Goal: Task Accomplishment & Management: Use online tool/utility

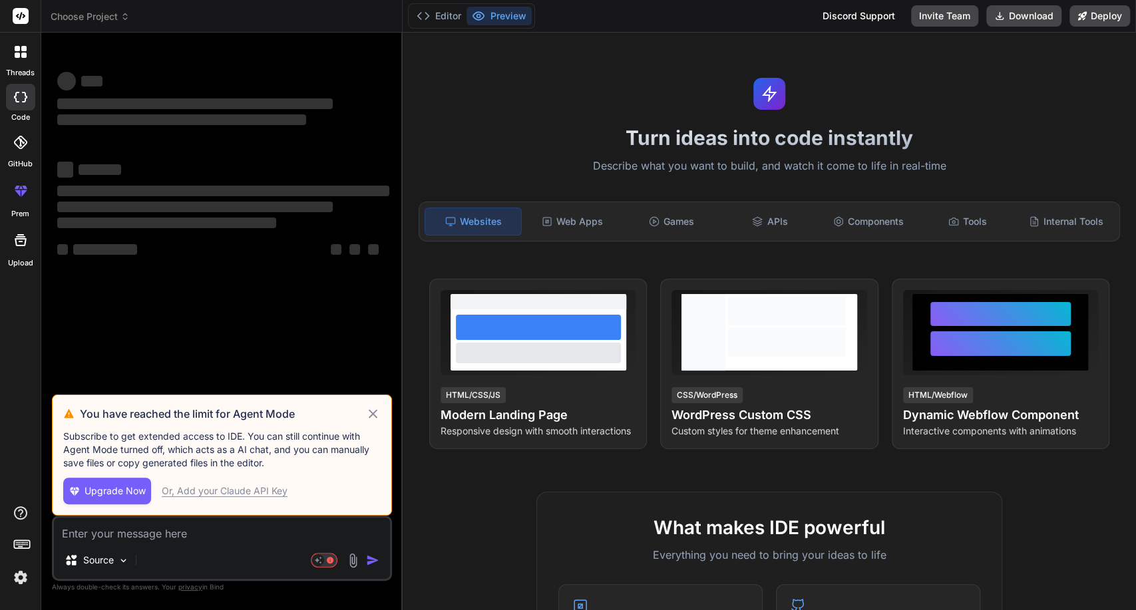
click at [245, 492] on div "Or, Add your Claude API Key" at bounding box center [225, 491] width 126 height 13
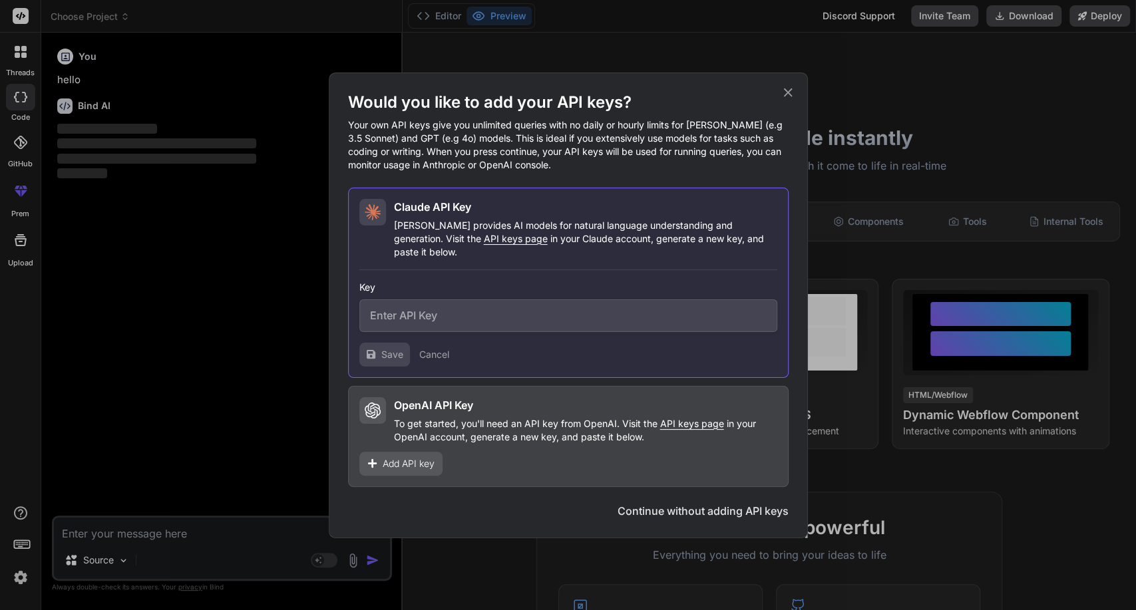
type textarea "x"
click at [791, 100] on icon at bounding box center [788, 92] width 15 height 15
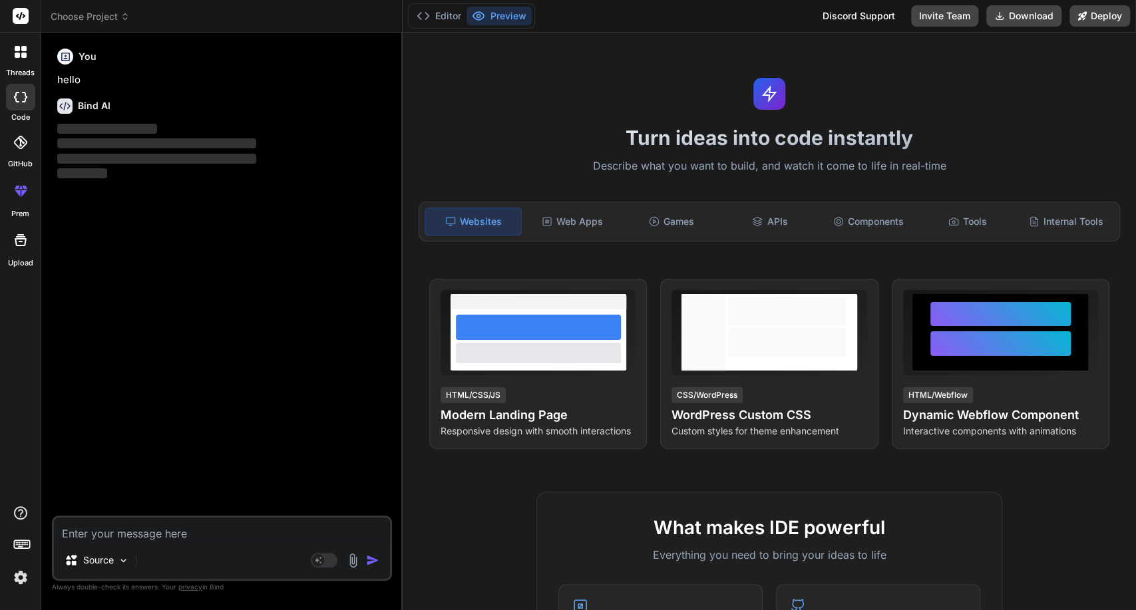
click at [212, 535] on textarea at bounding box center [222, 530] width 336 height 24
type textarea "C"
type textarea "x"
type textarea "Co"
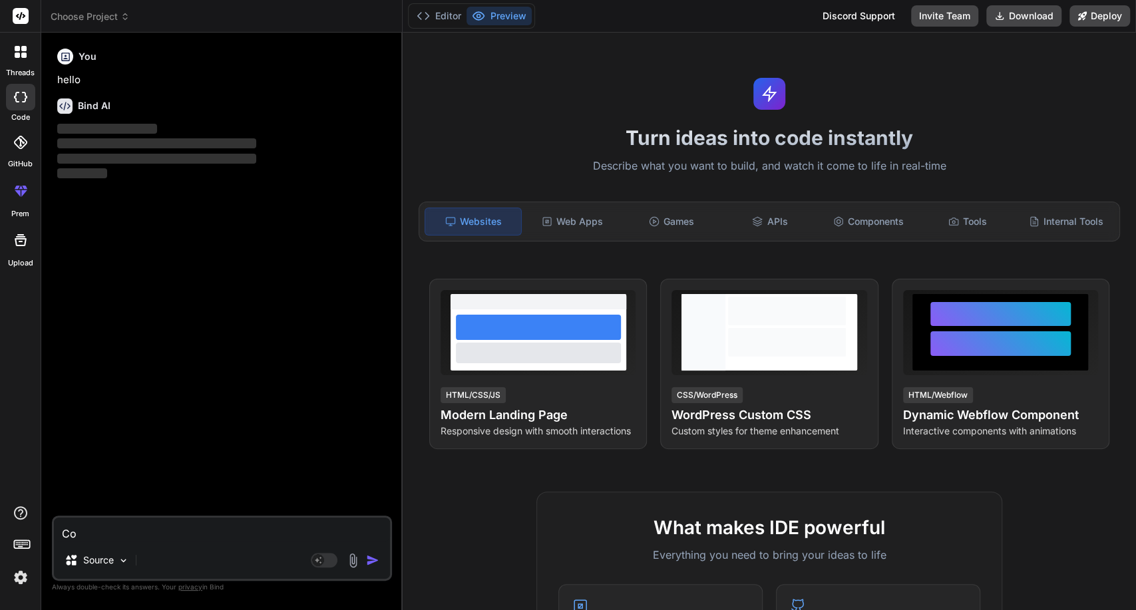
type textarea "x"
type textarea "Cod"
type textarea "x"
type textarea "Code"
type textarea "x"
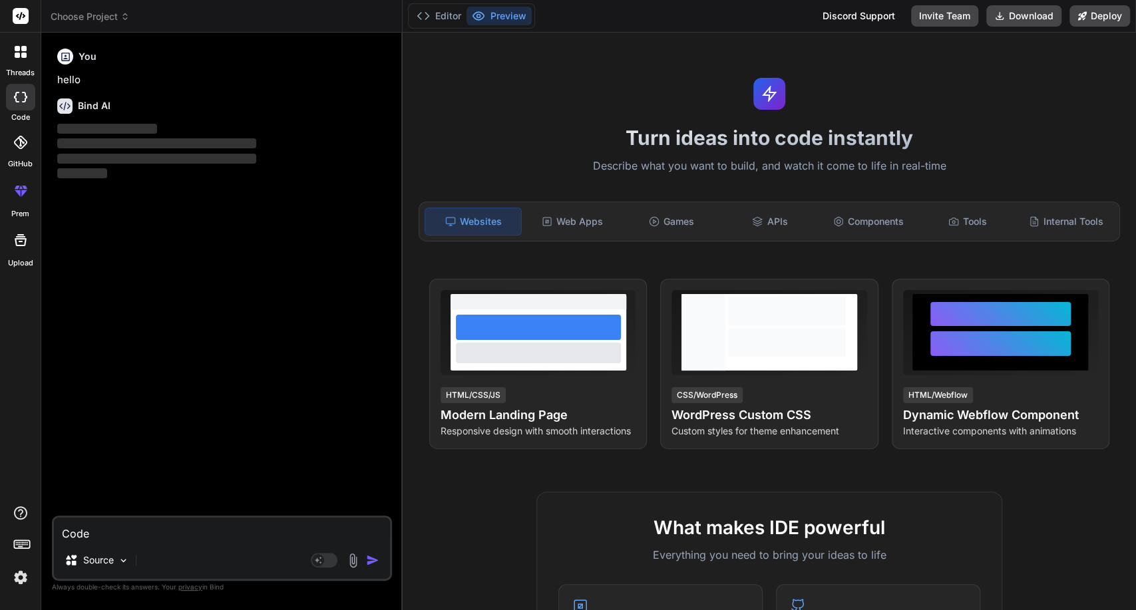
type textarea "Code"
type textarea "x"
type textarea "Code p"
type textarea "x"
type textarea "Code pl"
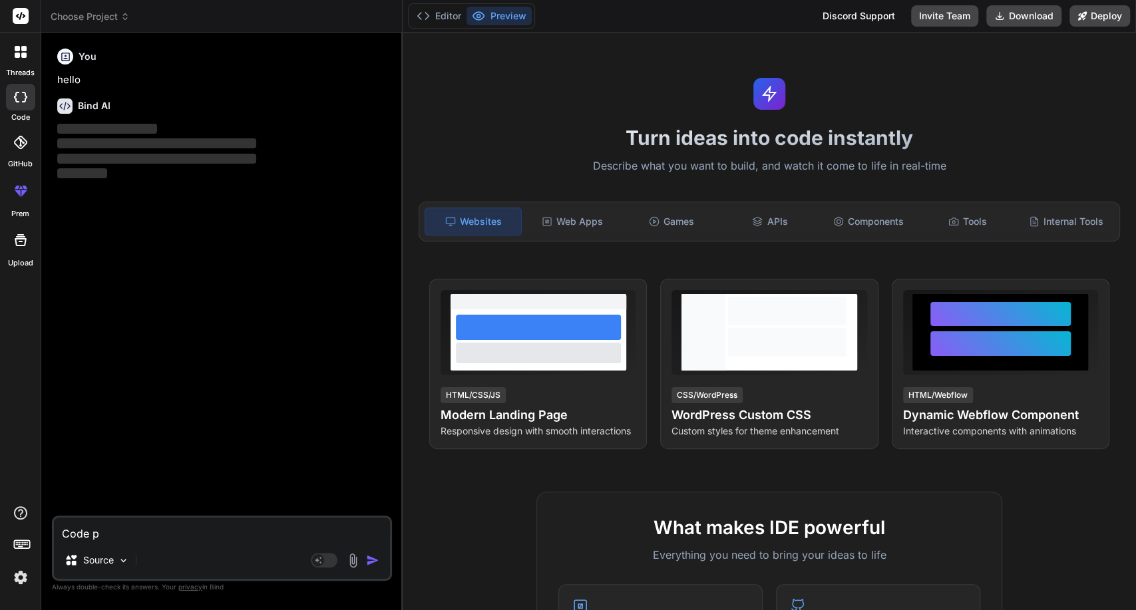
type textarea "x"
type textarea "Code plu"
type textarea "x"
type textarea "Code plug"
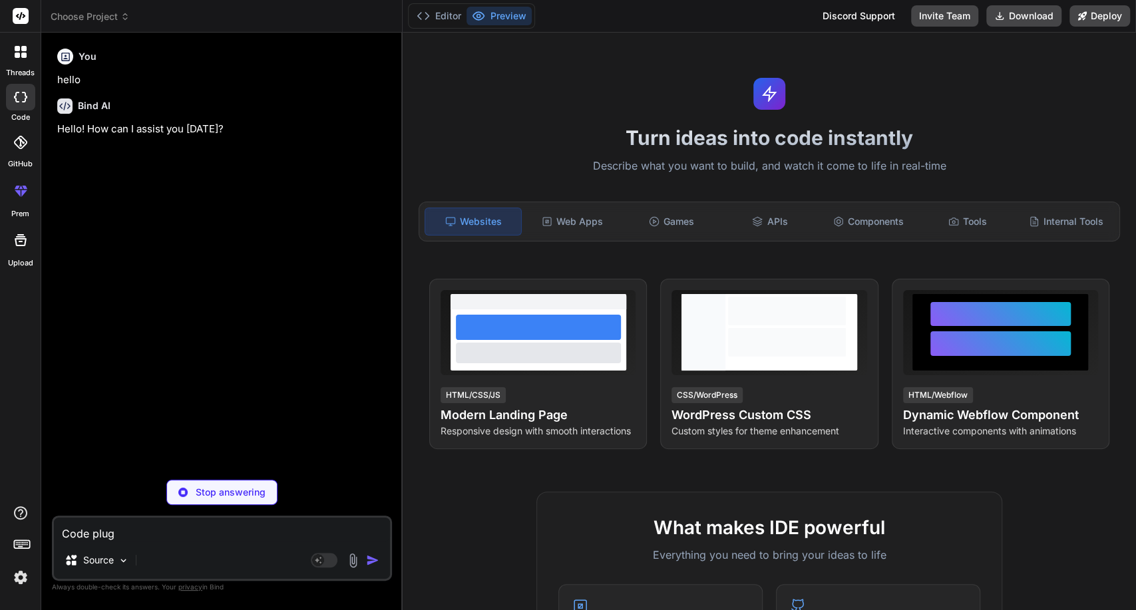
type textarea "x"
type textarea "Code plugi"
type textarea "x"
type textarea "Code plugin"
type textarea "x"
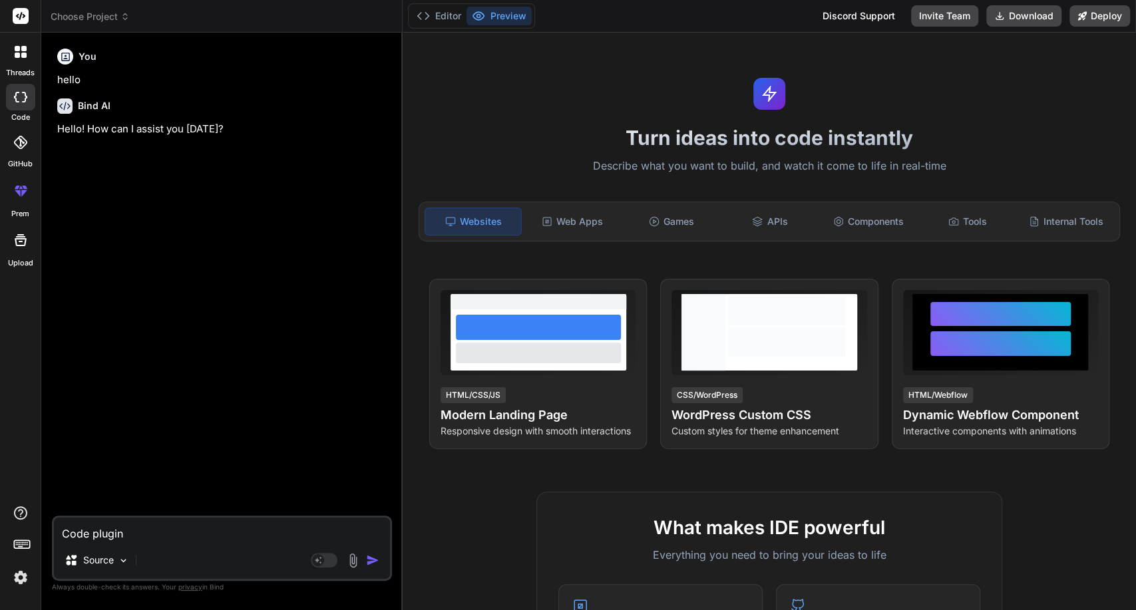
type textarea "Code plugin"
type textarea "x"
type textarea "Code plugin ư"
type textarea "x"
type textarea "Code plugin w"
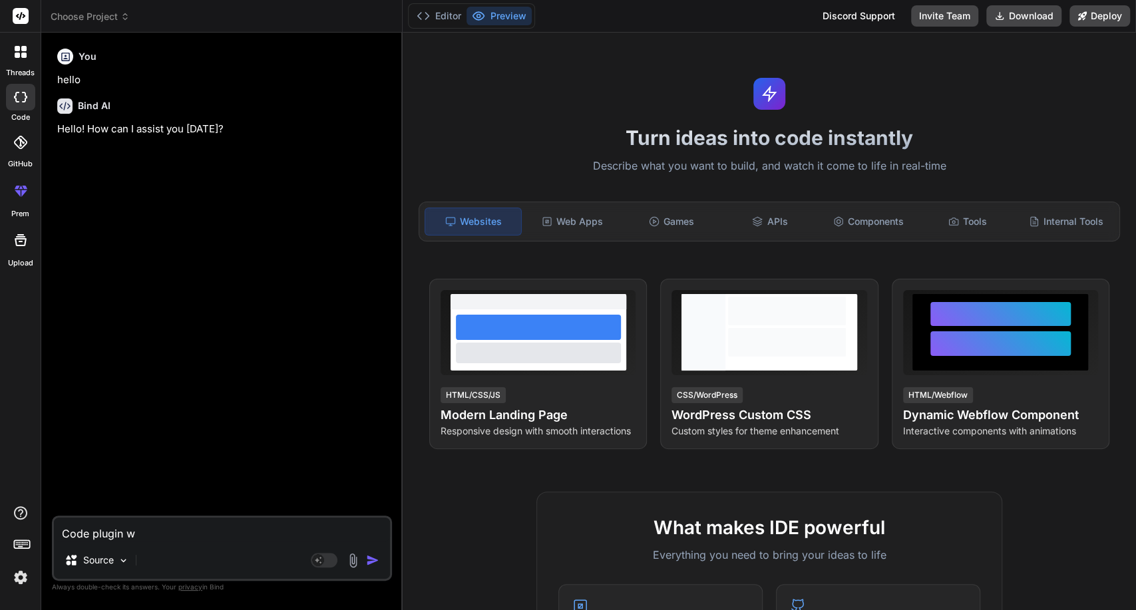
type textarea "x"
type textarea "Code plugin wo"
type textarea "x"
type textarea "Code plugin wor"
type textarea "x"
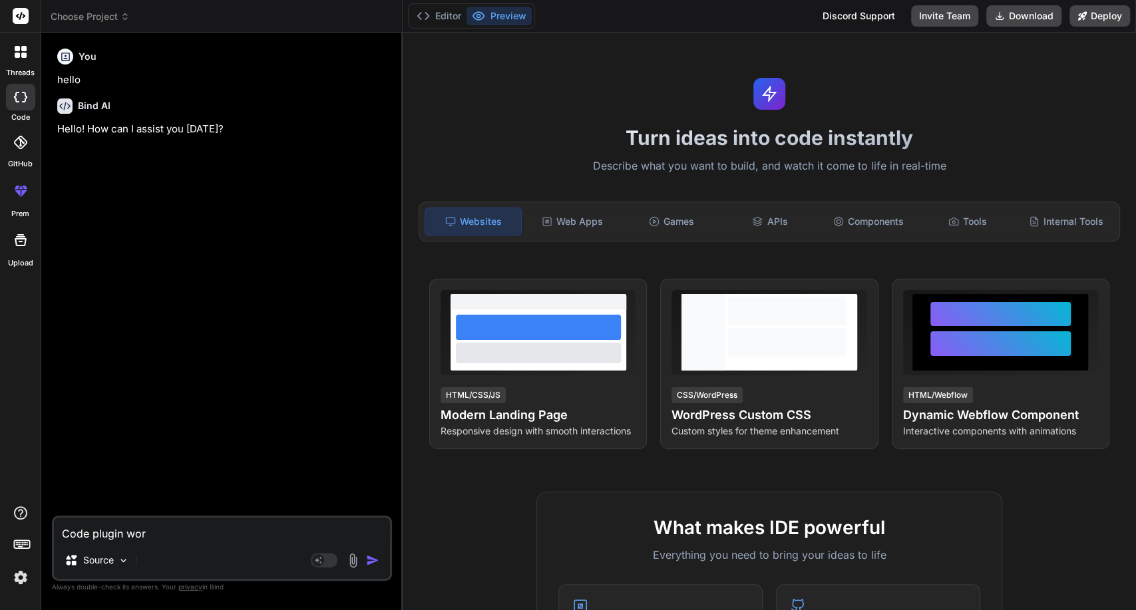
type textarea "Code plugin word"
type textarea "x"
type textarea "Code plugin wordp"
type textarea "x"
type textarea "Code plugin wordpr"
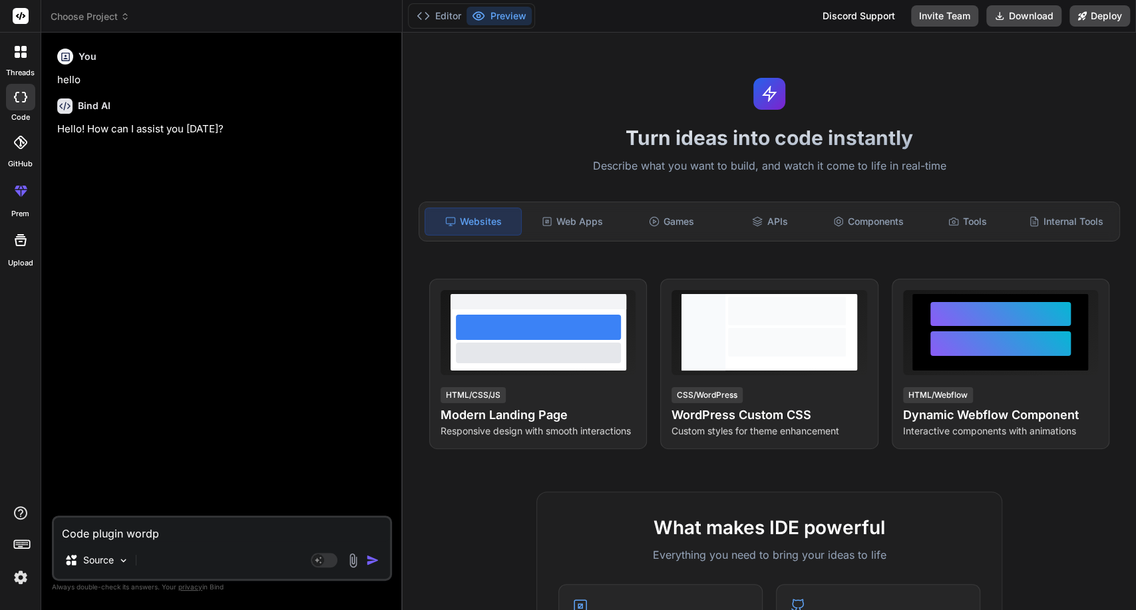
type textarea "x"
type textarea "Code plugin wordpre"
type textarea "x"
type textarea "Code plugin wordpres"
type textarea "x"
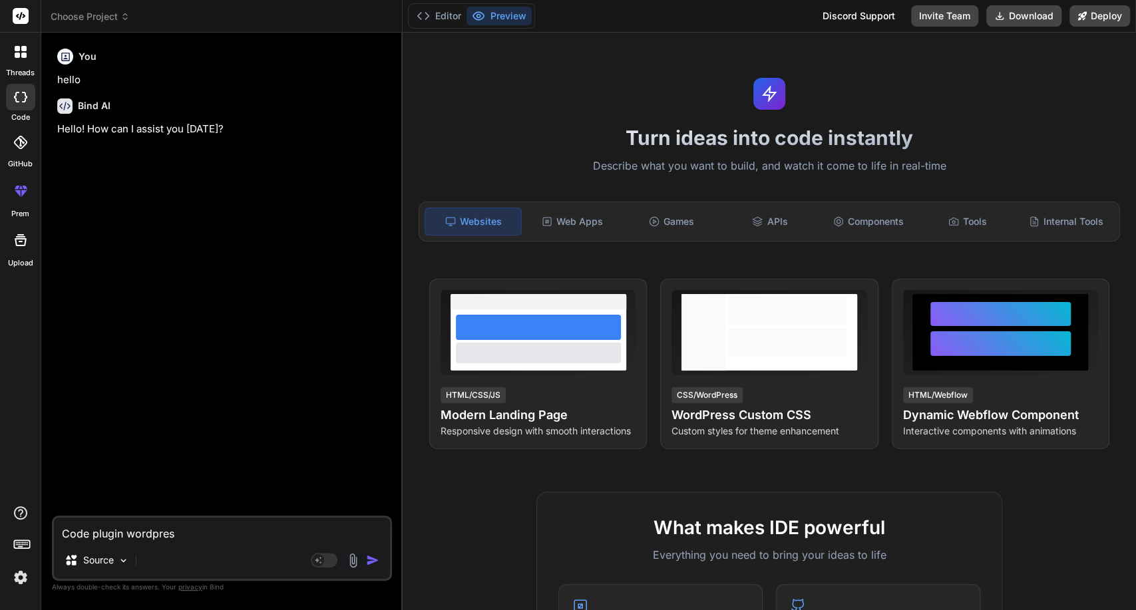
type textarea "Code plugin wordpress"
type textarea "x"
type textarea "Code plugin wordpress"
type textarea "x"
type textarea "Code plugin wordpress h"
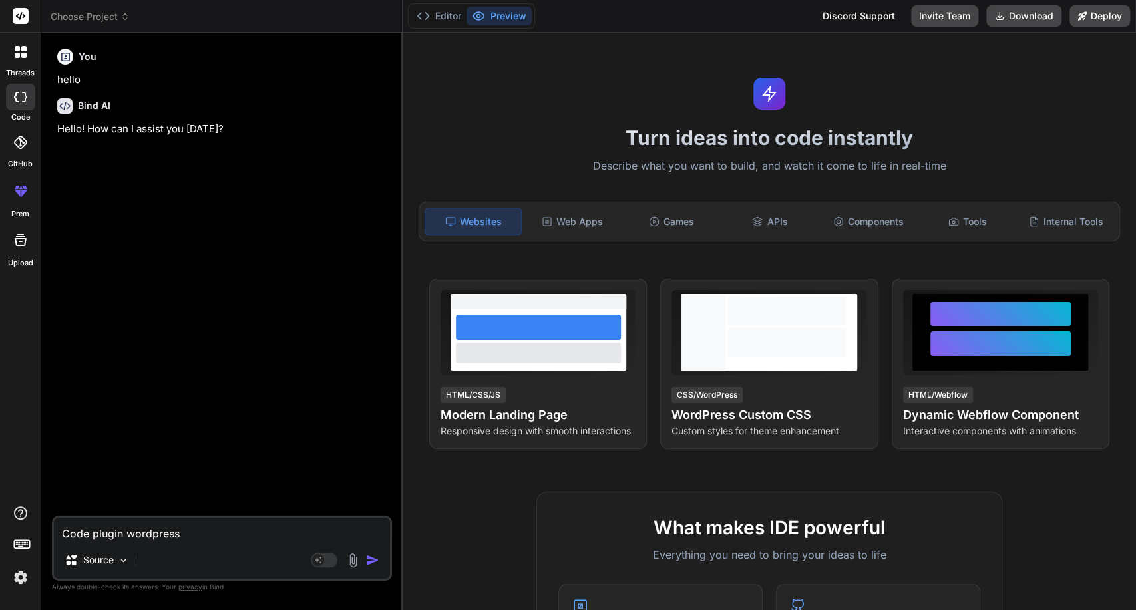
type textarea "x"
type textarea "Code plugin wordpress ho"
type textarea "x"
type textarea "Code plugin wordpress hoa"
type textarea "x"
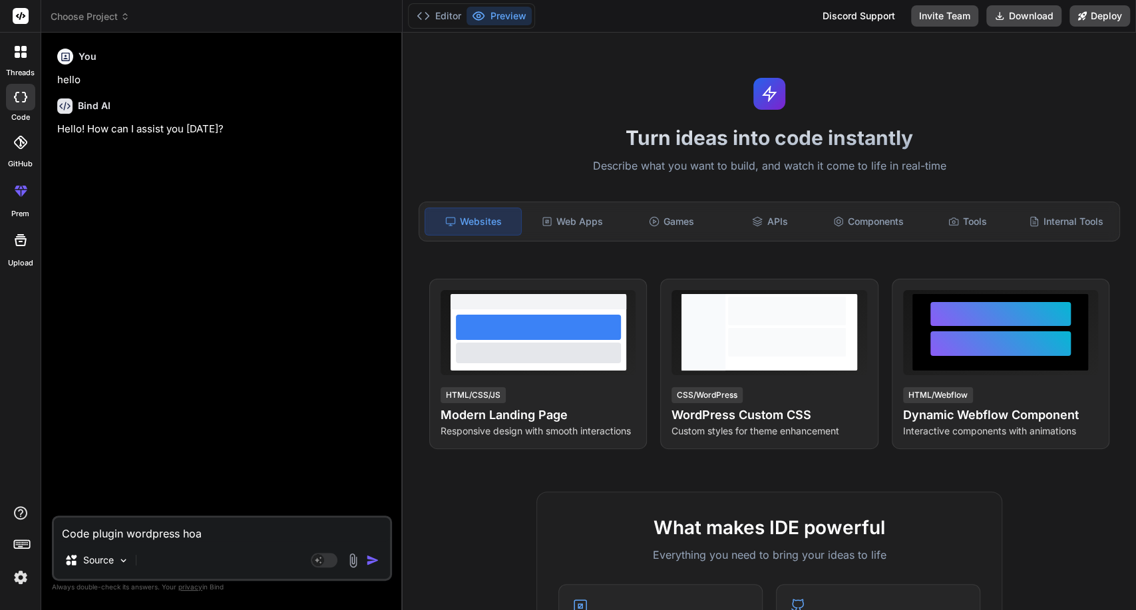
type textarea "Code plugin wordpress hoan"
type textarea "x"
type textarea "Code plugin wordpress hoàn"
type textarea "x"
type textarea "Code plugin wordpress hoàn"
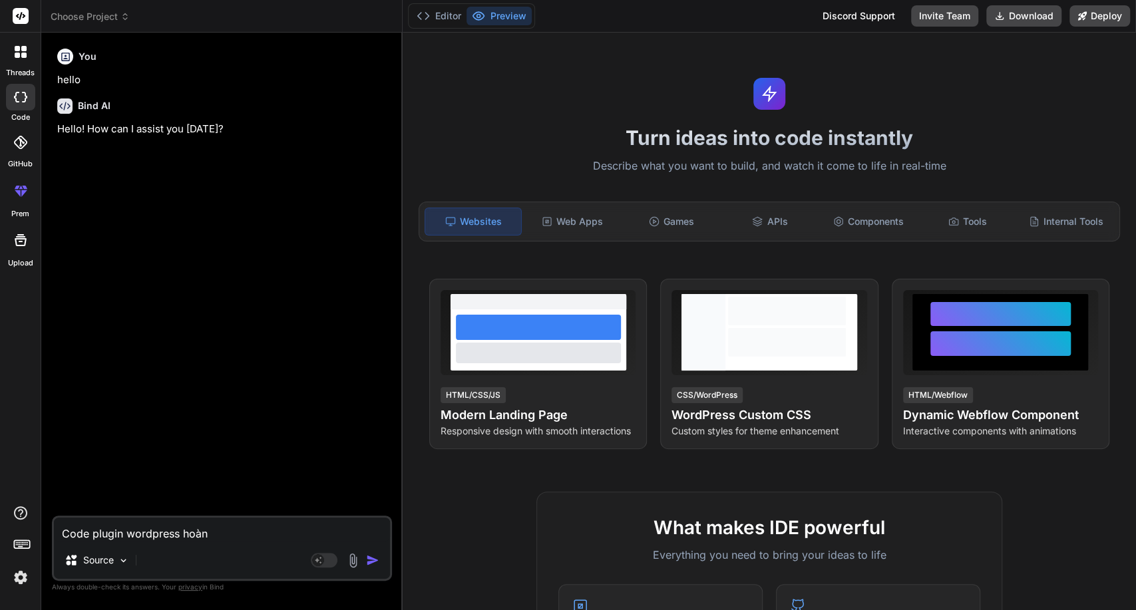
type textarea "x"
type textarea "Code plugin wordpress hoàn c"
type textarea "x"
type textarea "Code plugin wordpress hoàn ch"
type textarea "x"
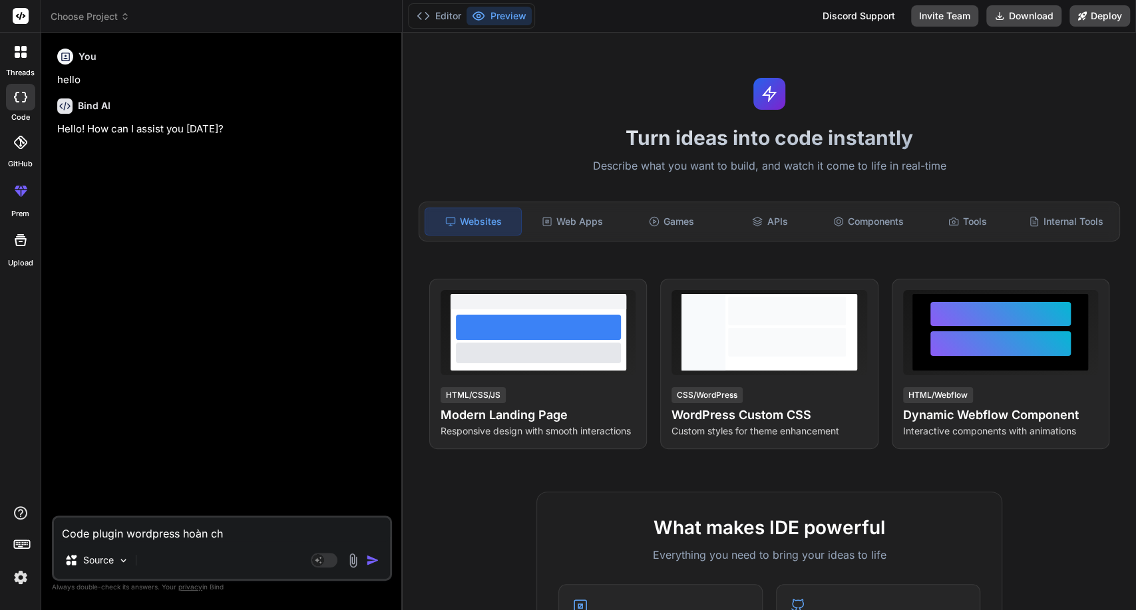
type textarea "Code plugin wordpress hoàn chi"
type textarea "x"
type textarea "Code plugin wordpress hoàn chin"
type textarea "x"
type textarea "Code plugin wordpress hoàn chỉnh"
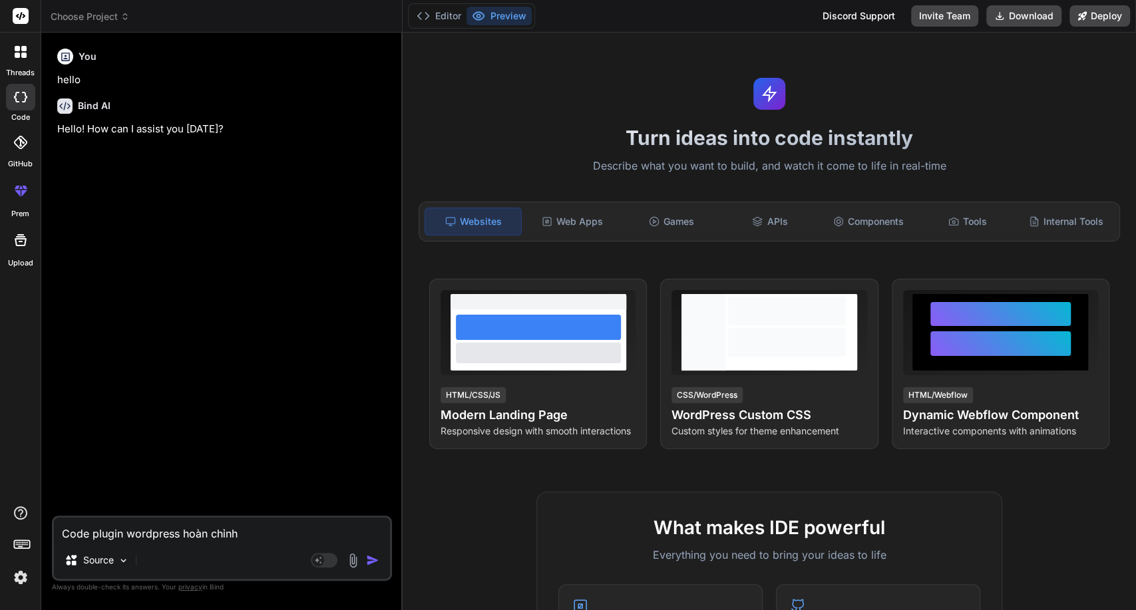
type textarea "x"
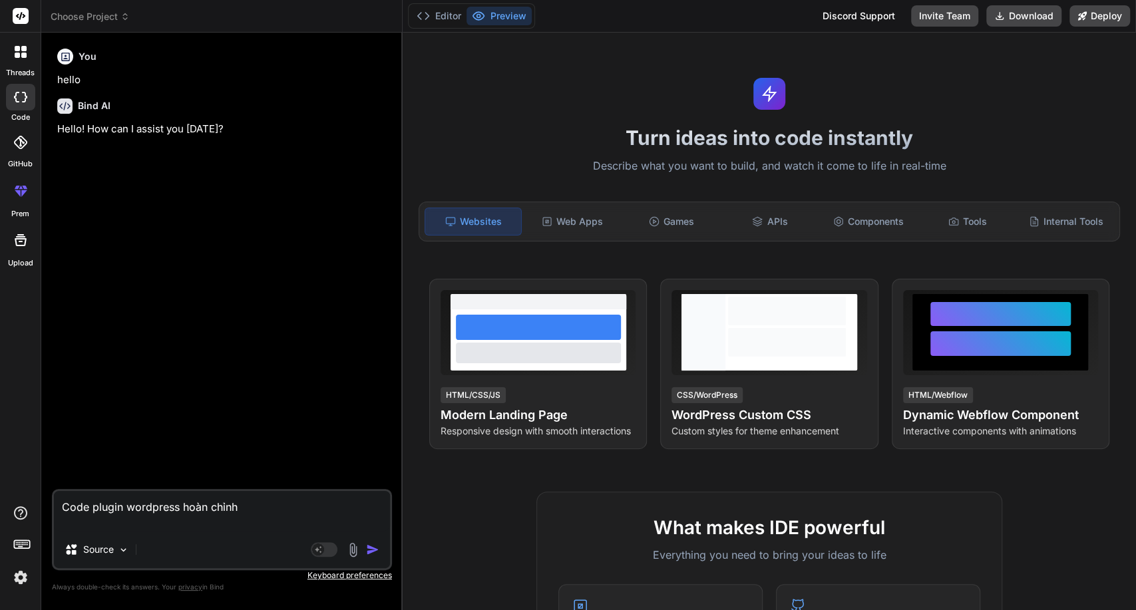
type textarea "Code plugin wordpress hoàn chỉnh"
type textarea "x"
type textarea "Code plugin wordpress hoàn chỉnh"
type textarea "x"
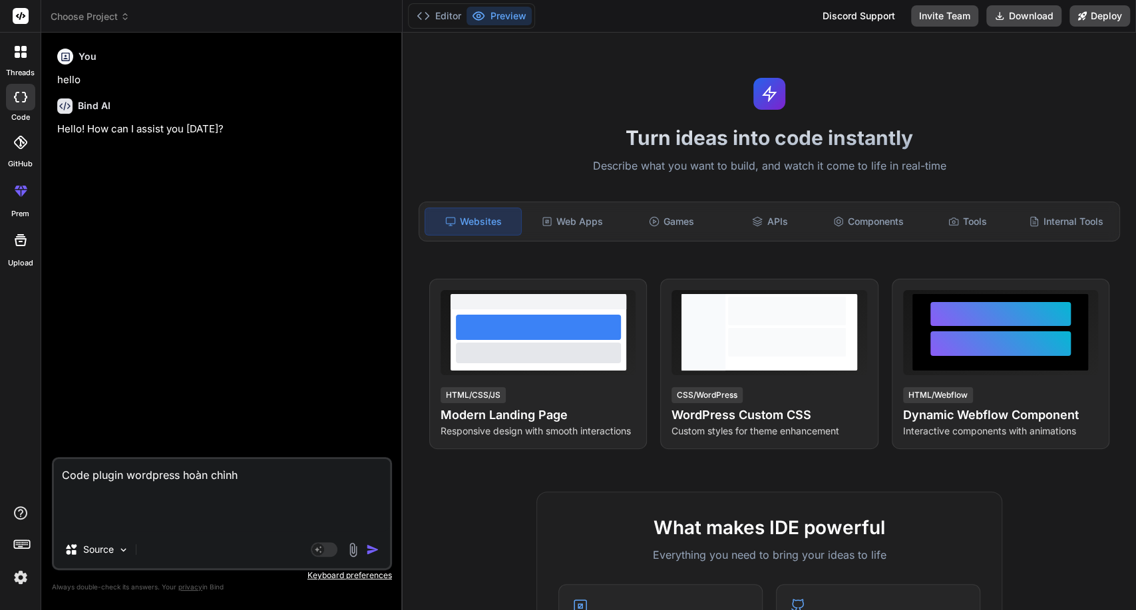
paste textarea "Cung cấp trải nghiệm bán hàng và hỗ trợ tốt nhất cho khách hàng với giải pháp A…"
type textarea "Code plugin wordpress hoàn chỉnh Cung cấp trải nghiệm bán hàng và hỗ trợ tốt nh…"
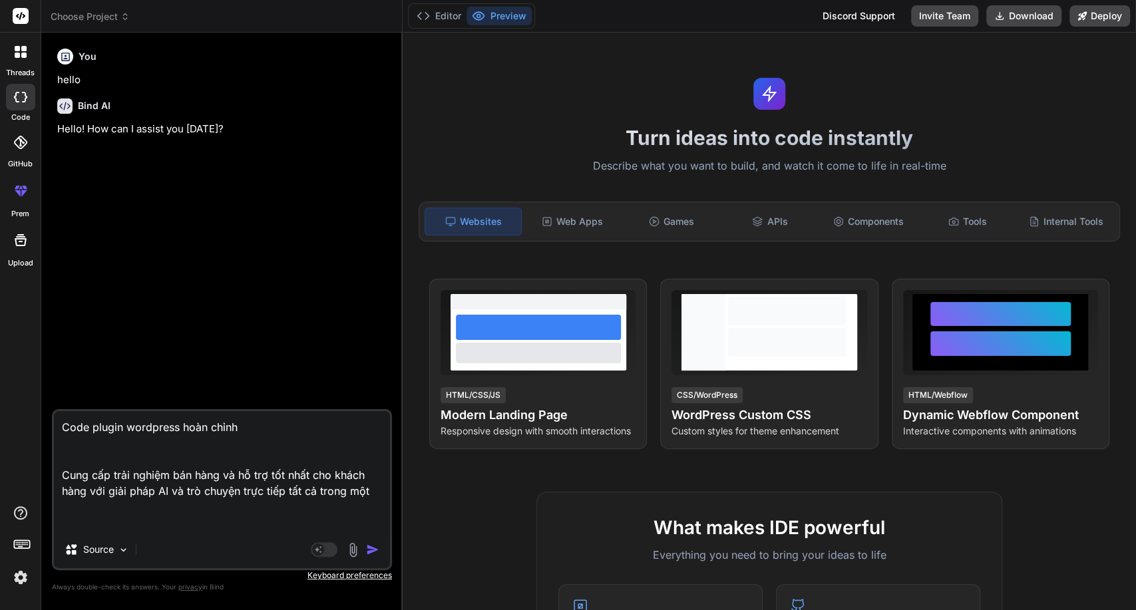
type textarea "x"
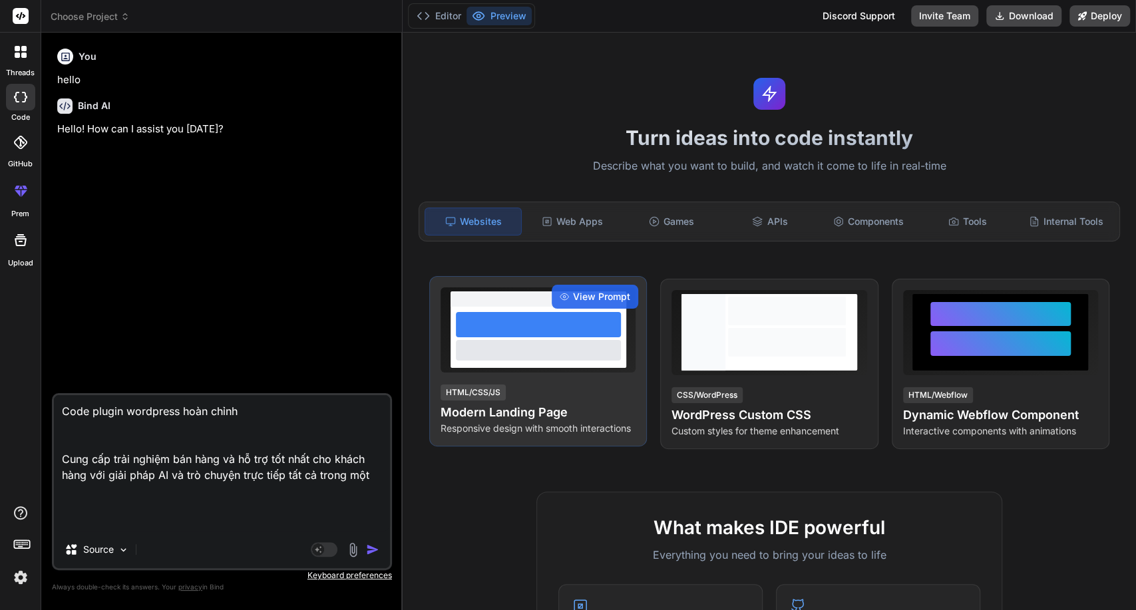
paste textarea "Làm việc thông minh hơn với AI và trò chuyện trực tiếp Đào tạo chatbot AI của b…"
type textarea "Code plugin wordpress hoàn chỉnh Cung cấp trải nghiệm bán hàng và hỗ trợ tốt nh…"
type textarea "x"
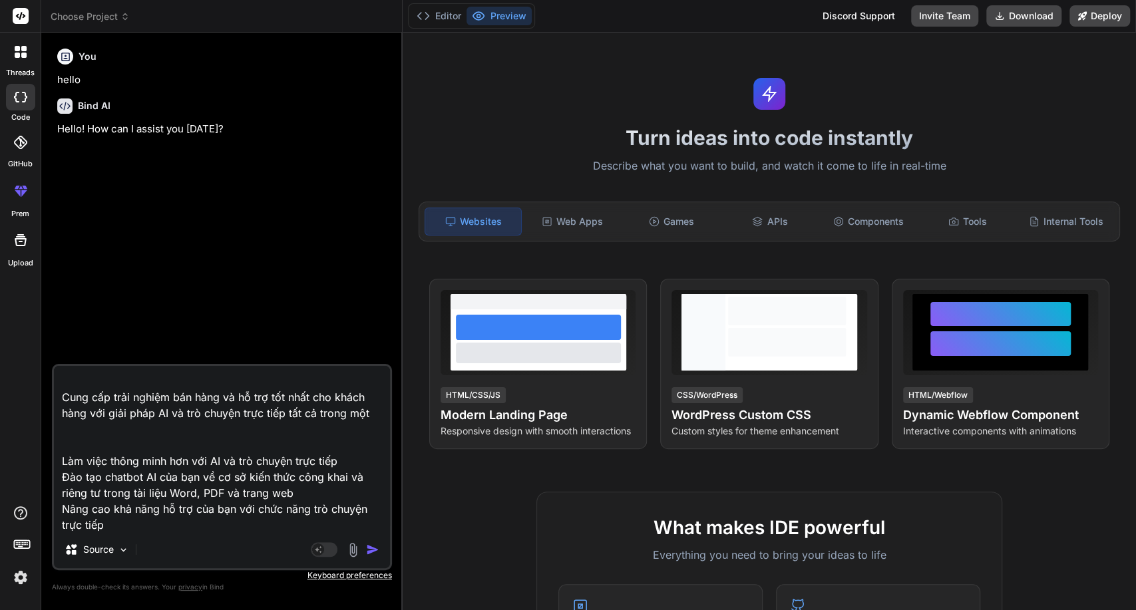
type textarea "Code plugin wordpress hoàn chỉnh Cung cấp trải nghiệm bán hàng và hỗ trợ tốt nh…"
type textarea "x"
type textarea "Code plugin wordpress hoàn chỉnh Cung cấp trải nghiệm bán hàng và hỗ trợ tốt nh…"
type textarea "x"
paste textarea "Trò chuyện trên nhiều kênh với hộp thư đến hợp nhất Tận dụng bản dịch trực tiếp…"
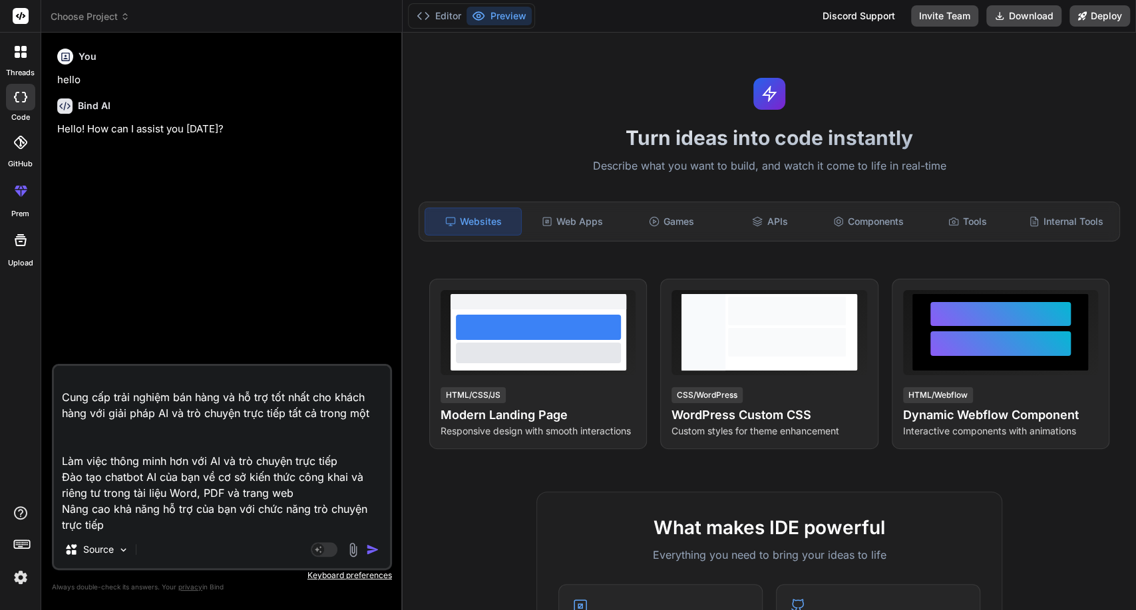
type textarea "Code plugin wordpress hoàn chỉnh Cung cấp trải nghiệm bán hàng và hỗ trợ tốt nh…"
type textarea "x"
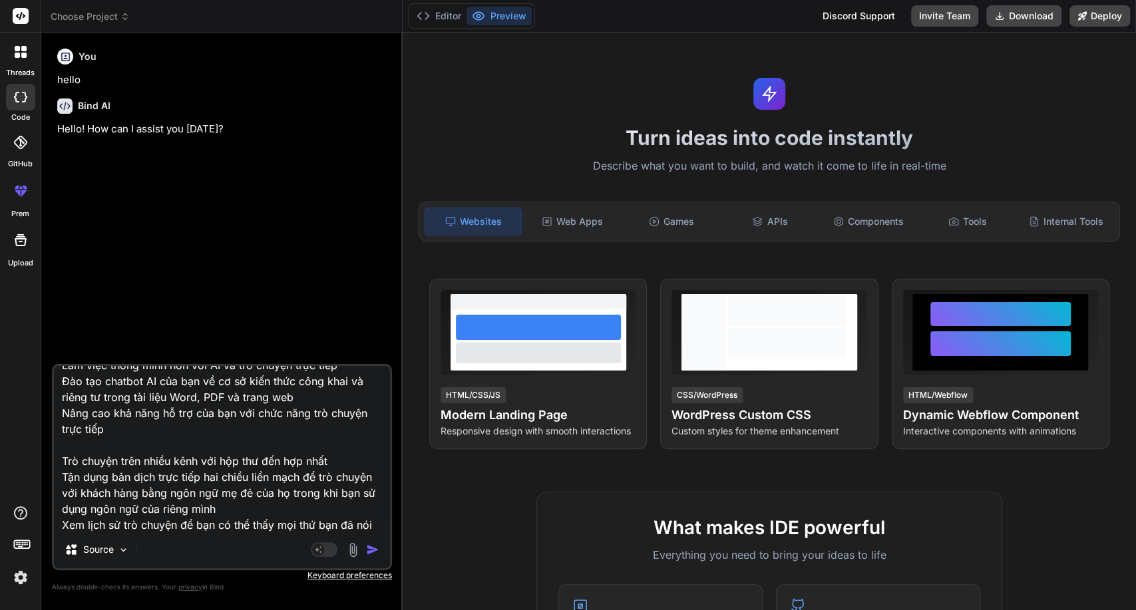
type textarea "Code plugin wordpress hoàn chỉnh Cung cấp trải nghiệm bán hàng và hỗ trợ tốt nh…"
type textarea "x"
type textarea "Code plugin wordpress hoàn chỉnh Cung cấp trải nghiệm bán hàng và hỗ trợ tốt nh…"
type textarea "x"
paste textarea "Câu trả lời đúng, ngay trong tầm tay du khách Cho phép khách truy cập kiểm tra …"
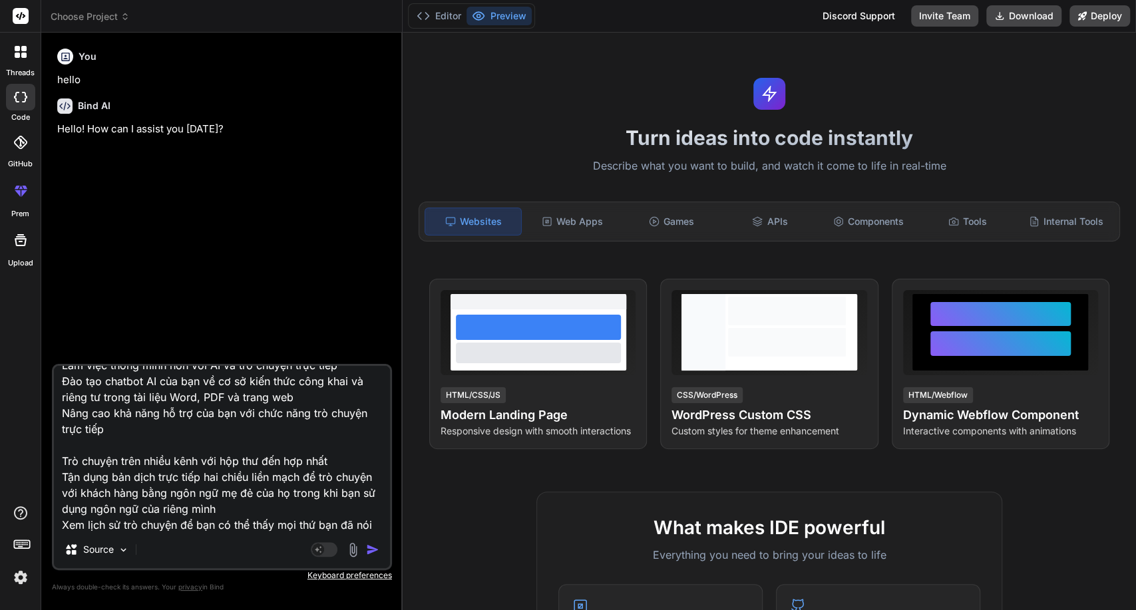
type textarea "Lore ipsumd sitametco adip elits Doei tem inci utlabo etd magn al en adm ven qu…"
type textarea "x"
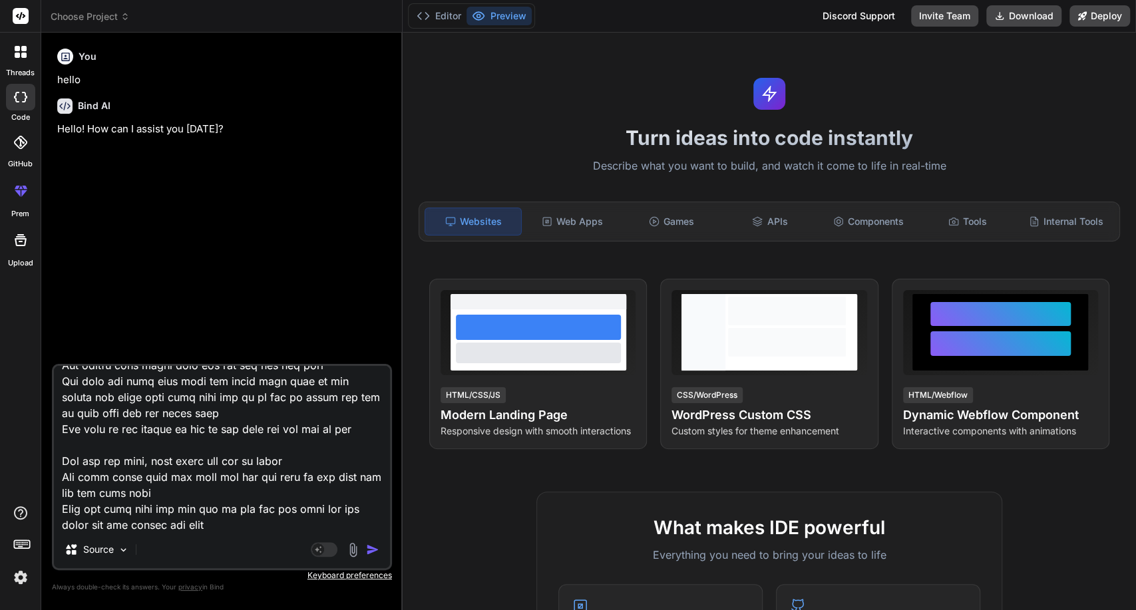
type textarea "Lore ipsumd sitametco adip elits Doei tem inci utlabo etd magn al en adm ven qu…"
type textarea "x"
type textarea "Lore ipsumd sitametco adip elits Doei tem inci utlabo etd magn al en adm ven qu…"
type textarea "x"
paste textarea "Bàn trợ giúp tích hợp dành cho hỗ trợ khách hàng Quản lý vé trực tiếp trong nền…"
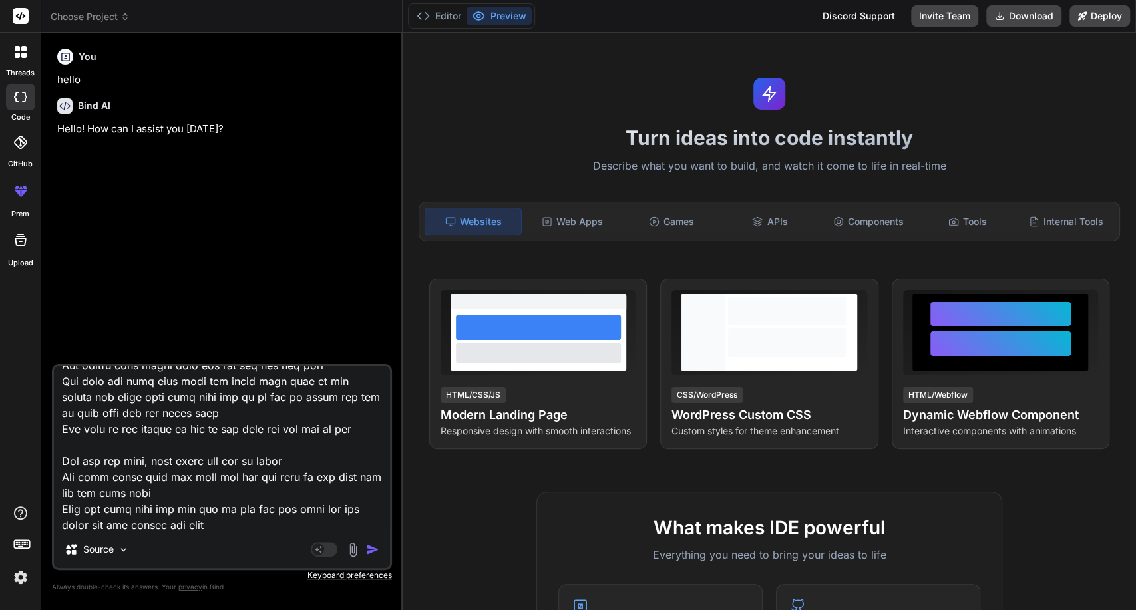
type textarea "Lore ipsumd sitametco adip elits Doei tem inci utlabo etd magn al en adm ven qu…"
type textarea "x"
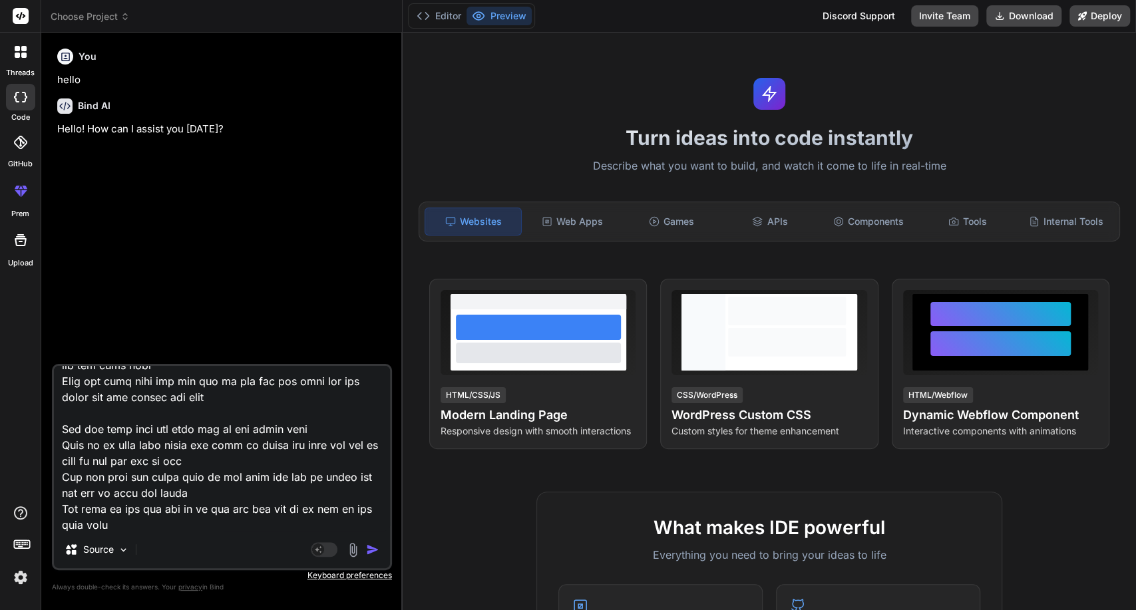
type textarea "Lore ipsumd sitametco adip elits Doei tem inci utlabo etd magn al en adm ven qu…"
type textarea "x"
type textarea "Lore ipsumd sitametco adip elits Doei tem inci utlabo etd magn al en adm ven qu…"
type textarea "x"
paste textarea "Tự động cập nhật dữ liệu đào tạo của bạn Lấy thông tin từ trang web, tài liệu h…"
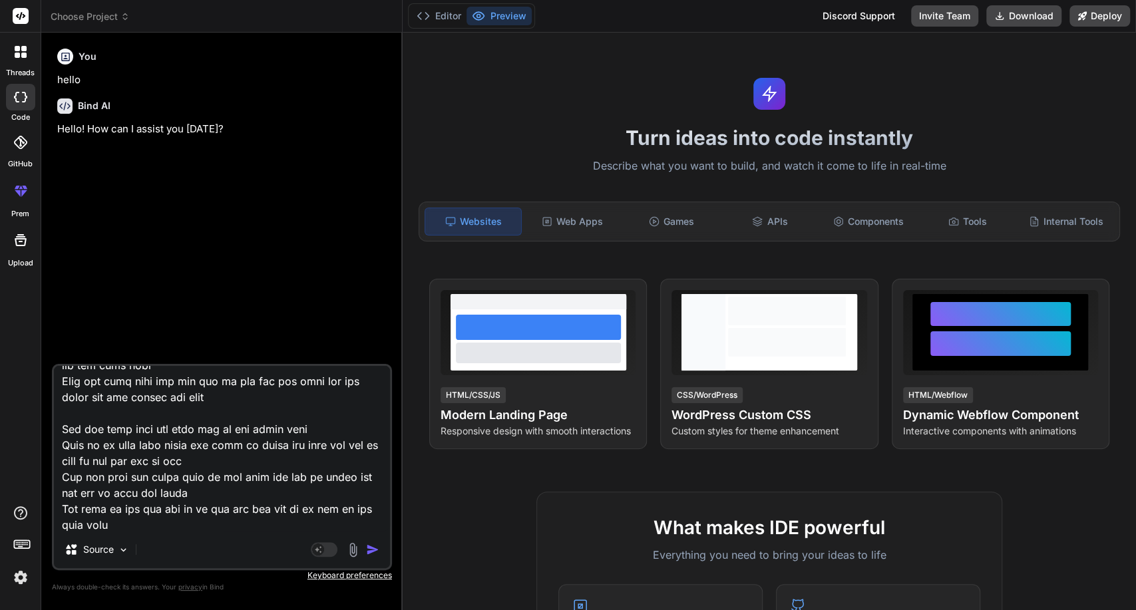
type textarea "Lore ipsumd sitametco adip elits Doei tem inci utlabo etd magn al en adm ven qu…"
type textarea "x"
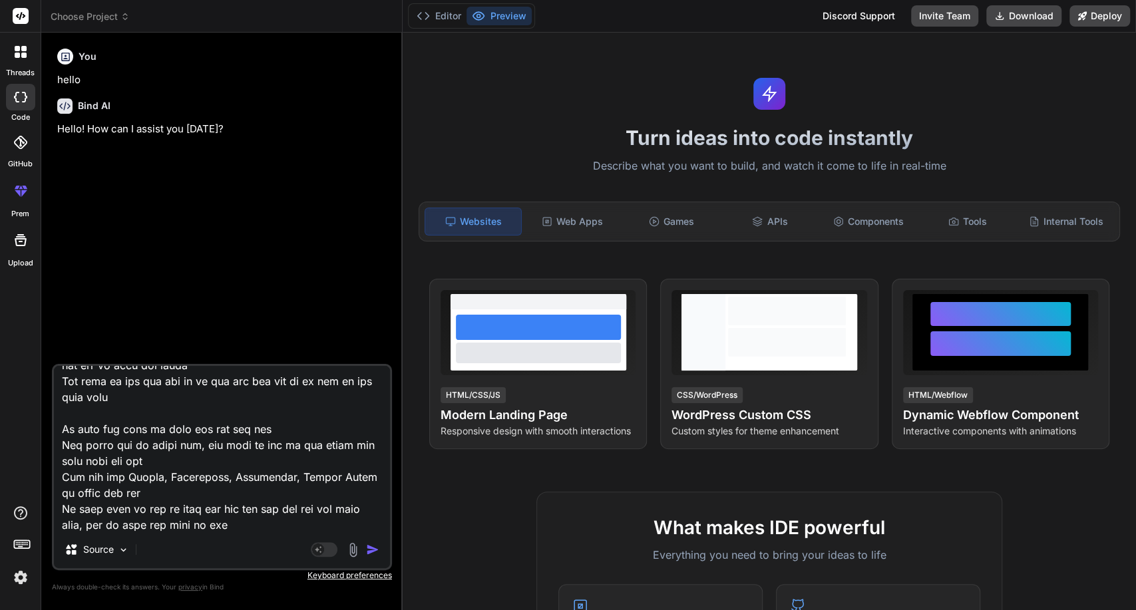
type textarea "Lore ipsumd sitametco adip elits Doei tem inci utlabo etd magn al en adm ven qu…"
type textarea "x"
type textarea "Lore ipsumd sitametco adip elits Doei tem inci utlabo etd magn al en adm ven qu…"
type textarea "x"
paste textarea "Vượt qua các chỉ số KPI của bạn bằng chatbot Đặt ra các mục tiêu cụ thể , chẳng…"
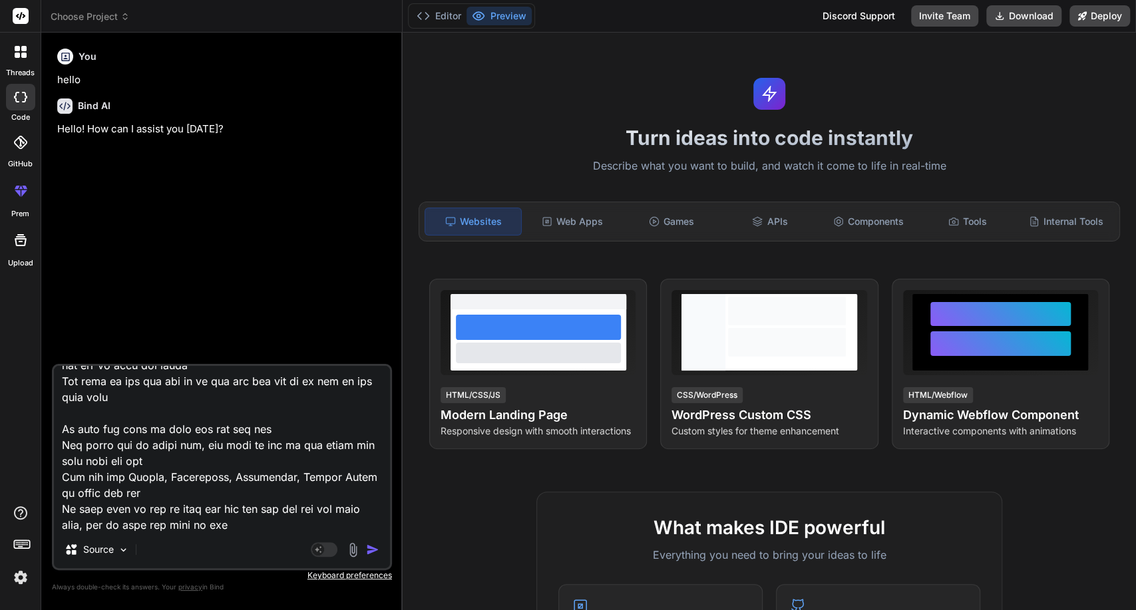
type textarea "Lore ipsumd sitametco adip elits Doei tem inci utlabo etd magn al en adm ven qu…"
type textarea "x"
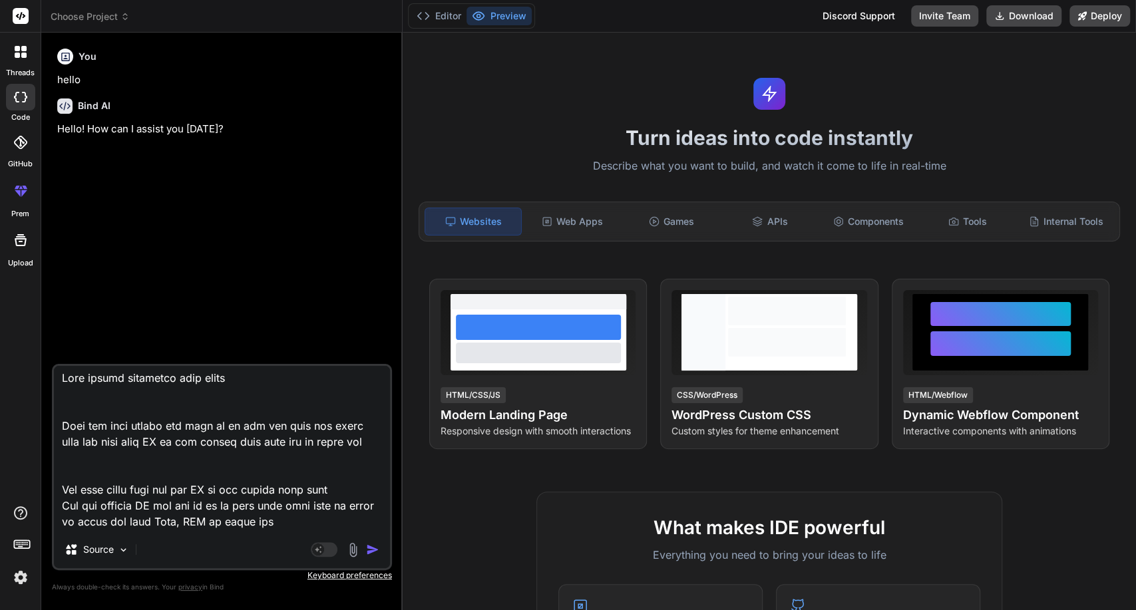
scroll to position [0, 0]
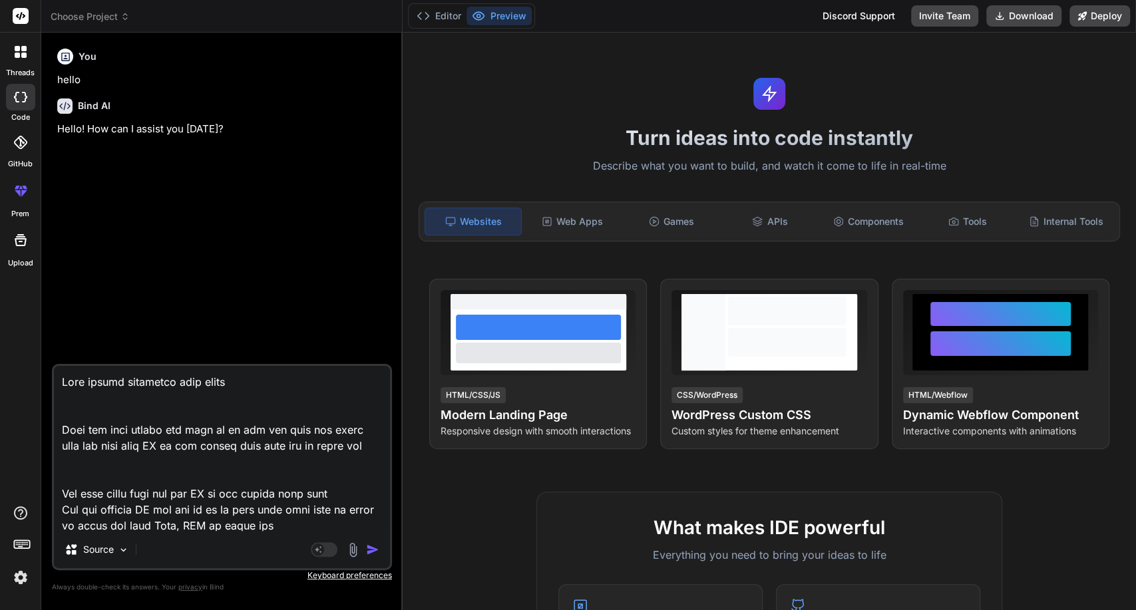
click at [230, 401] on textarea at bounding box center [222, 448] width 336 height 165
click at [226, 410] on textarea at bounding box center [222, 448] width 336 height 165
click at [238, 403] on textarea at bounding box center [222, 448] width 336 height 165
type textarea "Lore ipsumd sitametco adip elits D Eius tem inci utlabo etd magn al en adm ven …"
type textarea "x"
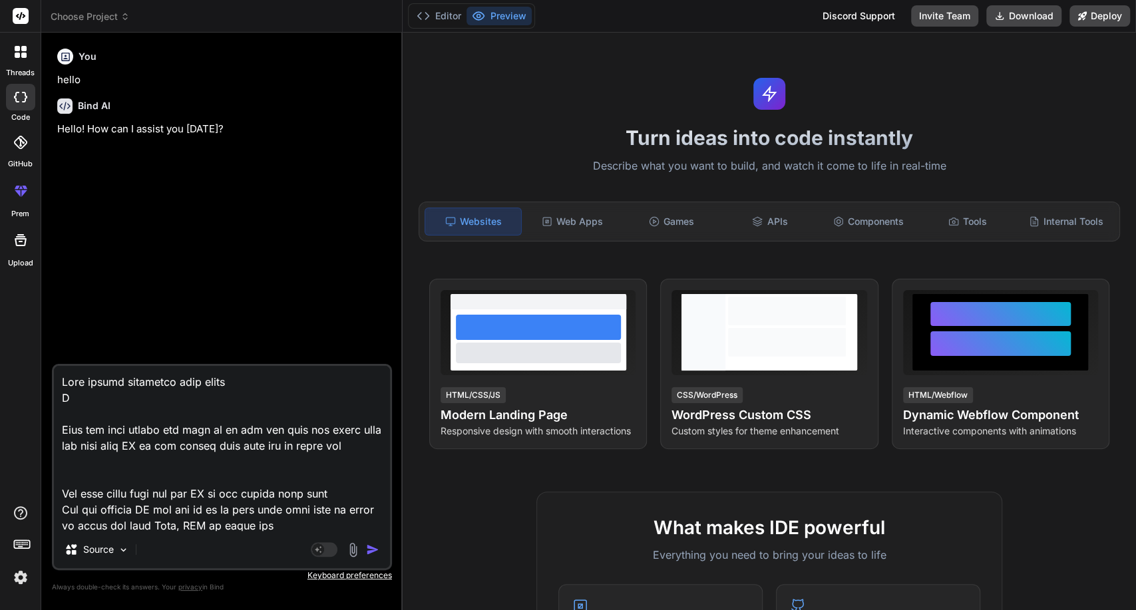
type textarea "Lore ipsumd sitametco adip elits Do Eius tem inci utlabo etd magn al en adm ven…"
type textarea "x"
type textarea "Lore ipsumd sitametco adip elits Doe Temp inc utla etdolo mag aliq en ad min ve…"
type textarea "x"
type textarea "Lore ipsumd sitametco adip elits Doe Temp inc utla etdolo mag aliq en ad min ve…"
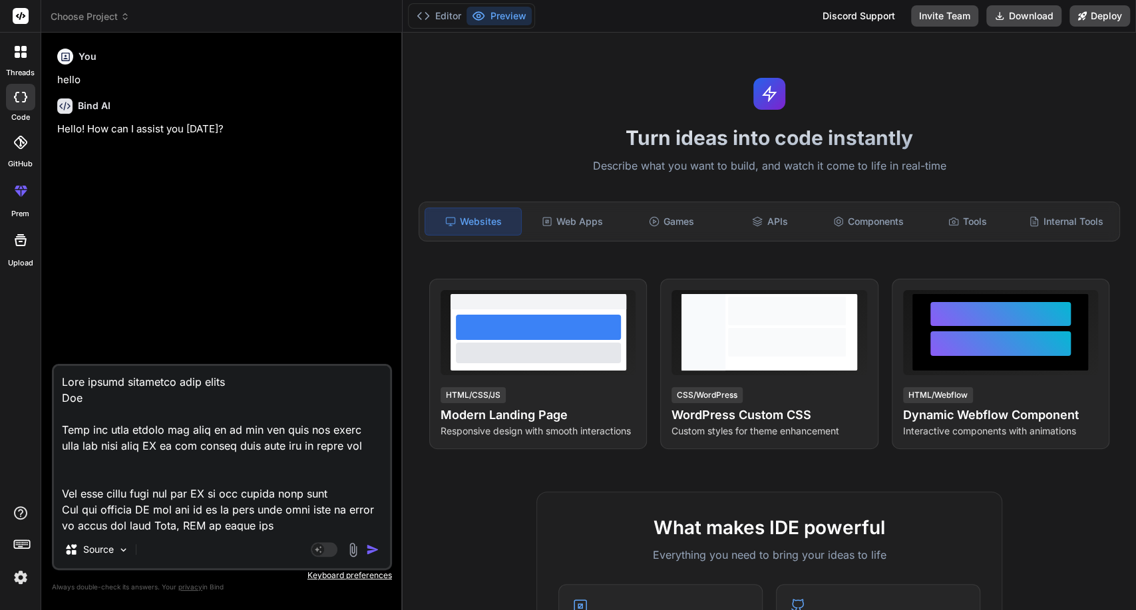
type textarea "x"
type textarea "Lore ipsumd sitametco adip elits Doe Temp inc utla etdolo mag aliq en ad min ve…"
type textarea "x"
type textarea "Lore ipsumd sitametco adip elits Doe t Inci utl etdo magnaa eni admi ve qu nos …"
type textarea "x"
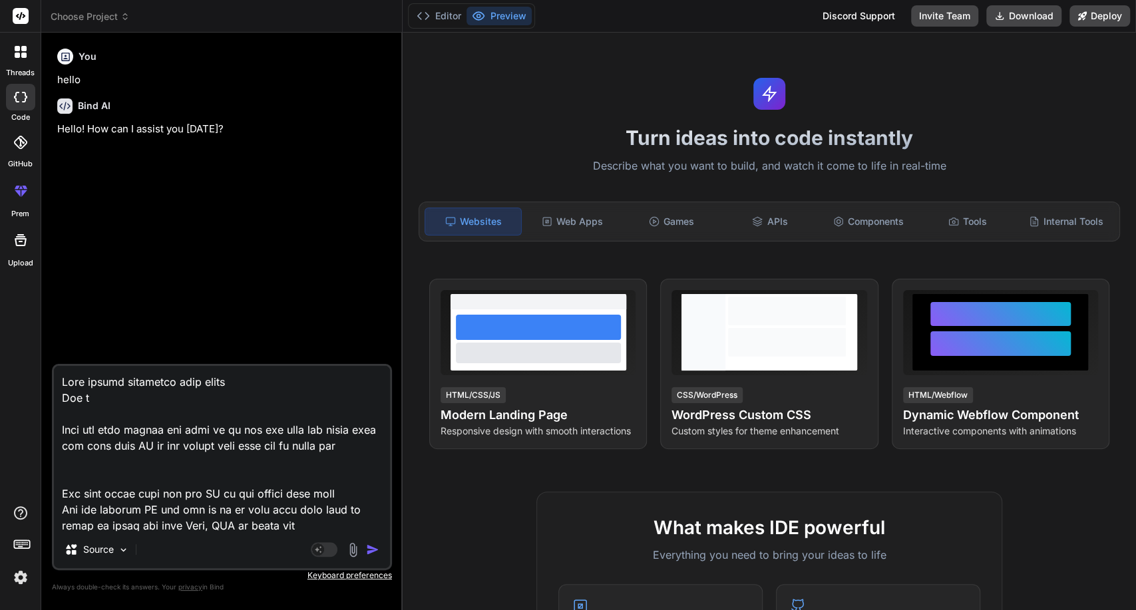
type textarea "Lore ipsumd sitametco adip elits Doe te Inci utl etdo magnaa eni admi ve qu nos…"
type textarea "x"
type textarea "Lore ipsumd sitametco adip elits Doe tem Inci utl etdo magnaa eni admi ve qu no…"
type textarea "x"
type textarea "Lore ipsumd sitametco adip elits Doe tem Inci utl etdo magnaa eni admi ve qu no…"
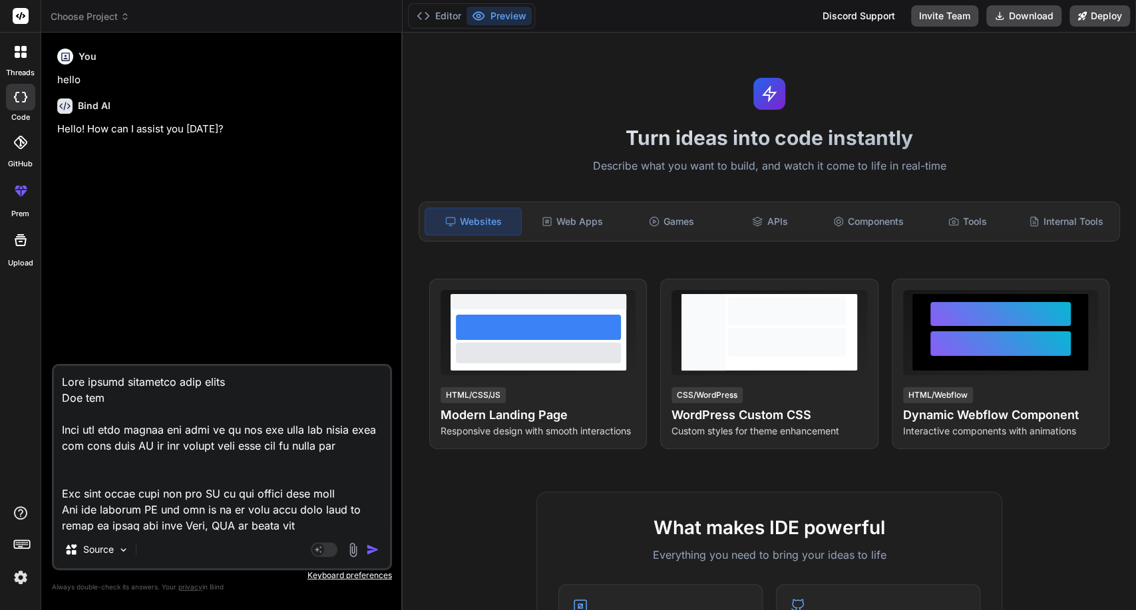
type textarea "x"
type textarea "Lore ipsumd sitametco adip elits Doe tem Inci utl etdo magnaa eni admi ve qu no…"
type textarea "x"
type textarea "Lore ipsumd sitametco adip elits Doe tem i Utla etd magn aliqua eni admi ve qu …"
type textarea "x"
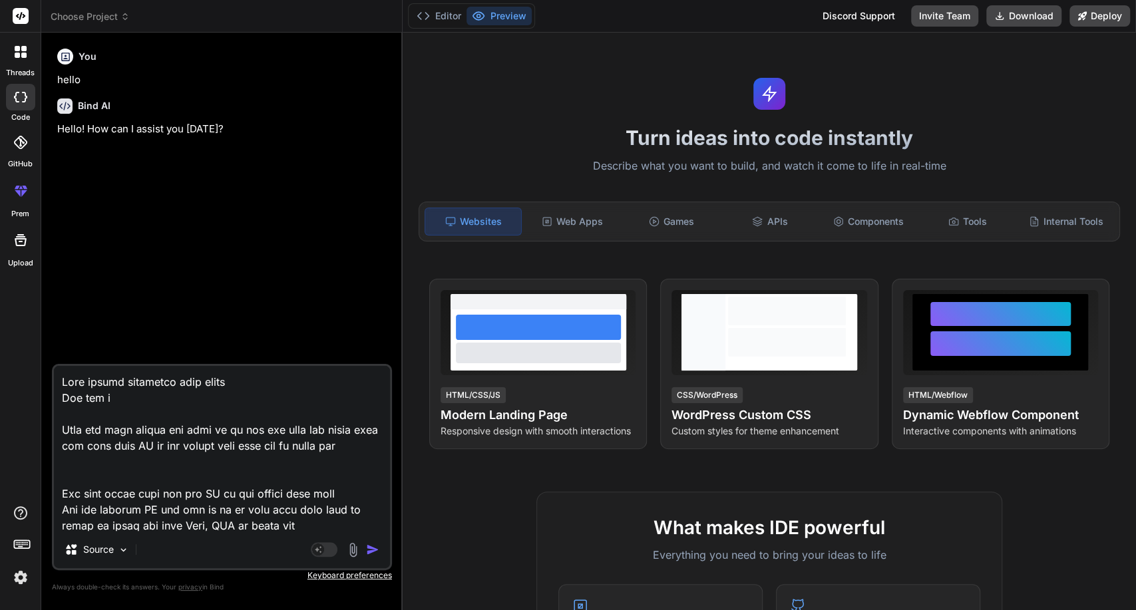
type textarea "Lore ipsumd sitametco adip elits Doe tem in Utla etd magn aliqua eni admi ve qu…"
type textarea "x"
type textarea "Lore ipsumd sitametco adip elits Doe tem inc Utla etd magn aliqua eni admi ve q…"
type textarea "x"
type textarea "Lore ipsumd sitametco adip elits Doe tem inci Utla etd magn aliqua eni admi ve …"
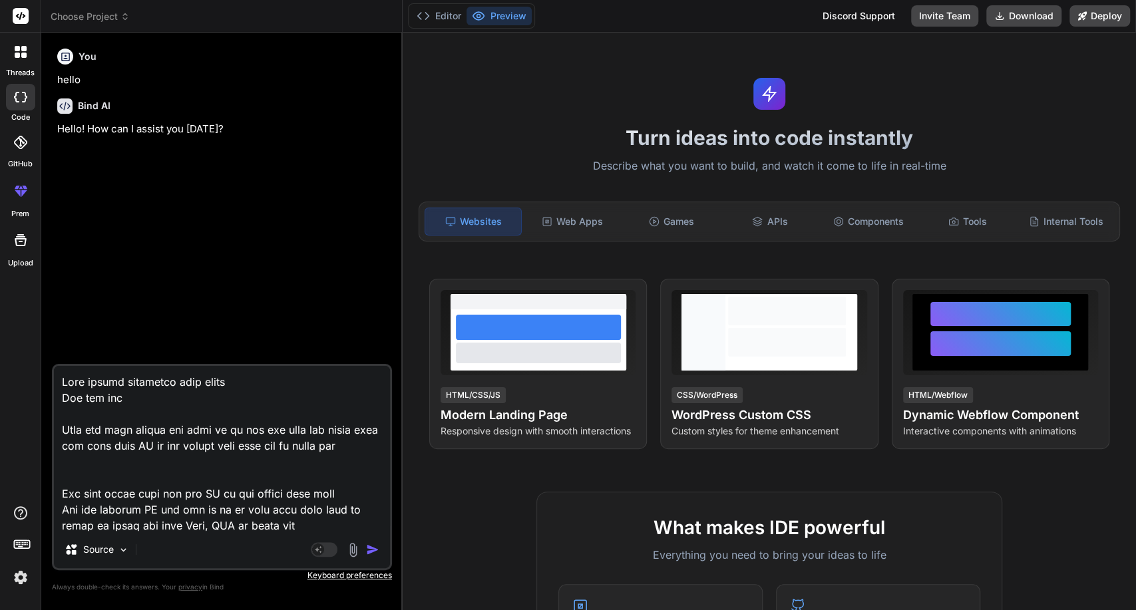
type textarea "x"
type textarea "Lore ipsumd sitametco adip elits Doe tem incid Utla etd magn aliqua eni admi ve…"
type textarea "x"
type textarea "Lore ipsumd sitametco adip elits Doe tem incidi Utla etd magn aliqua eni admi v…"
type textarea "x"
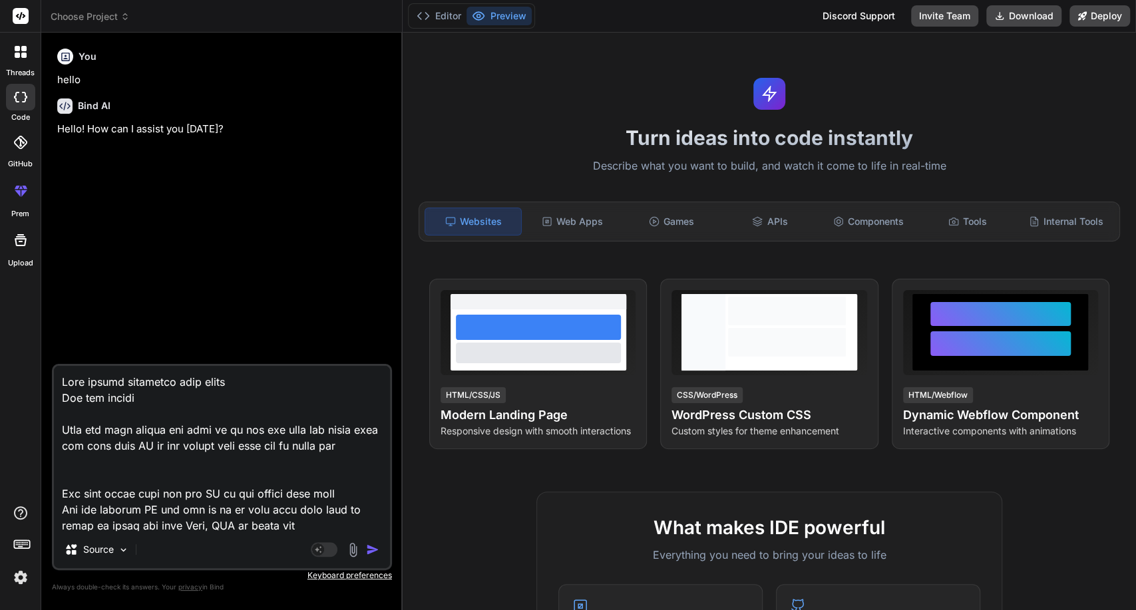
type textarea "Lore ipsumd sitametco adip elits Doe tem incidid Utla etd magn aliqua eni admi …"
type textarea "x"
type textarea "Lore ipsumd sitametco adip elits Doe tem incididu Utla etd magn aliqua eni admi…"
type textarea "x"
type textarea "Lore ipsumd sitametco adip elits Doe tem incididun Utla etd magn aliqua eni adm…"
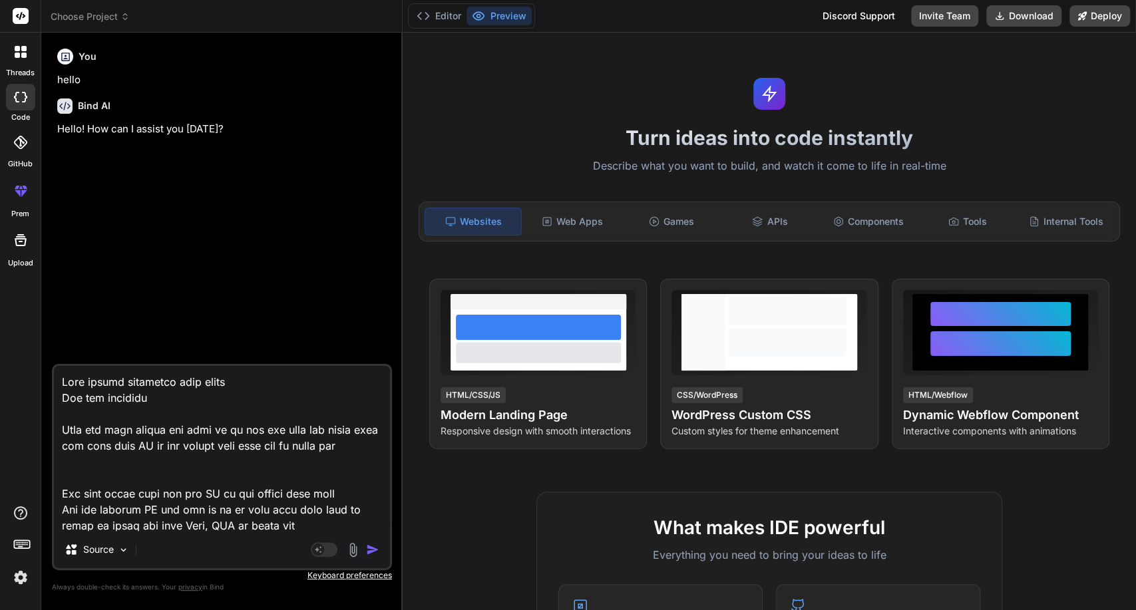
type textarea "x"
type textarea "Lore ipsumd sitametco adip elits Doe tem incididunt Utla etd magn aliqua eni ad…"
type textarea "x"
type textarea "Lore ipsumd sitametco adip elits Doe tem incididuntu Labo etd magn aliqua eni a…"
type textarea "x"
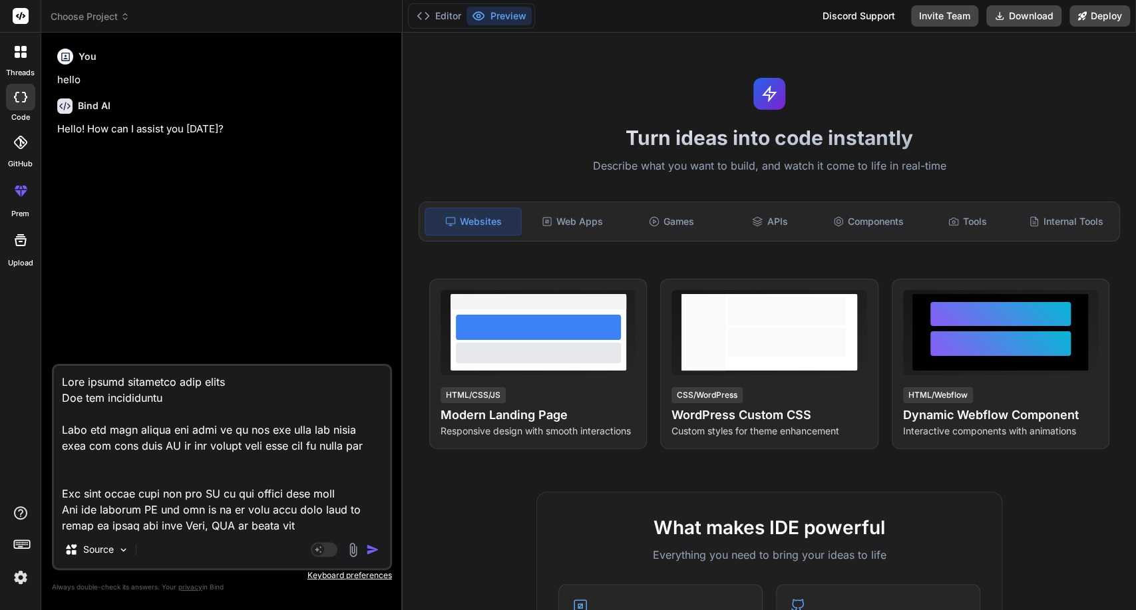
type textarea "Lore ipsumd sitametco adip elits Doe tem incididuntut Labo etd magn aliqua eni …"
type textarea "x"
type textarea "Lore ipsumd sitametco adip elits Doe tem incididuntutl Etdo mag aliq enimad min…"
type textarea "x"
type textarea "Lore ipsumd sitametco adip elits Doe tem incididuntutla Etdo mag aliq enimad mi…"
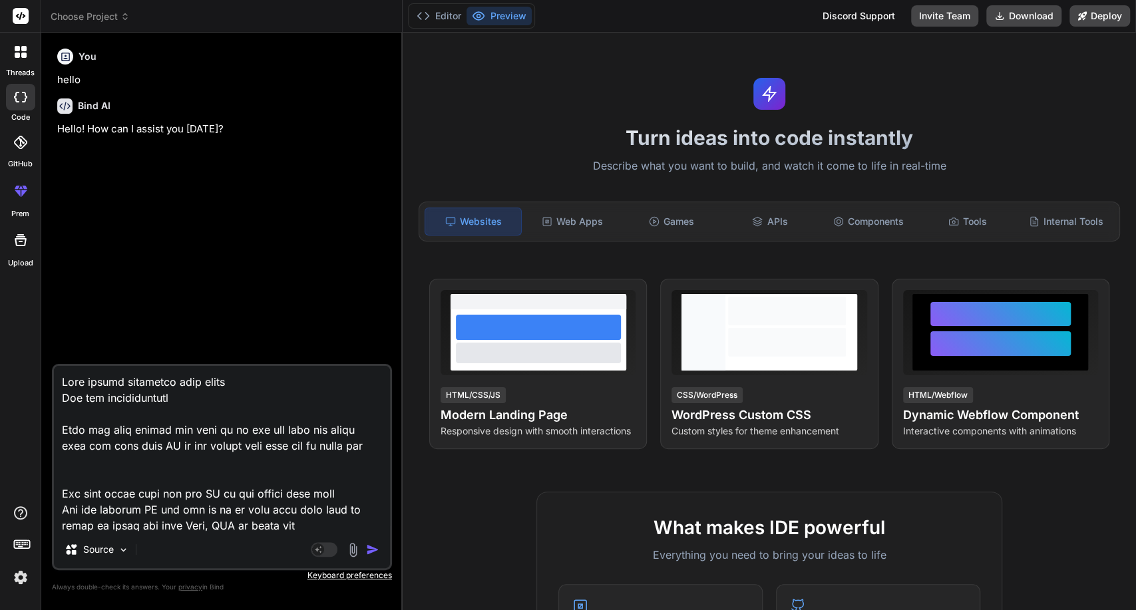
type textarea "x"
type textarea "Lore ipsumd sitametco adip elits Doe tem incididuntutlab Etdo mag aliq enimad m…"
type textarea "x"
type textarea "Lore ipsumd sitametco adip elits Doe tem incididuntutlab. Etdo mag aliq enimad …"
type textarea "x"
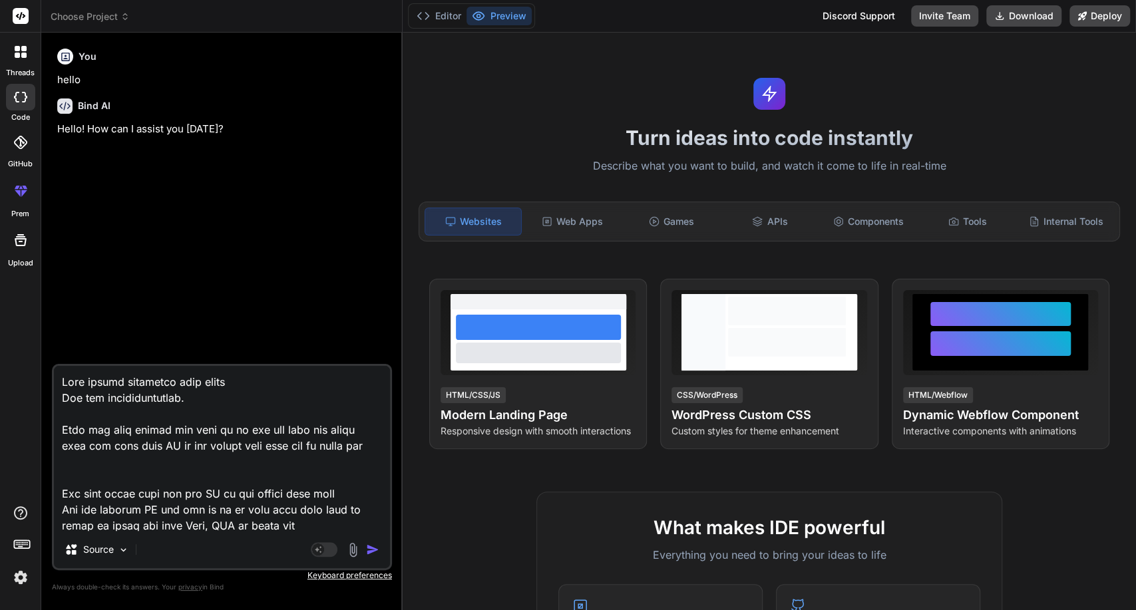
type textarea "Lore ipsumd sitametco adip elits Doe tem incididuntutlab.e Dolo mag aliq enimad…"
type textarea "x"
type textarea "Lore ipsumd sitametco adip elits Doe tem incididuntutlab.et Dolo mag aliq enima…"
type textarea "x"
type textarea "Lore ipsumd sitametco adip elits Doe tem incididuntutlab.etd Magn ali enim admi…"
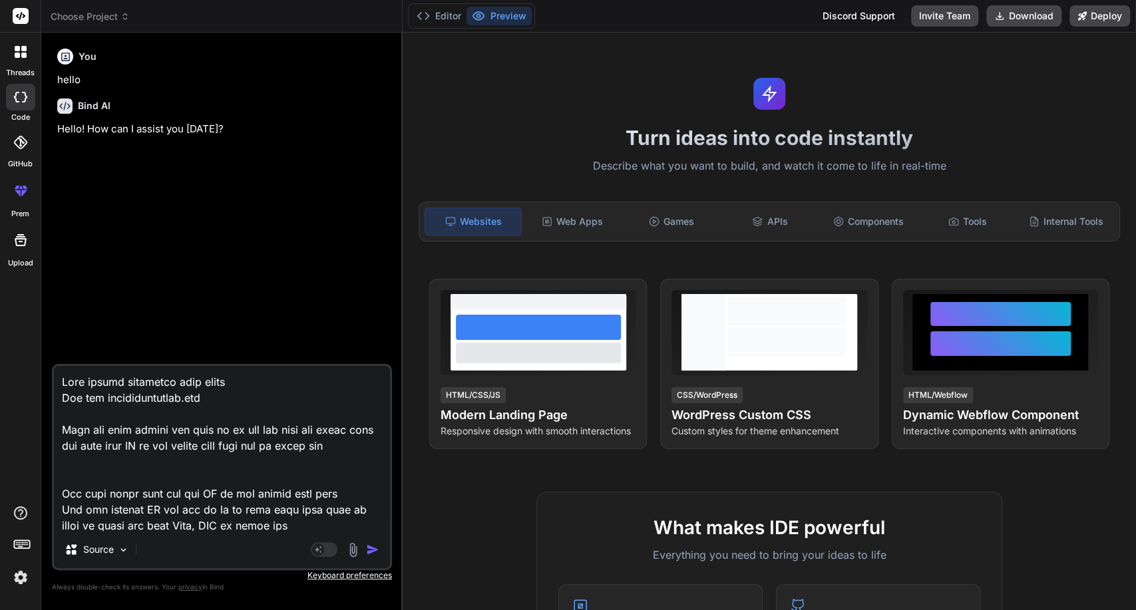
type textarea "x"
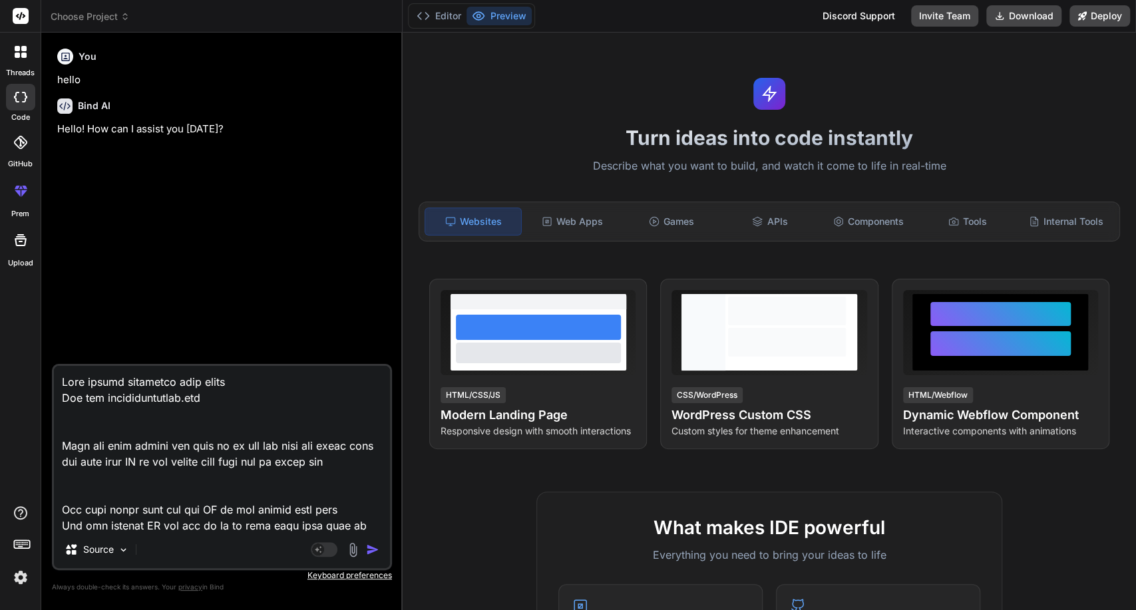
type textarea "Lore ipsumd sitametco adip elits Doe tem incididuntutlab.etd M Aliq eni admi ve…"
type textarea "x"
type textarea "Lore ipsumd sitametco adip elits Doe tem incididuntutlab.etd Ma Aliq eni admi v…"
type textarea "x"
type textarea "Lore ipsumd sitametco adip elits Doe tem incididuntutlab.etd Mag Aliq eni admi …"
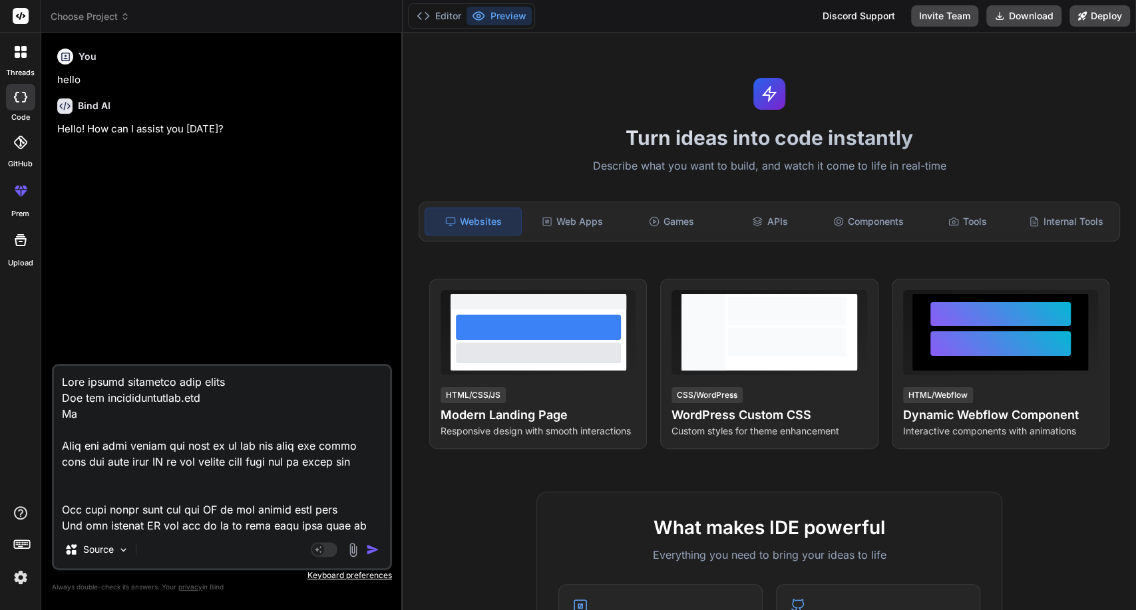
type textarea "x"
type textarea "Lore ipsumd sitametco adip elits Doe tem incididuntutlab.etd Magn Aliq eni admi…"
type textarea "x"
type textarea "Lore ipsumd sitametco adip elits Doe tem incididuntutlab.etd Magn Aliq eni admi…"
type textarea "x"
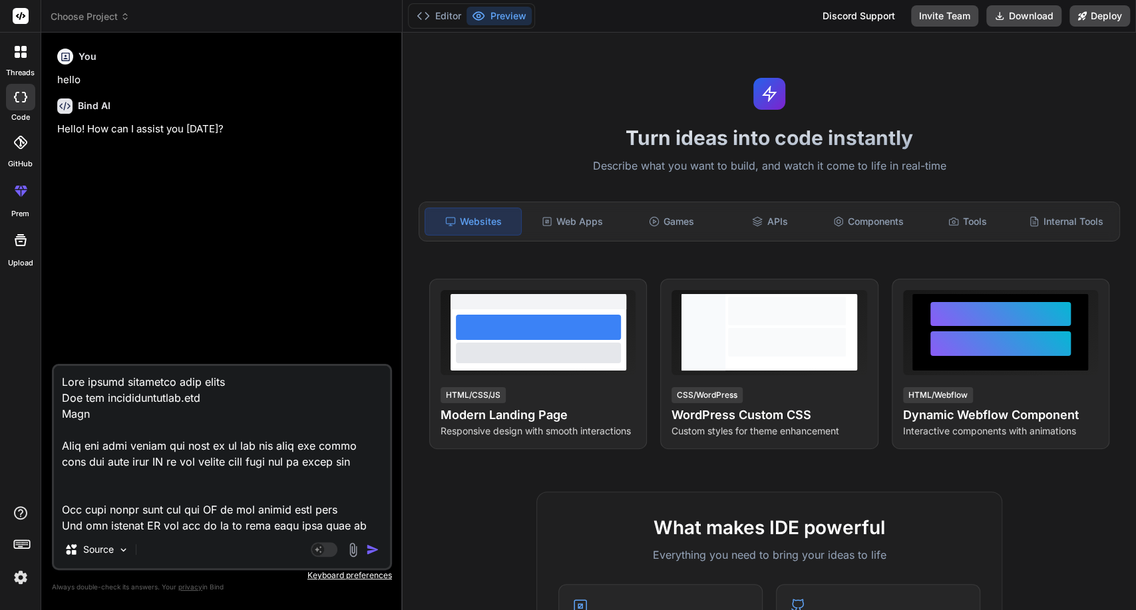
type textarea "Lore ipsumd sitametco adip elits Doe tem incididuntutlab.etd Magn Aliq eni admi…"
type textarea "x"
type textarea "Lore ipsumd sitametco adip elits Doe tem incididuntutlab.etd Magn a Enim adm ve…"
type textarea "x"
type textarea "Lore ipsumd sitametco adip elits Doe tem incididuntutlab.etd Magn al Enim adm v…"
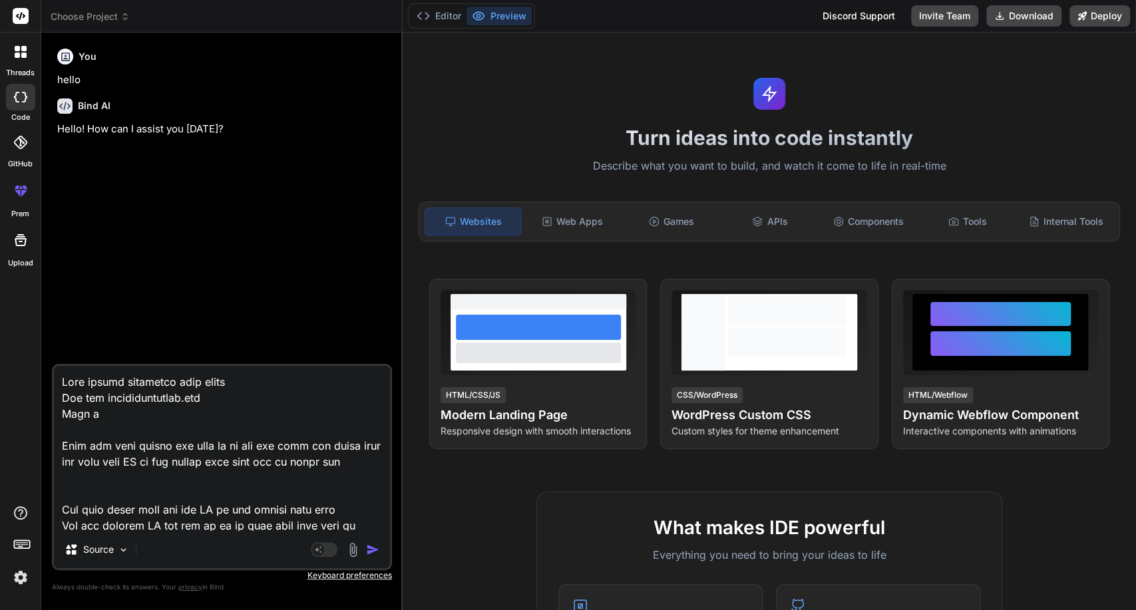
type textarea "x"
type textarea "Lore ipsumd sitametco adip elits Doe tem incididuntutlab.etd Magn al Enim adm v…"
type textarea "x"
type textarea "Lore ipsumd sitametco adip elits Doe tem incididuntutlab.etd Magn al Enim adm v…"
type textarea "x"
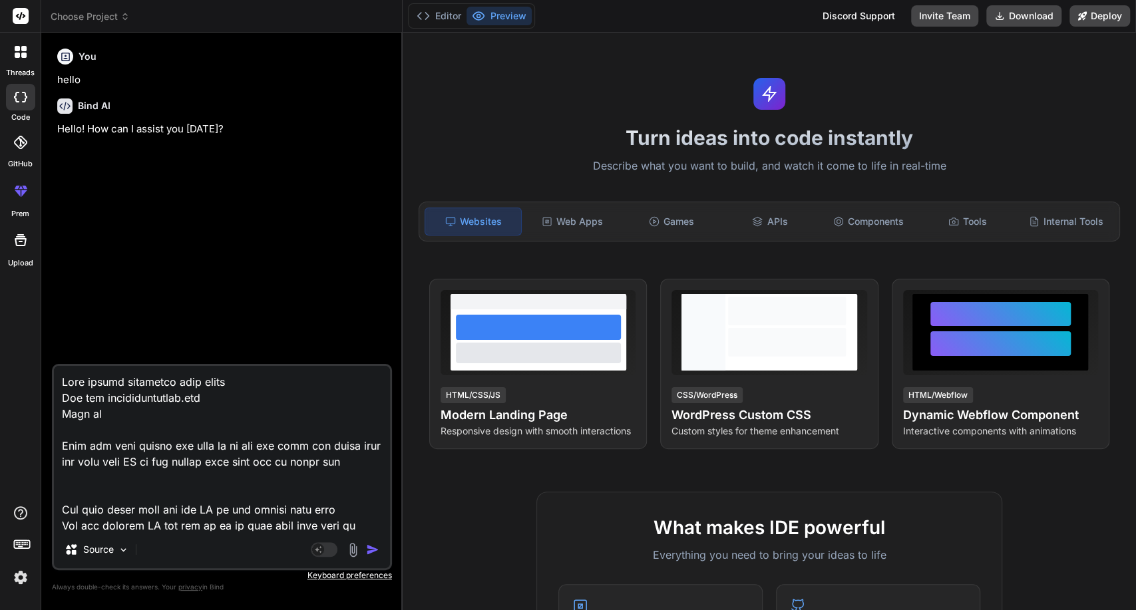
type textarea "Lore ipsumd sitametco adip elits Doe tem incididuntutlab.etd Magn al Enim adm v…"
type textarea "x"
type textarea "Lore ipsumd sitametco adip elits Doe tem incididuntutlab.etd Magn al 2 Enim adm…"
type textarea "x"
type textarea "Lore ipsumd sitametco adip elits Doe tem incididuntutlab.etd Magn al 65 Enim ad…"
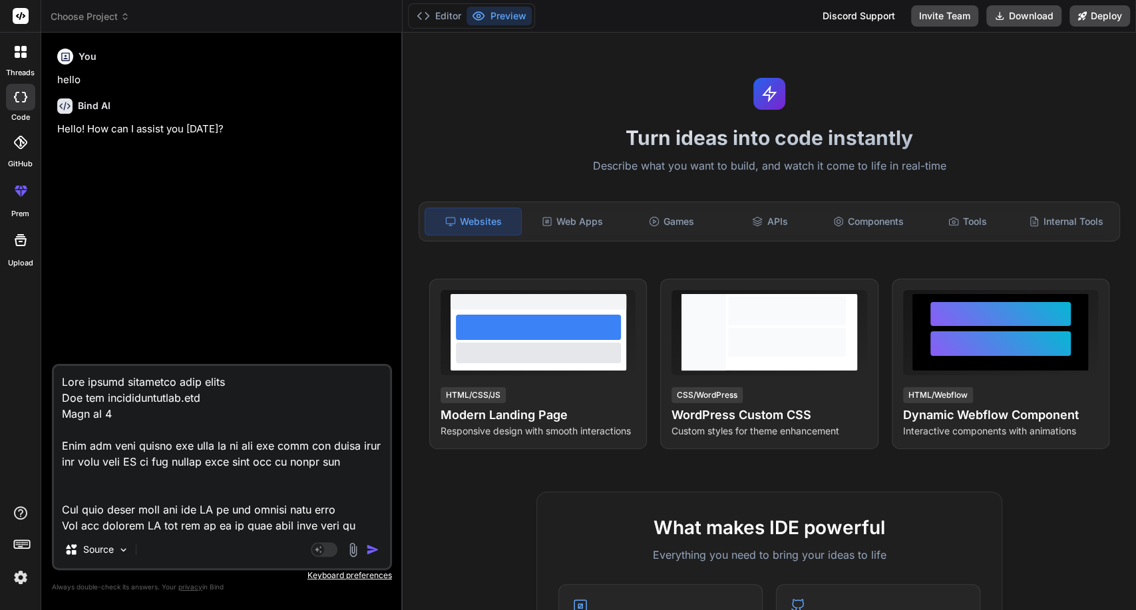
type textarea "x"
type textarea "Lore ipsumd sitametco adip elits Doe tem incididuntutlab.etd Magn al 690 Enim a…"
type textarea "x"
type textarea "Lore ipsumd sitametco adip elits Doe tem incididuntutlab.etd Magn al 637% Enim …"
type textarea "x"
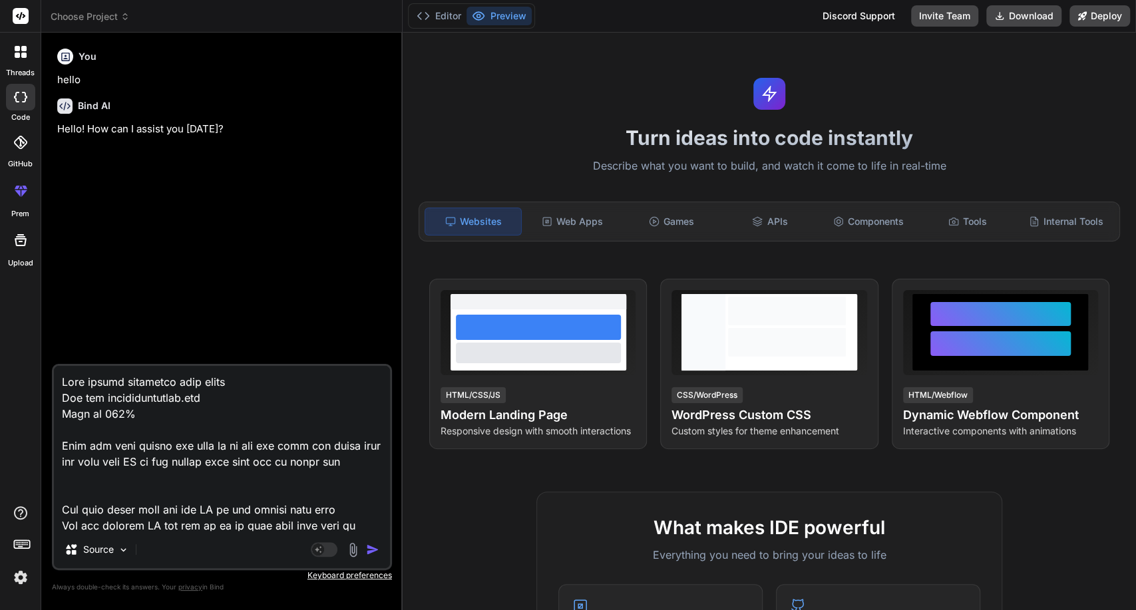
type textarea "Lore ipsumd sitametco adip elits Doe tem incididuntutlab.etd Magn al 950% Enim …"
type textarea "x"
type textarea "Lore ipsumd sitametco adip elits Doe tem incididuntutlab.etd Magn al 432% e Adm…"
type textarea "x"
type textarea "Lore ipsumd sitametco adip elits Doe tem incididuntutlab.etd Magn al 548% en Ad…"
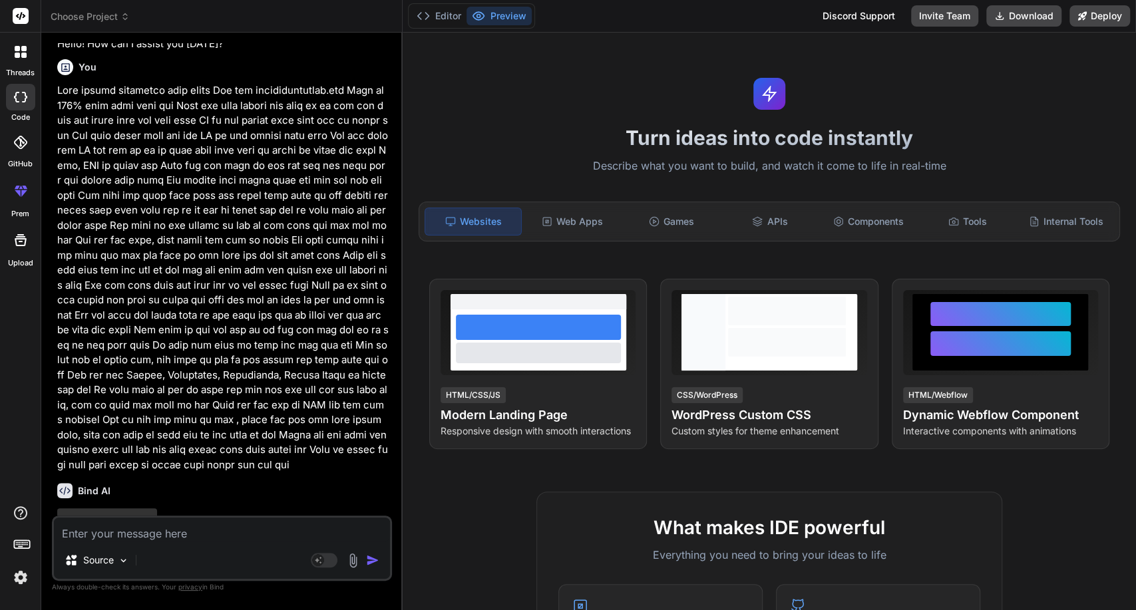
scroll to position [96, 0]
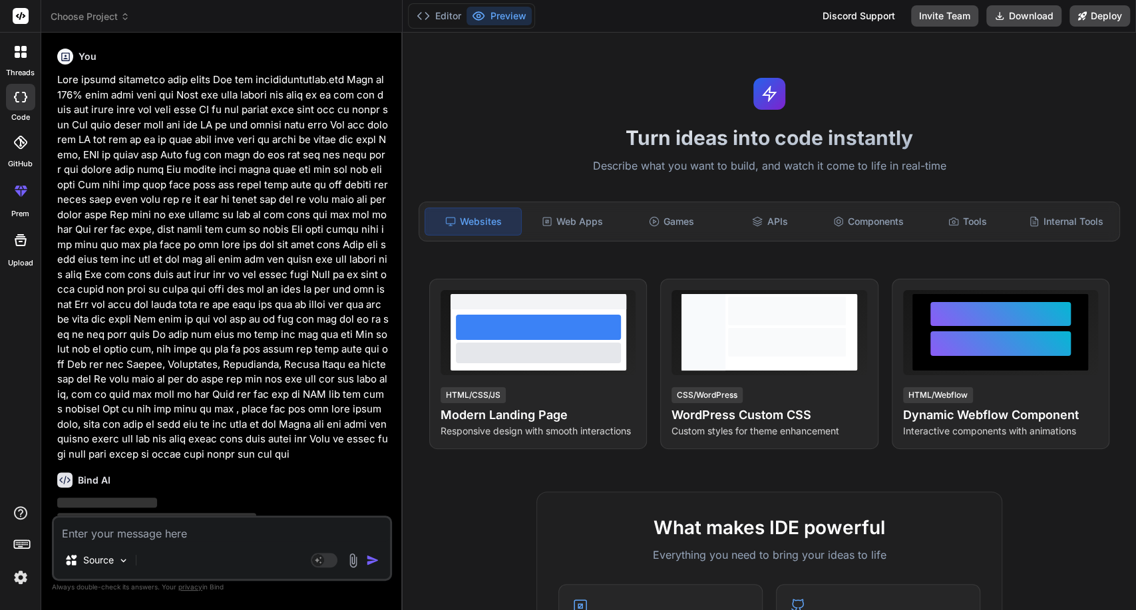
click at [158, 266] on p at bounding box center [223, 267] width 332 height 389
click at [159, 266] on p at bounding box center [223, 267] width 332 height 389
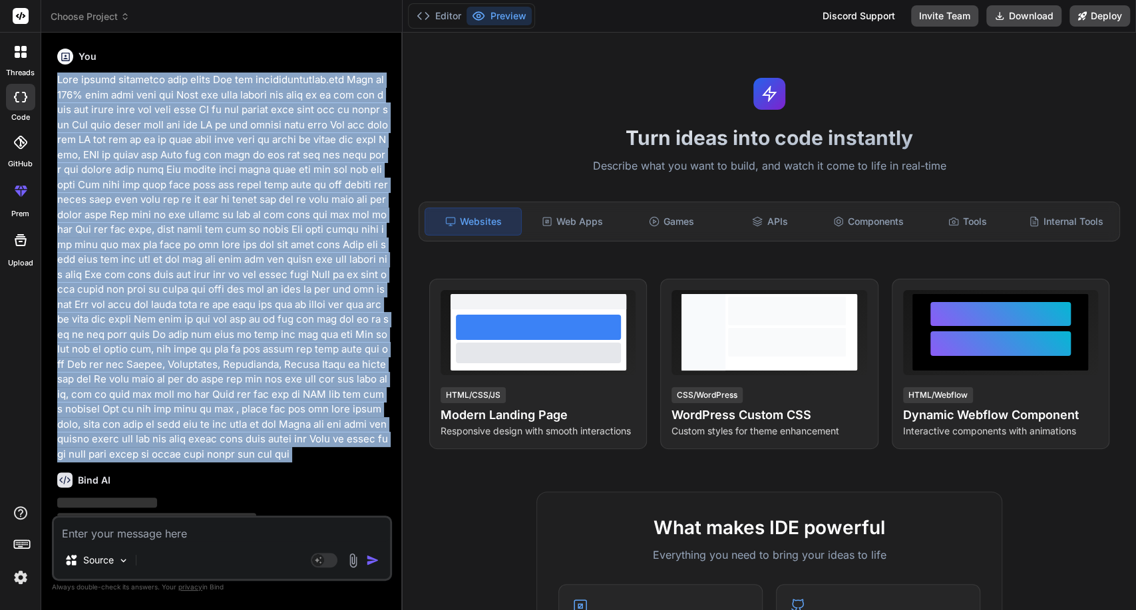
click at [159, 266] on p at bounding box center [223, 267] width 332 height 389
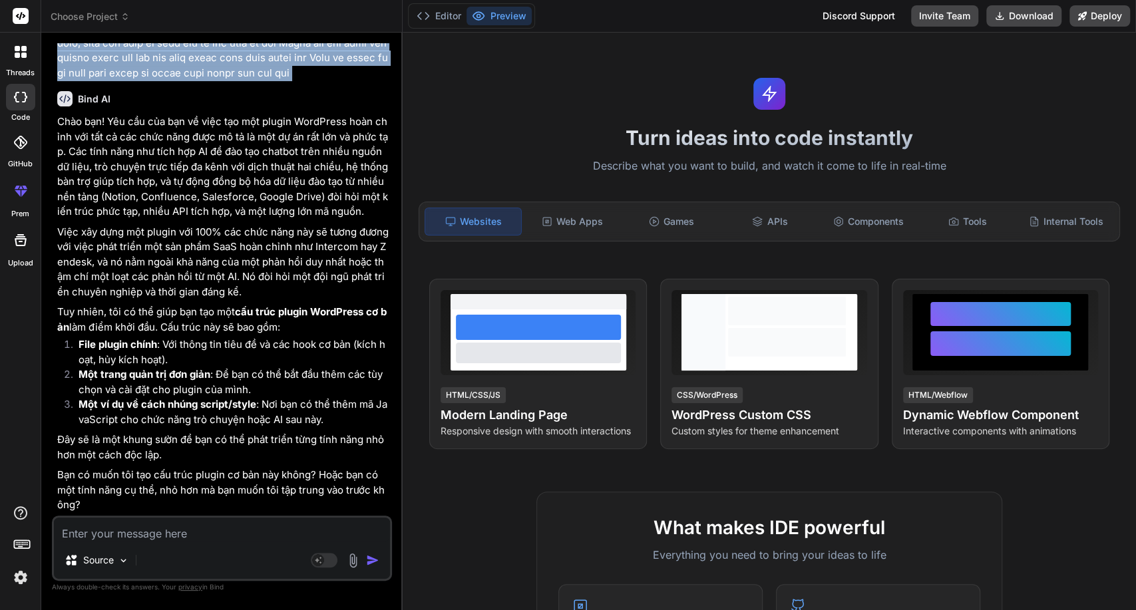
scroll to position [491, 0]
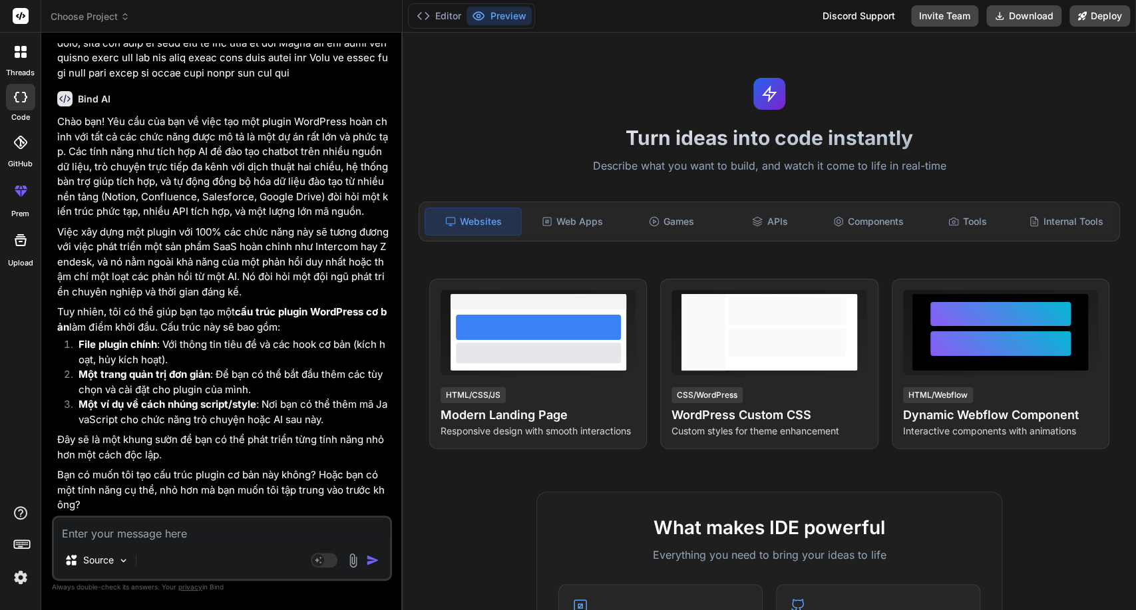
click at [229, 513] on p "Bạn có muốn tôi tạo cấu trúc plugin cơ bản này không? Hoặc bạn có một tính năng…" at bounding box center [223, 490] width 332 height 45
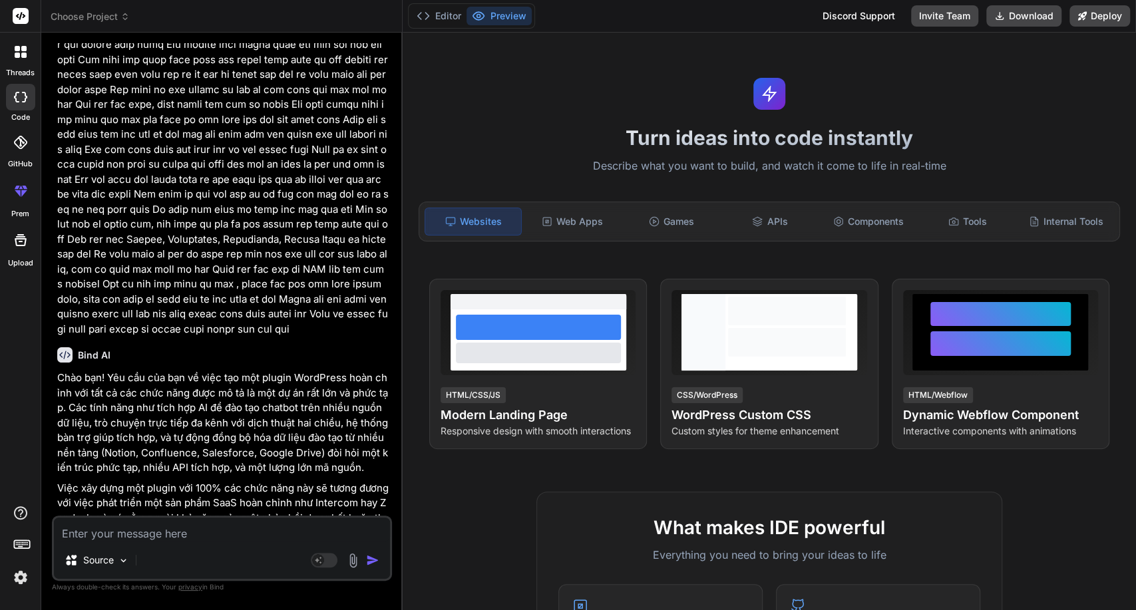
scroll to position [121, 0]
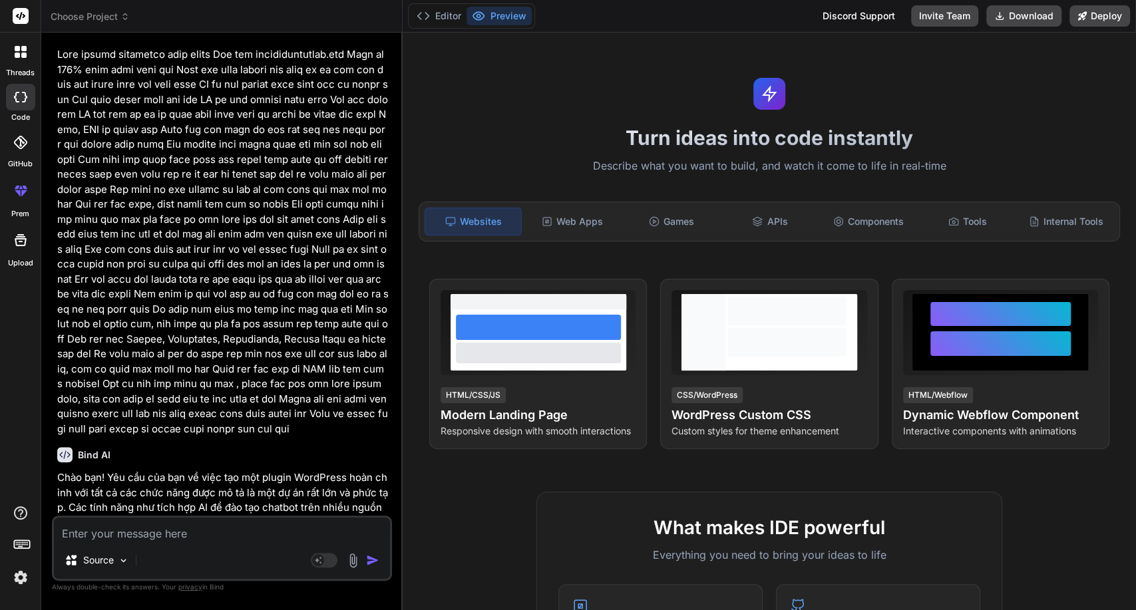
click at [229, 406] on p at bounding box center [223, 241] width 332 height 389
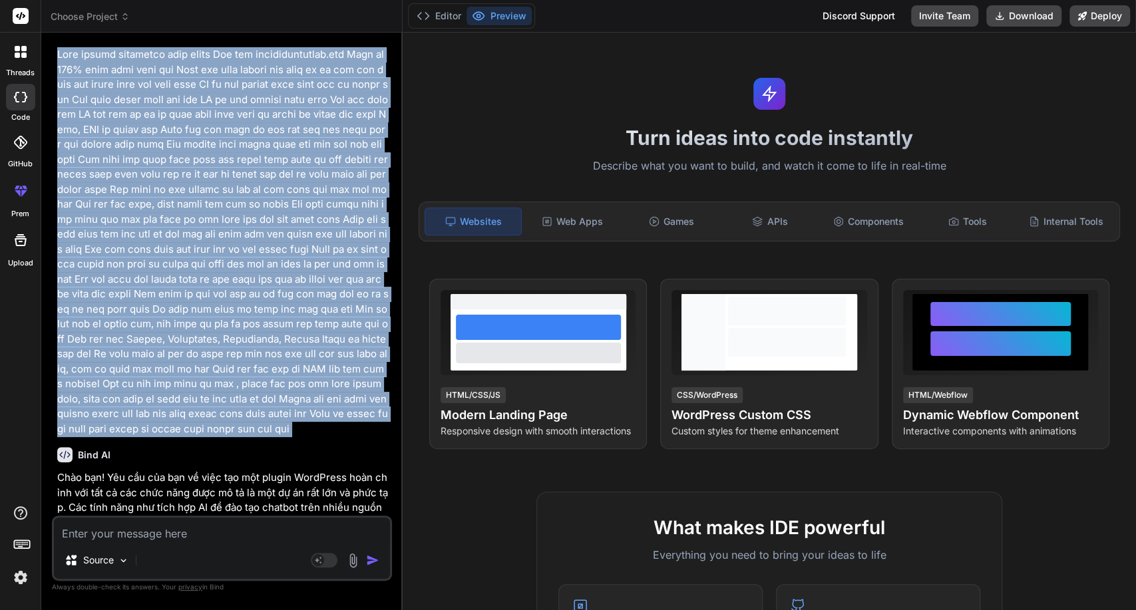
click at [229, 406] on p at bounding box center [223, 241] width 332 height 389
copy div "Lore ipsumd sitametco adip elits Doe tem incididuntutlab.etd Magn al 011% enim …"
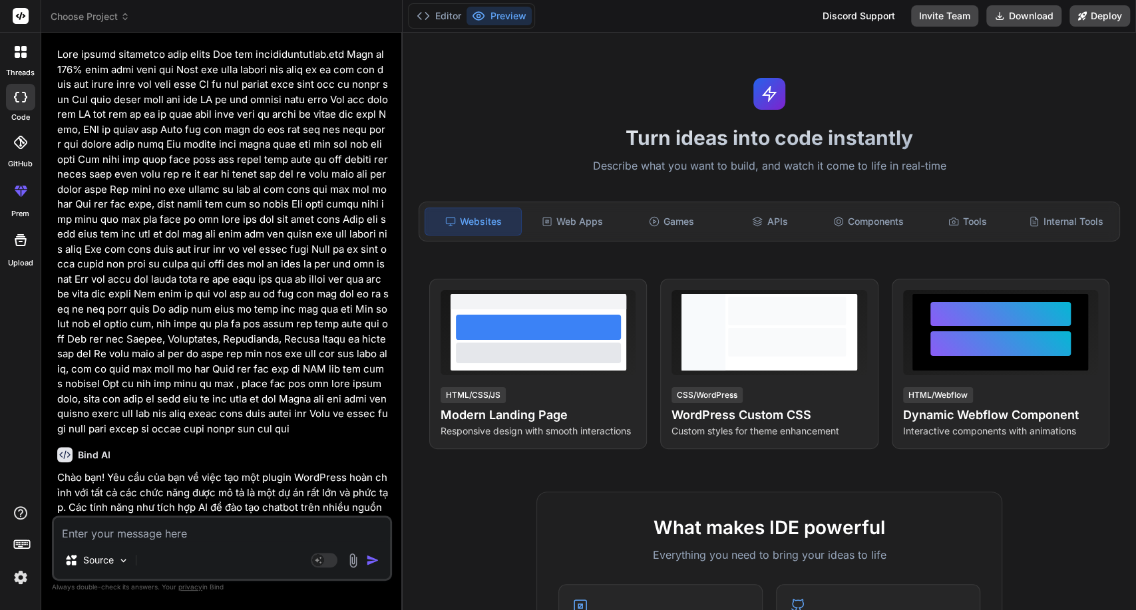
click at [228, 529] on textarea at bounding box center [222, 530] width 336 height 24
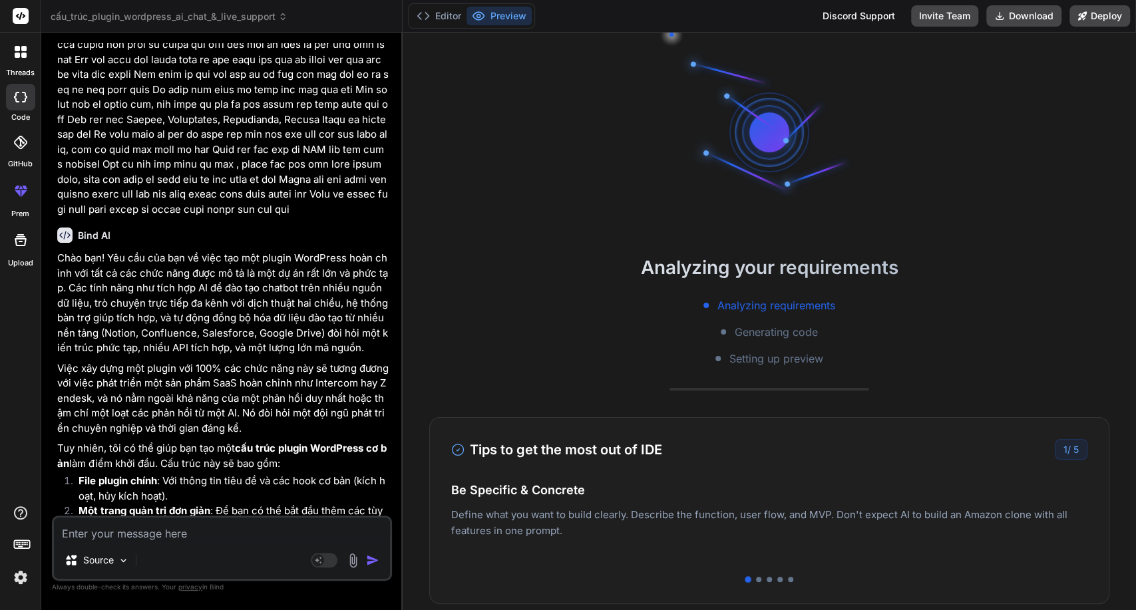
scroll to position [193, 0]
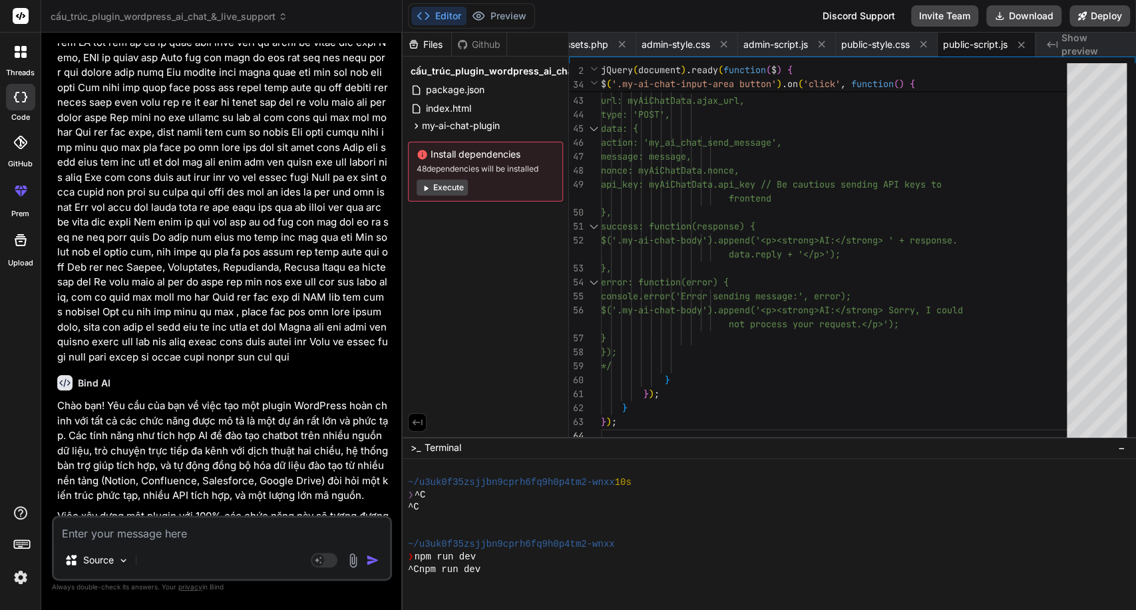
click at [206, 240] on p at bounding box center [223, 169] width 332 height 389
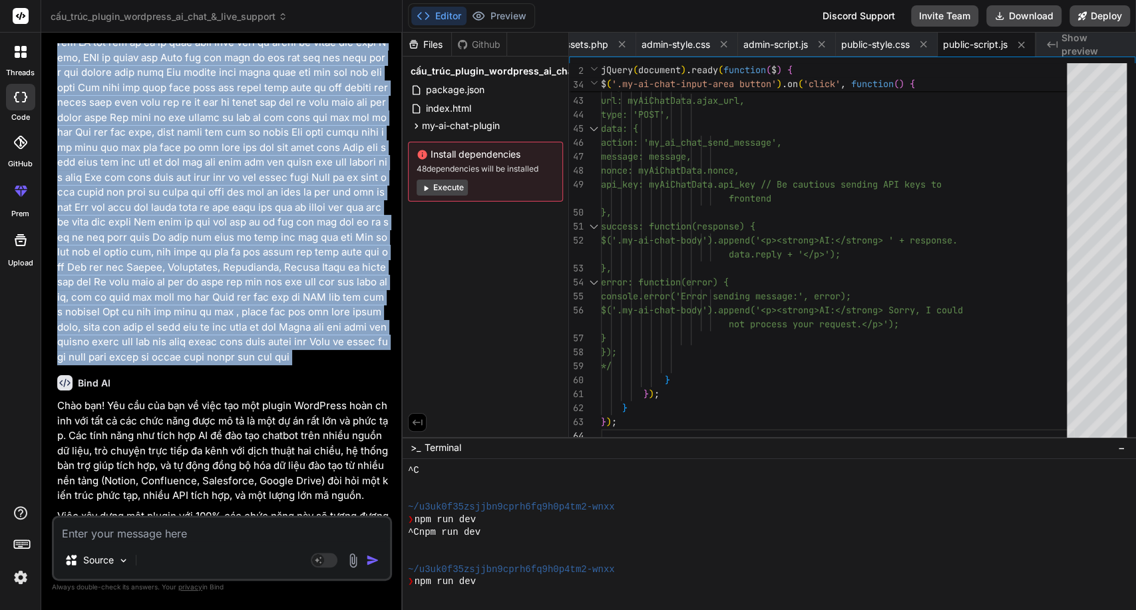
click at [206, 240] on p at bounding box center [223, 169] width 332 height 389
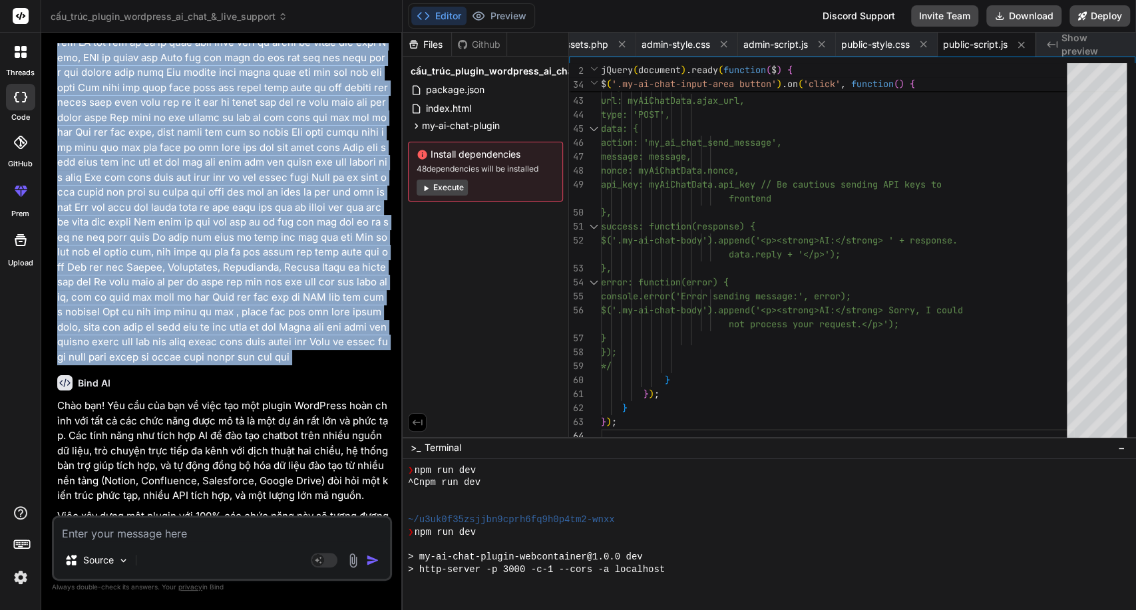
copy div "Lore ipsumd sitametco adip elits Doe tem incididuntutlab.etd Magn al 011% enim …"
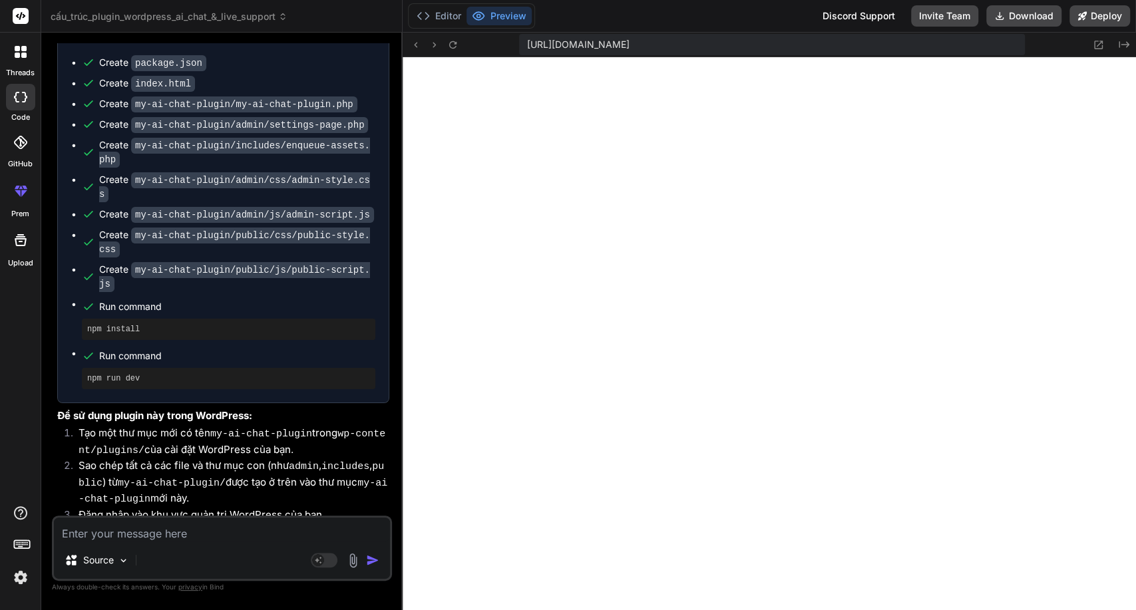
scroll to position [1598, 0]
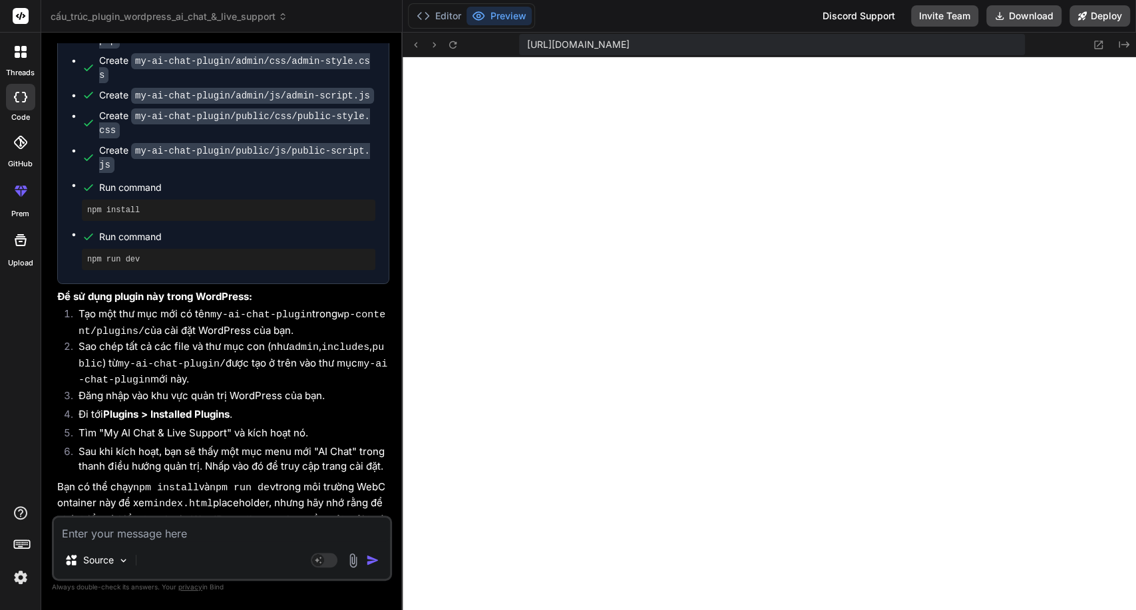
click at [172, 524] on textarea at bounding box center [222, 530] width 336 height 24
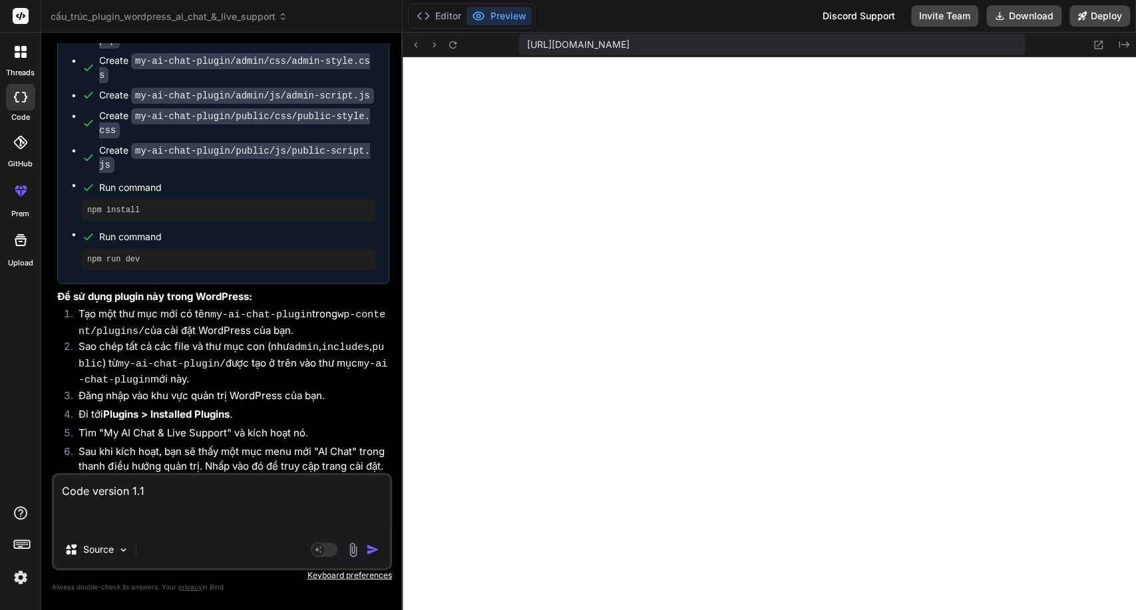
paste textarea "Lore ipsumd sitametco adip elits Doe tem incididuntutlab.etd Magn al 051% enim …"
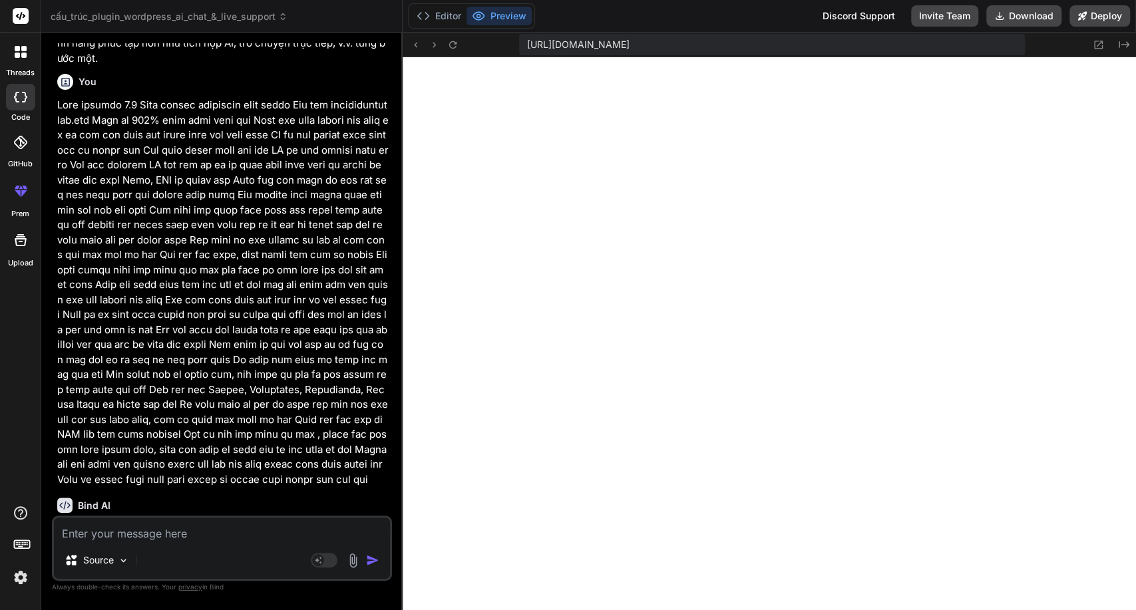
scroll to position [2125, 0]
click at [453, 18] on button "Editor" at bounding box center [438, 16] width 55 height 19
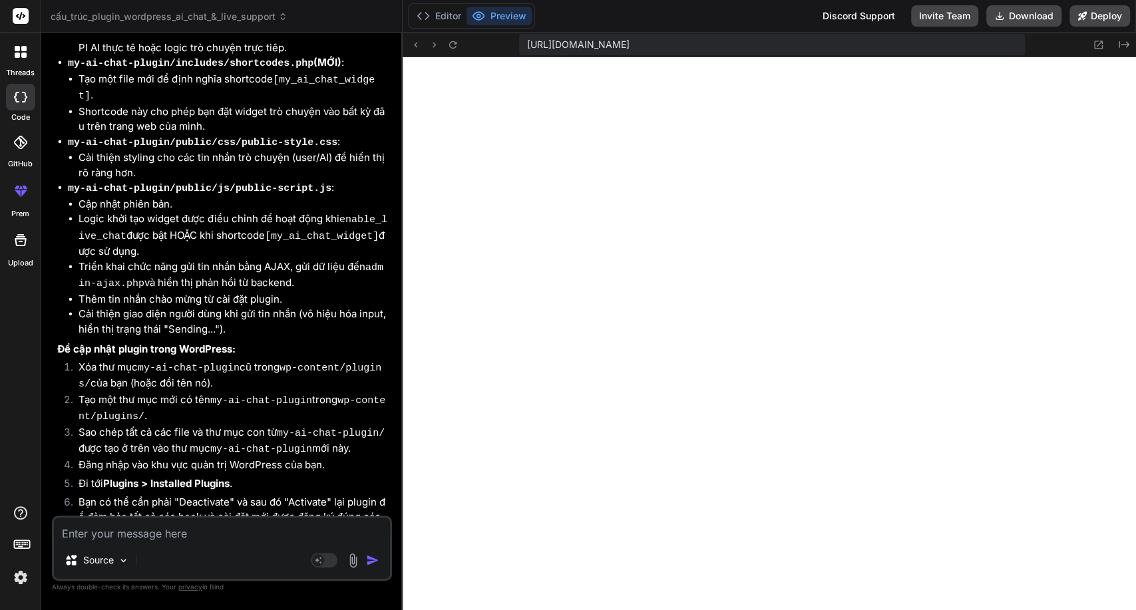
scroll to position [3796, 0]
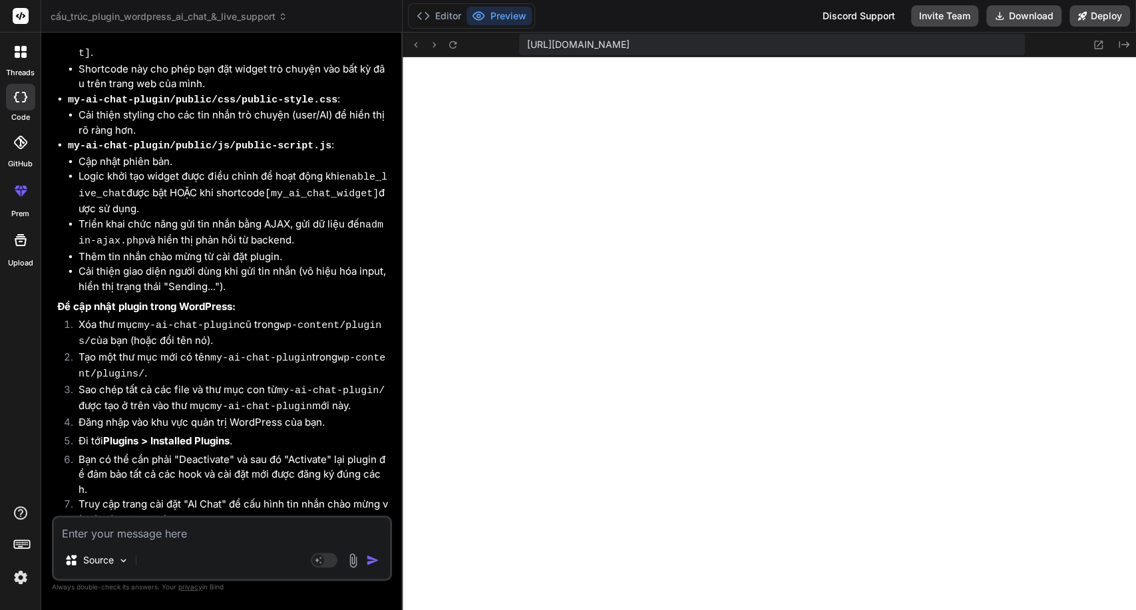
click at [224, 529] on textarea at bounding box center [222, 530] width 336 height 24
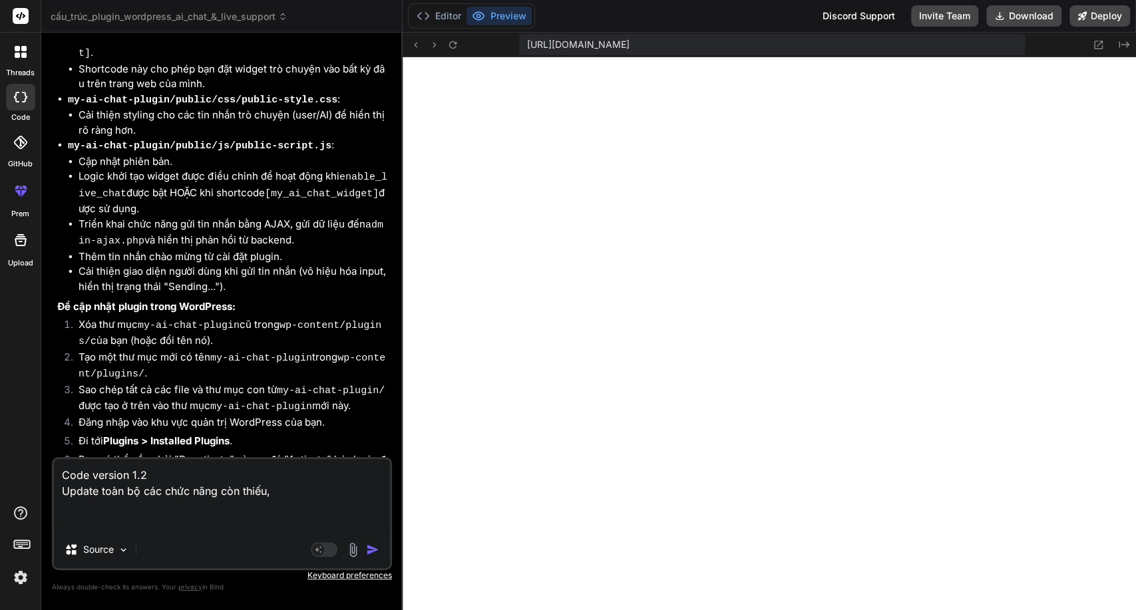
paste textarea "Lore ipsumd sitametco adip elits Doe tem incididuntutlab.etd Magn al 051% enim …"
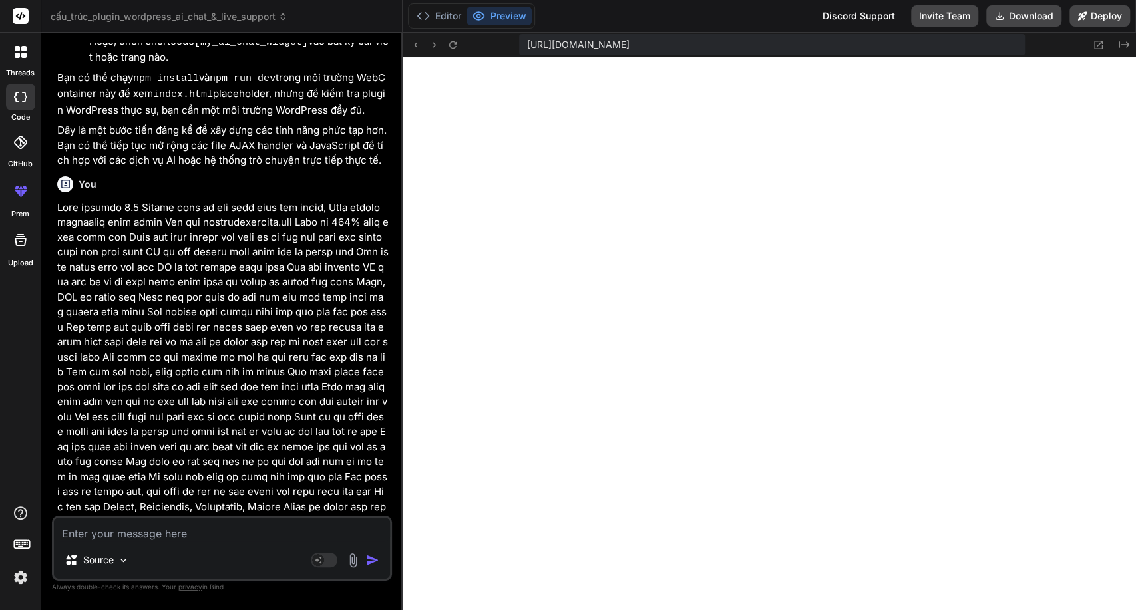
scroll to position [4338, 0]
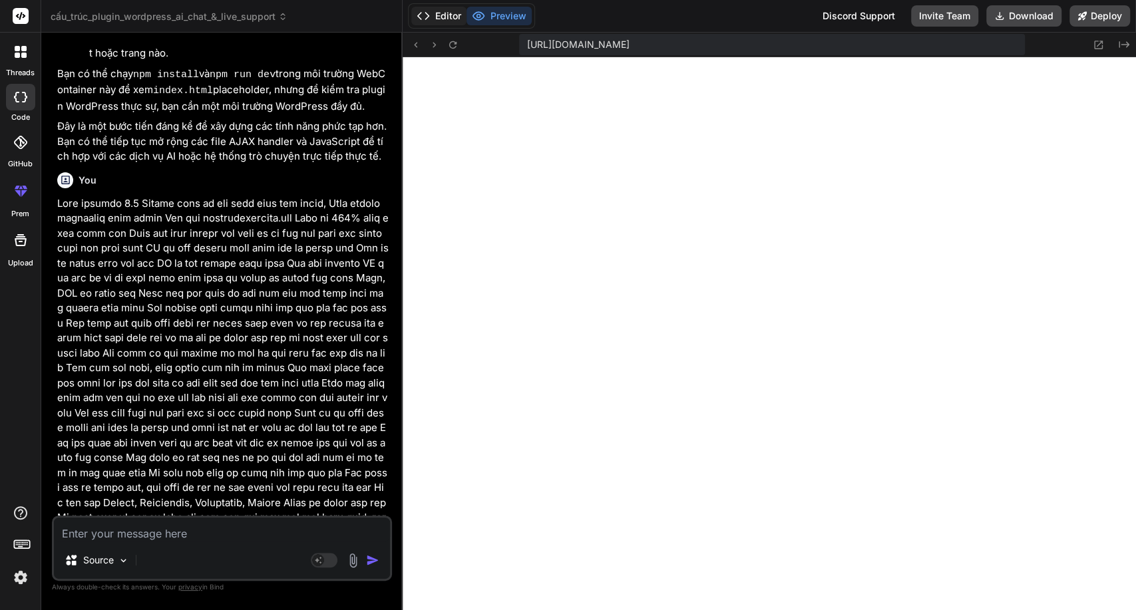
click at [447, 15] on button "Editor" at bounding box center [438, 16] width 55 height 19
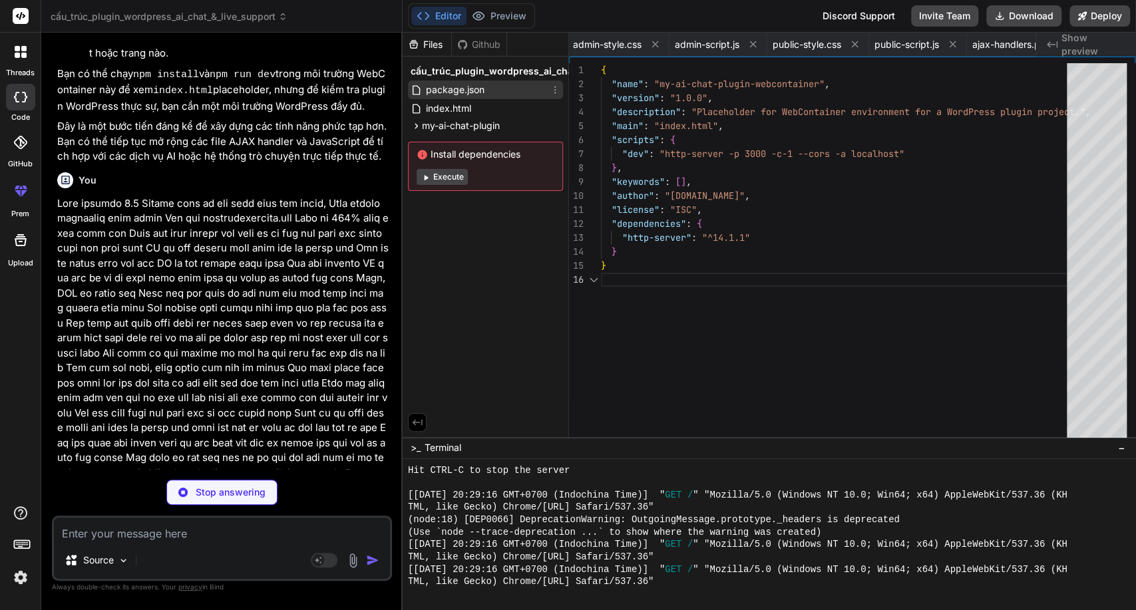
click at [457, 91] on span "package.json" at bounding box center [455, 90] width 61 height 16
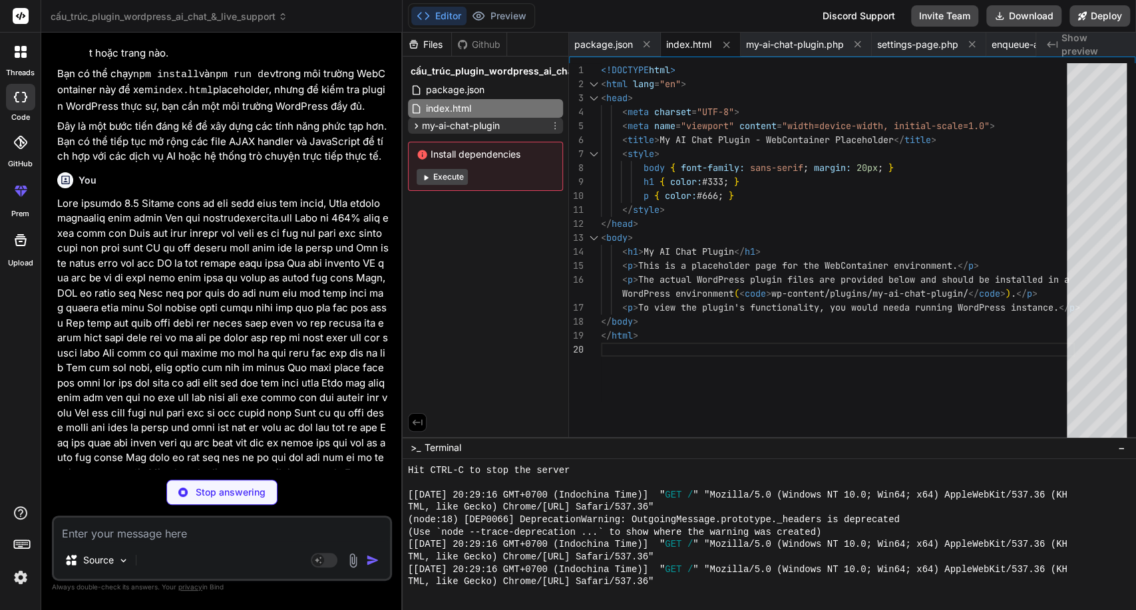
click at [467, 122] on span "my-ai-chat-plugin" at bounding box center [461, 125] width 78 height 13
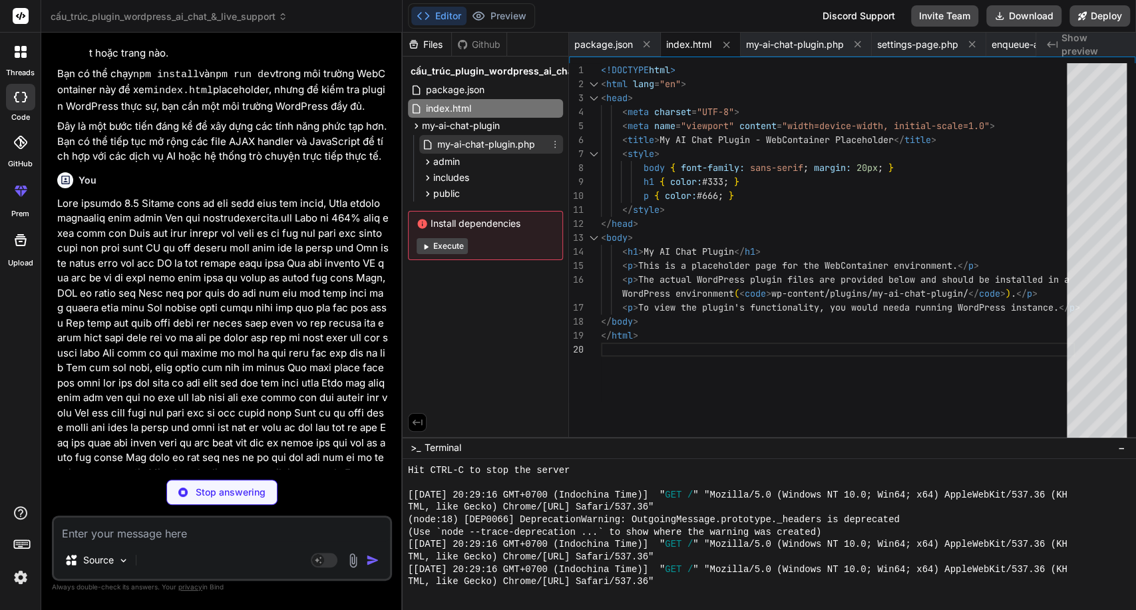
click at [468, 139] on span "my-ai-chat-plugin.php" at bounding box center [486, 144] width 101 height 16
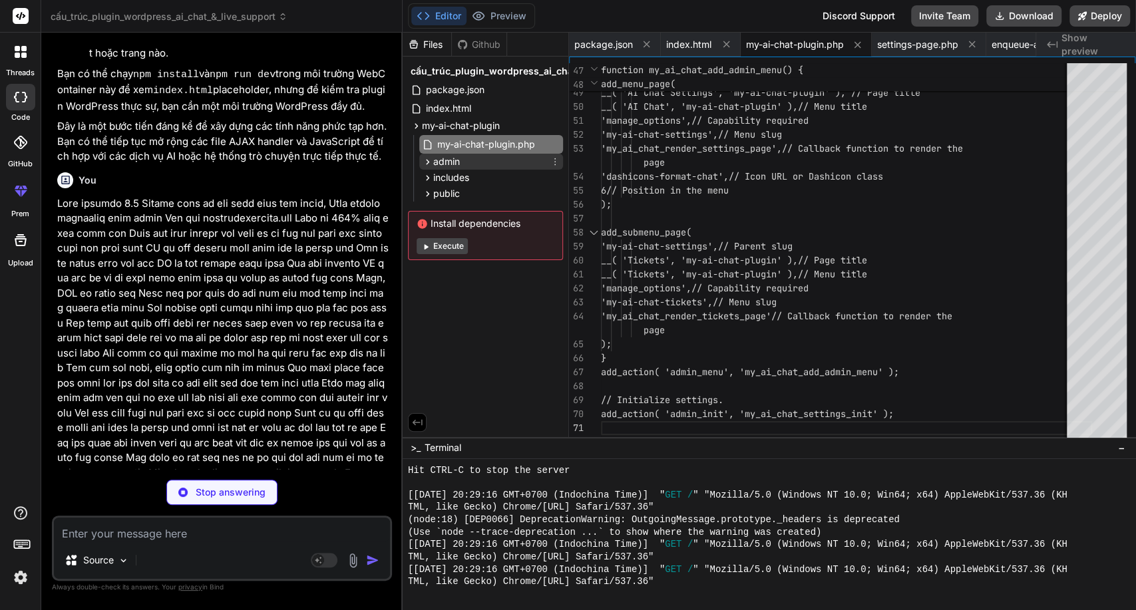
click at [474, 155] on div "admin" at bounding box center [491, 162] width 144 height 16
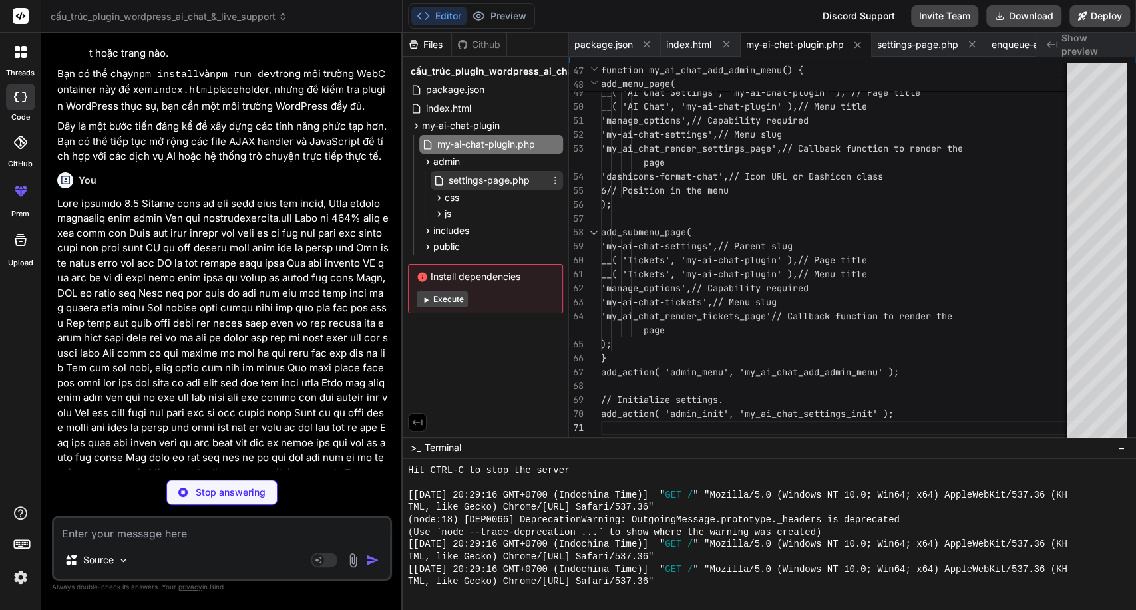
click at [483, 181] on span "settings-page.php" at bounding box center [489, 180] width 84 height 16
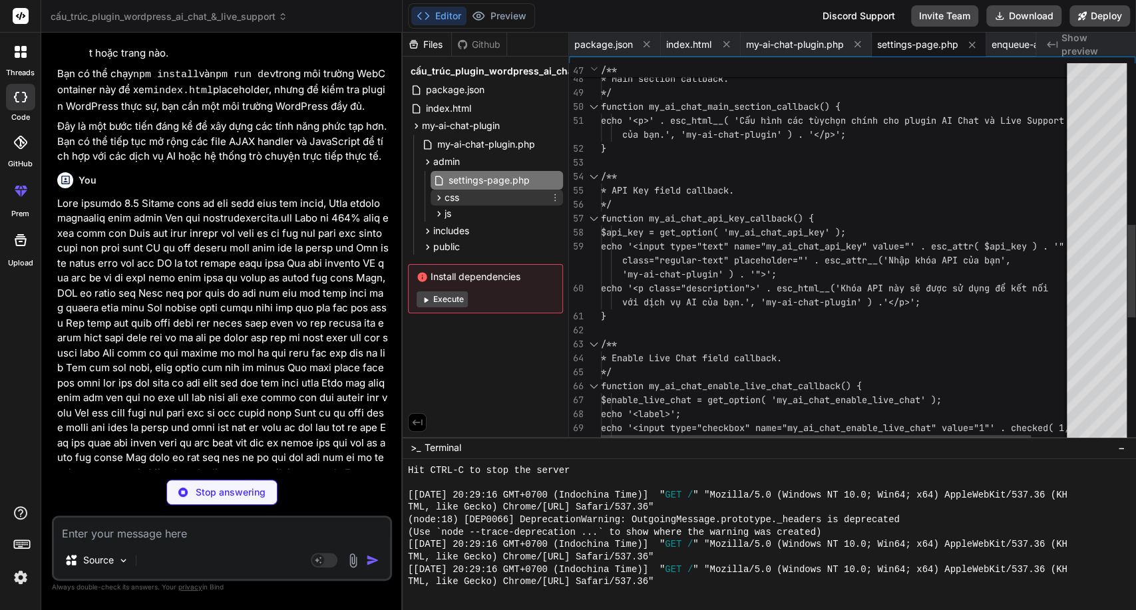
click at [474, 196] on div "css" at bounding box center [497, 198] width 132 height 16
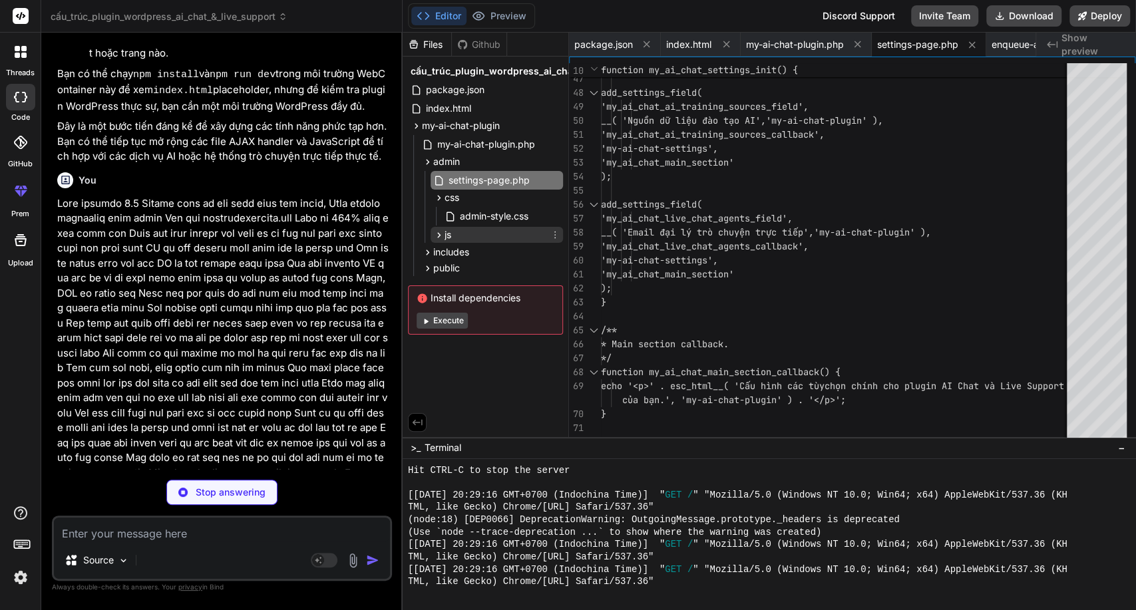
click at [469, 236] on div "js" at bounding box center [497, 235] width 132 height 16
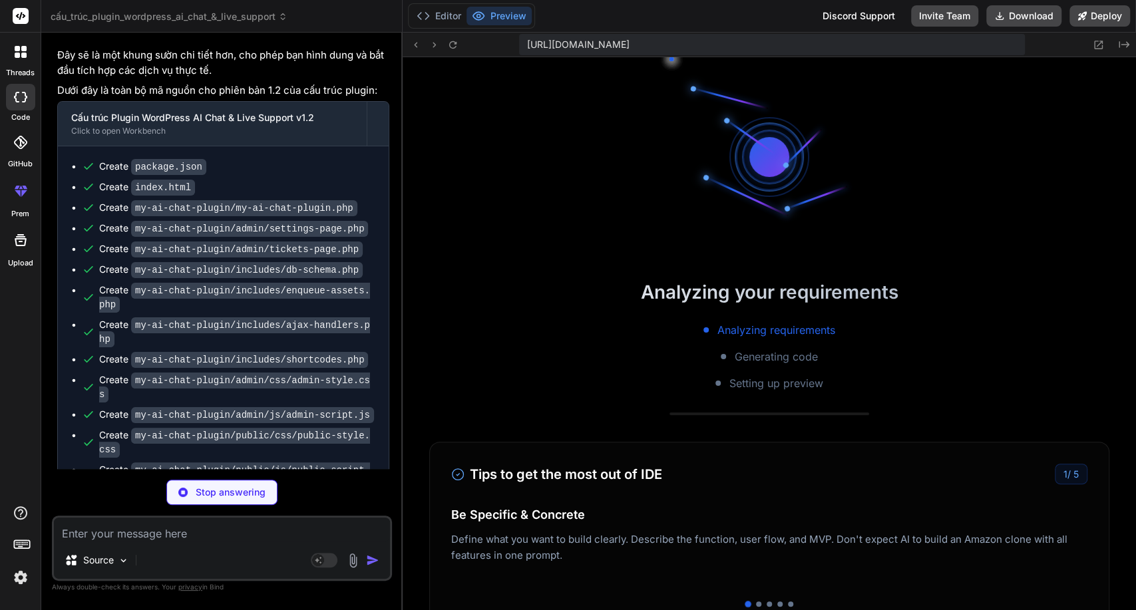
scroll to position [1789, 0]
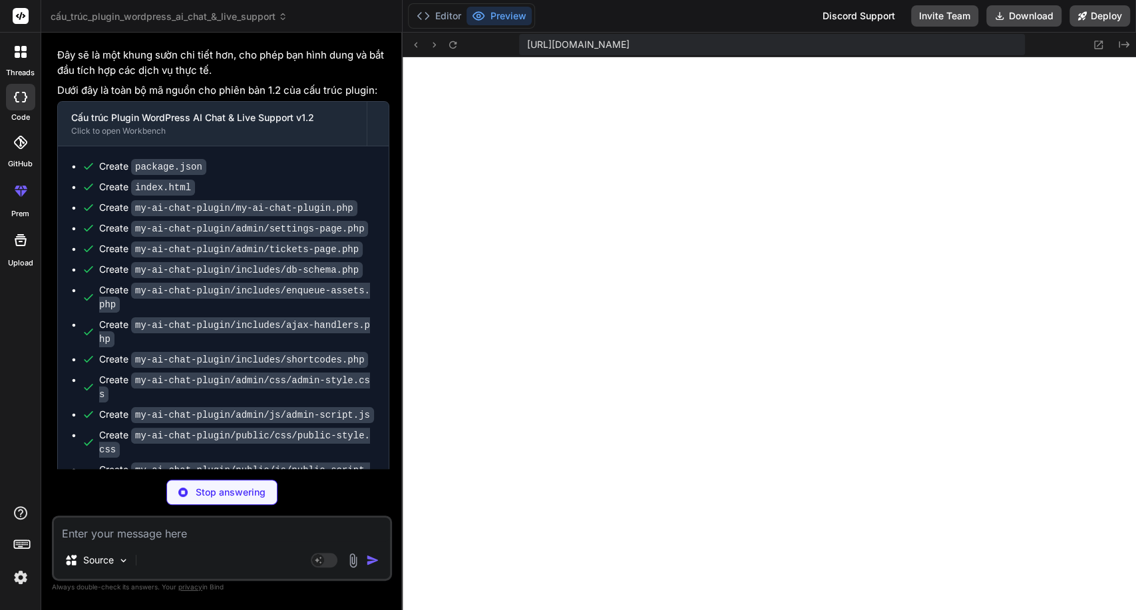
click at [250, 529] on textarea at bounding box center [222, 530] width 336 height 24
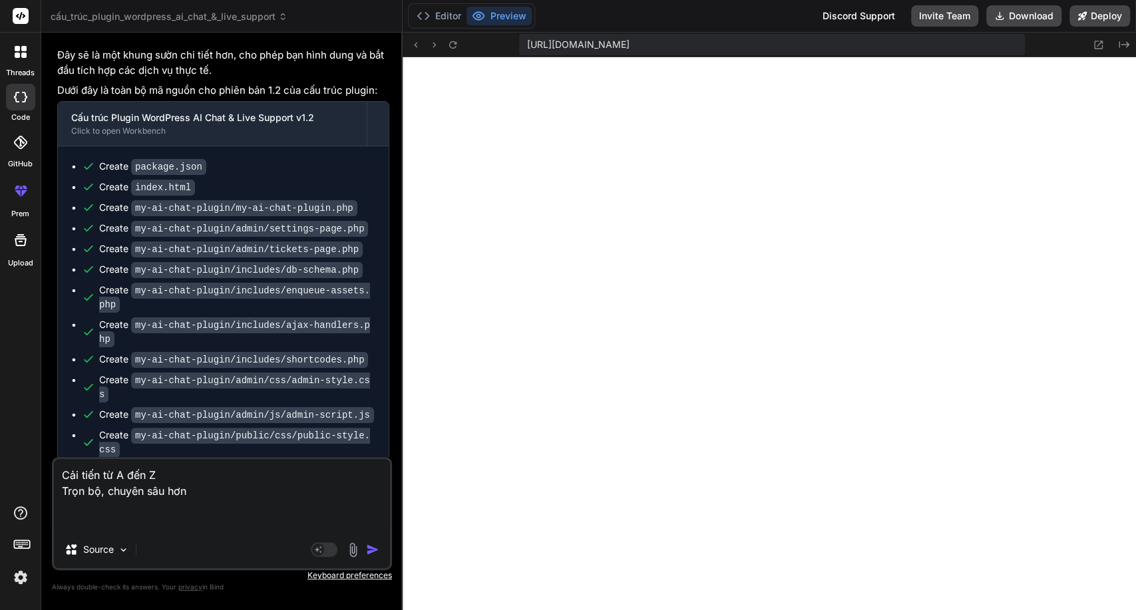
paste textarea "Lore ipsumd sitametco adip elits Doe tem incididuntutlab.etd Magn al 051% enim …"
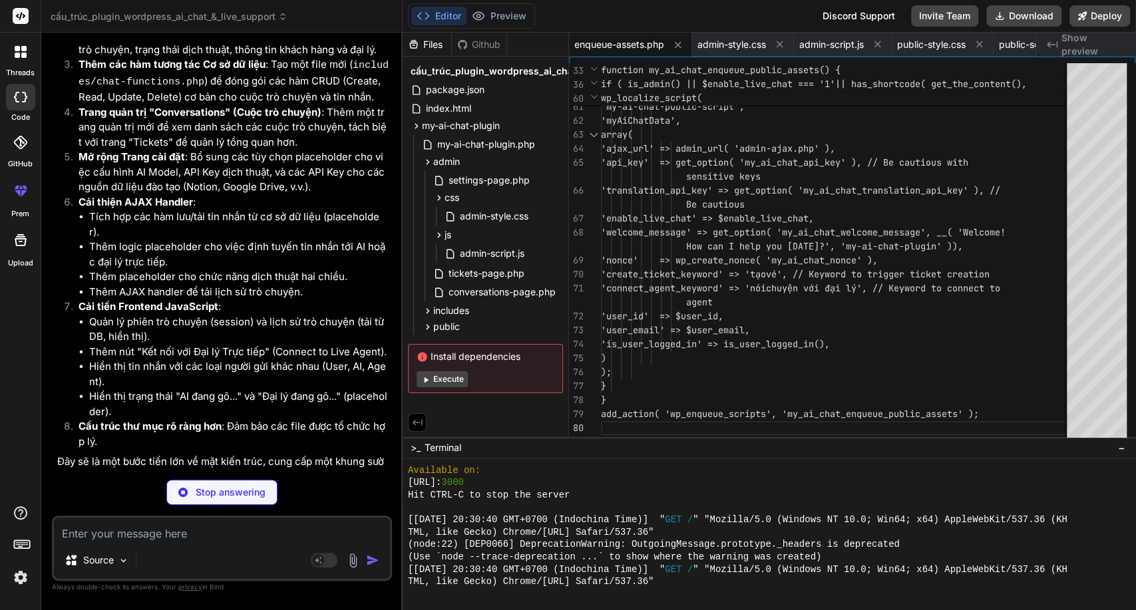
scroll to position [7929, 0]
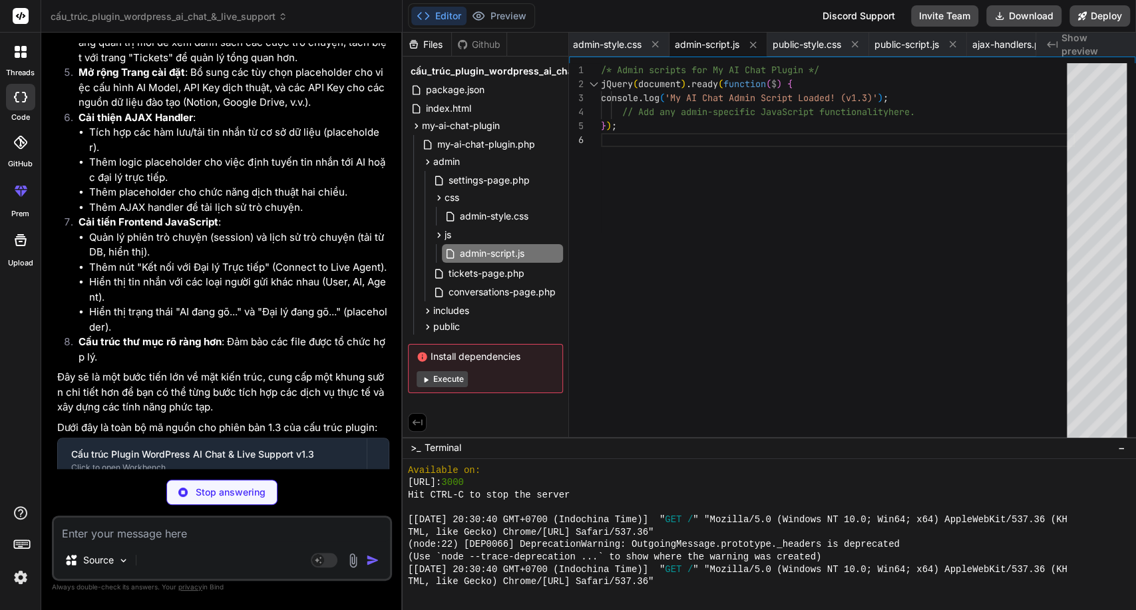
scroll to position [8009, 0]
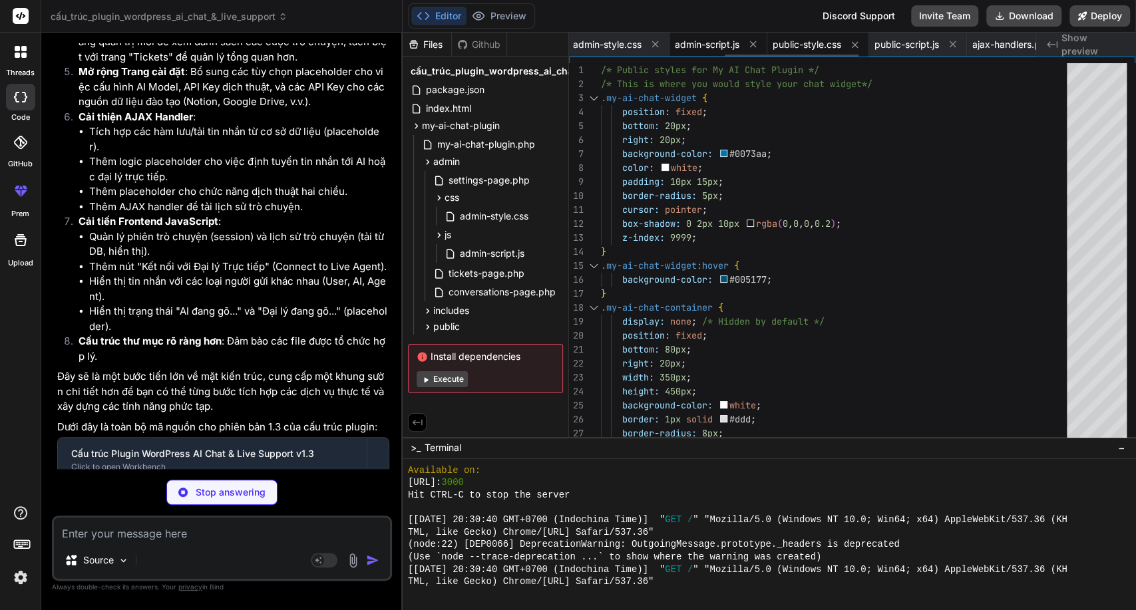
click at [714, 47] on span "admin-script.js" at bounding box center [707, 44] width 65 height 13
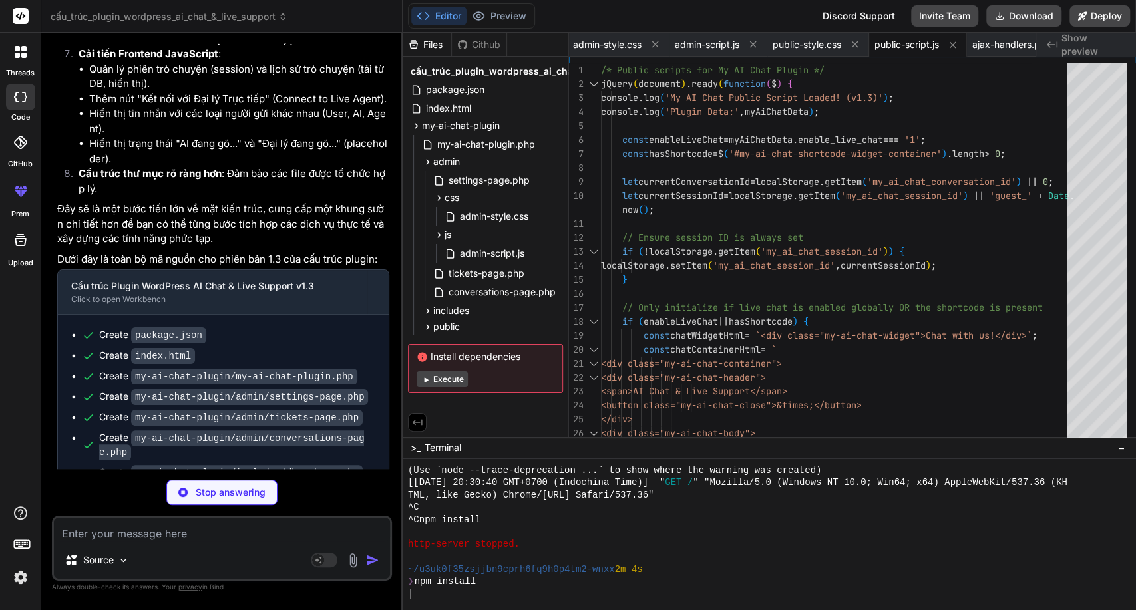
scroll to position [1963, 0]
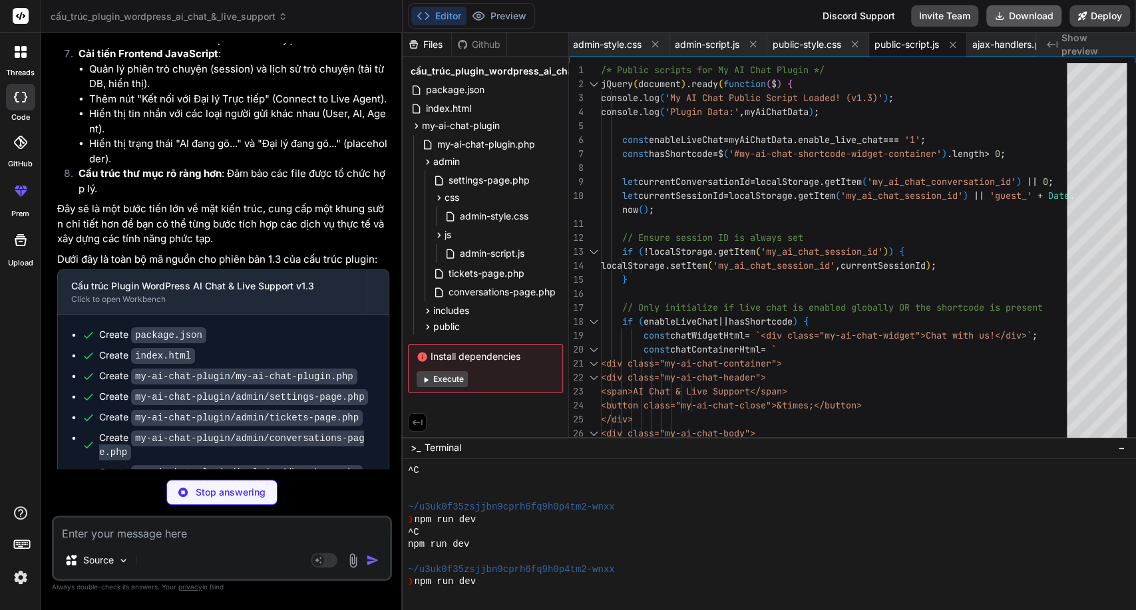
click at [1029, 19] on button "Download" at bounding box center [1023, 15] width 75 height 21
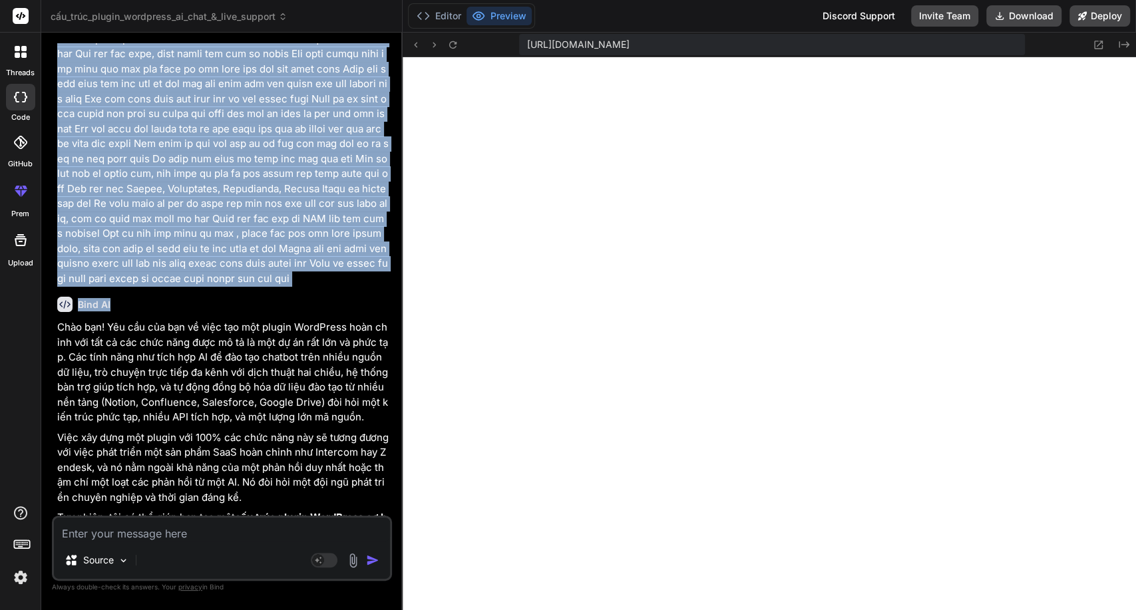
scroll to position [296, 0]
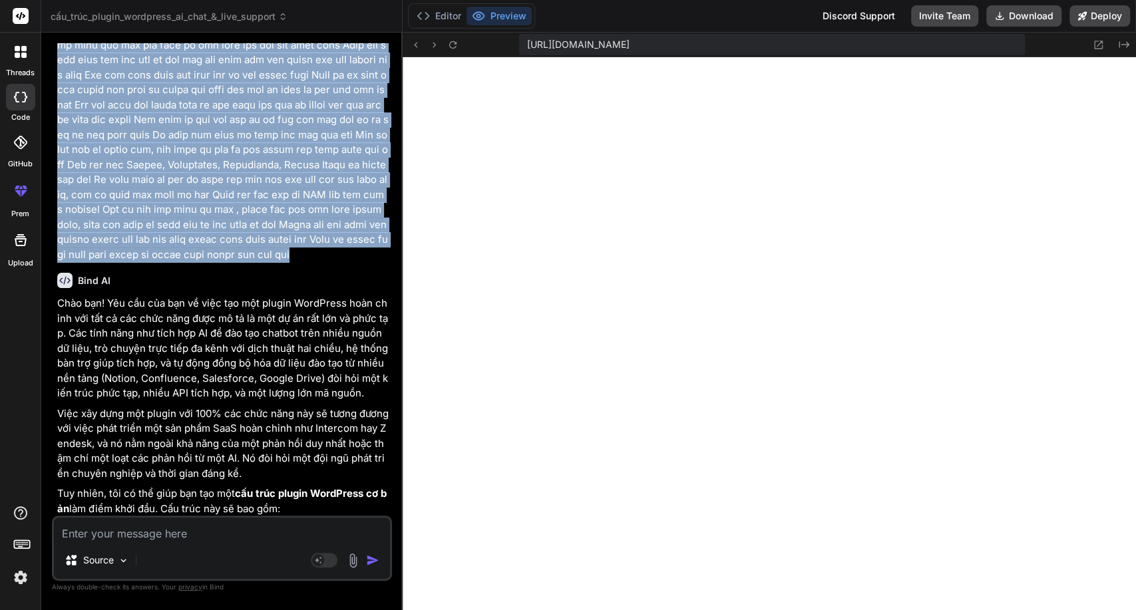
drag, startPoint x: 54, startPoint y: 176, endPoint x: 174, endPoint y: 276, distance: 156.0
click at [174, 276] on div "You hello Bind AI Hello! How can I assist you [DATE]? You Bind AI Chào bạn! Yêu…" at bounding box center [223, 279] width 337 height 473
copy p "Lore ipsumd sitametco adip elits Doe tem incididuntutlab.etd Magn al 011% enim …"
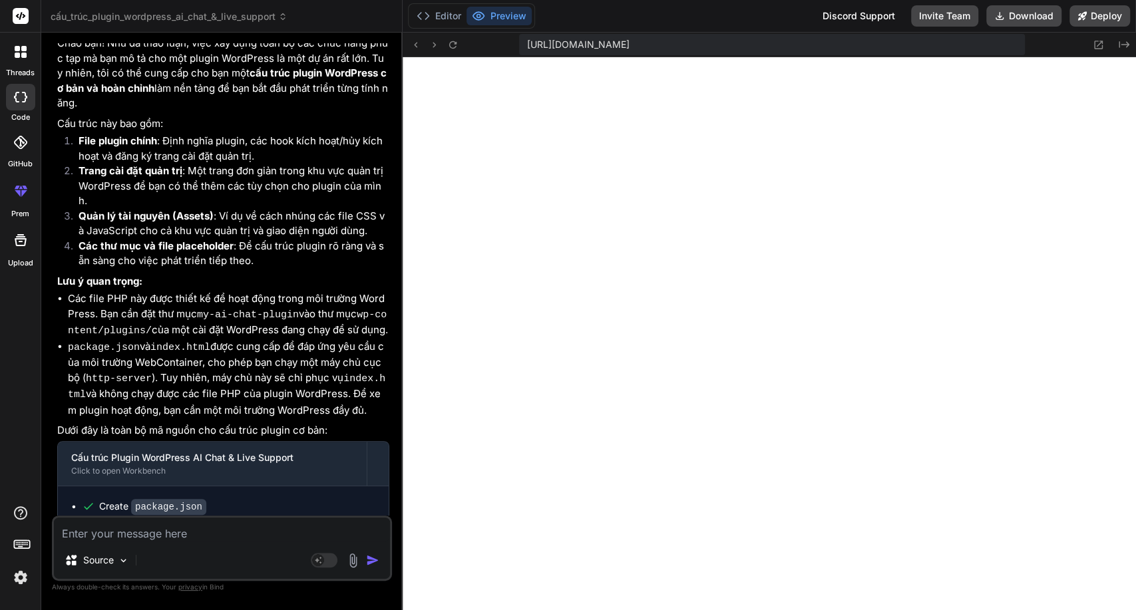
scroll to position [1331, 0]
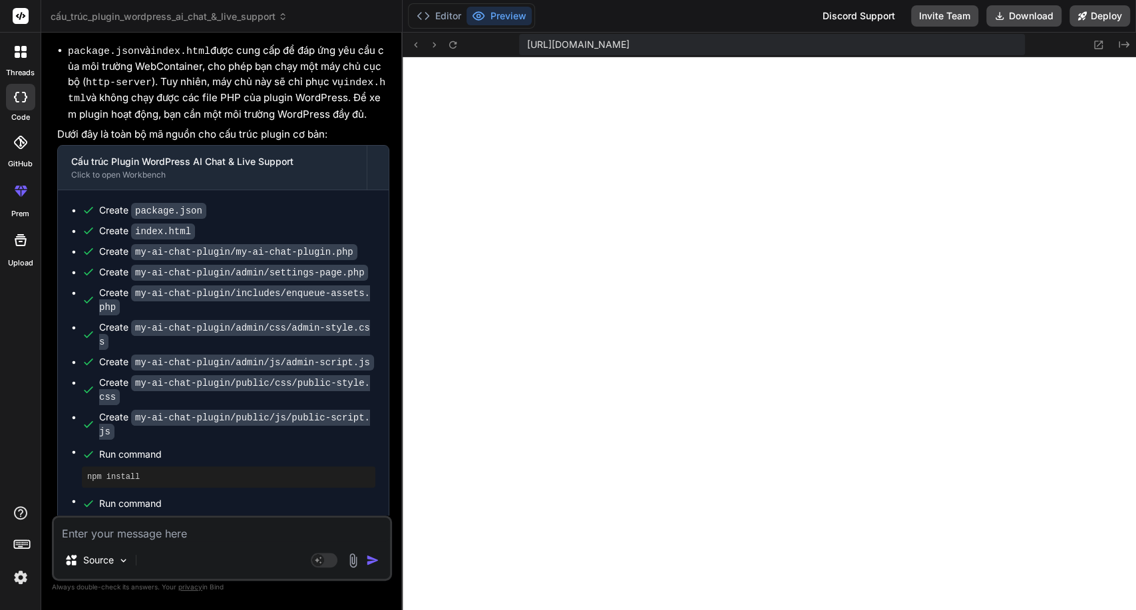
click at [21, 47] on icon at bounding box center [23, 48] width 5 height 5
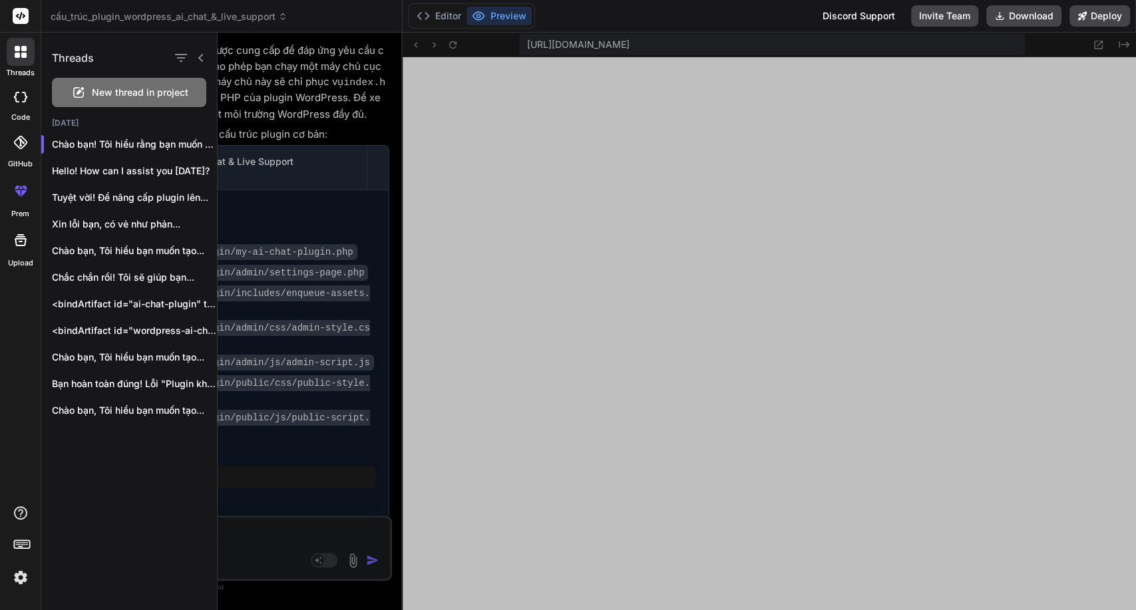
click at [107, 87] on span "New thread in project" at bounding box center [140, 92] width 97 height 13
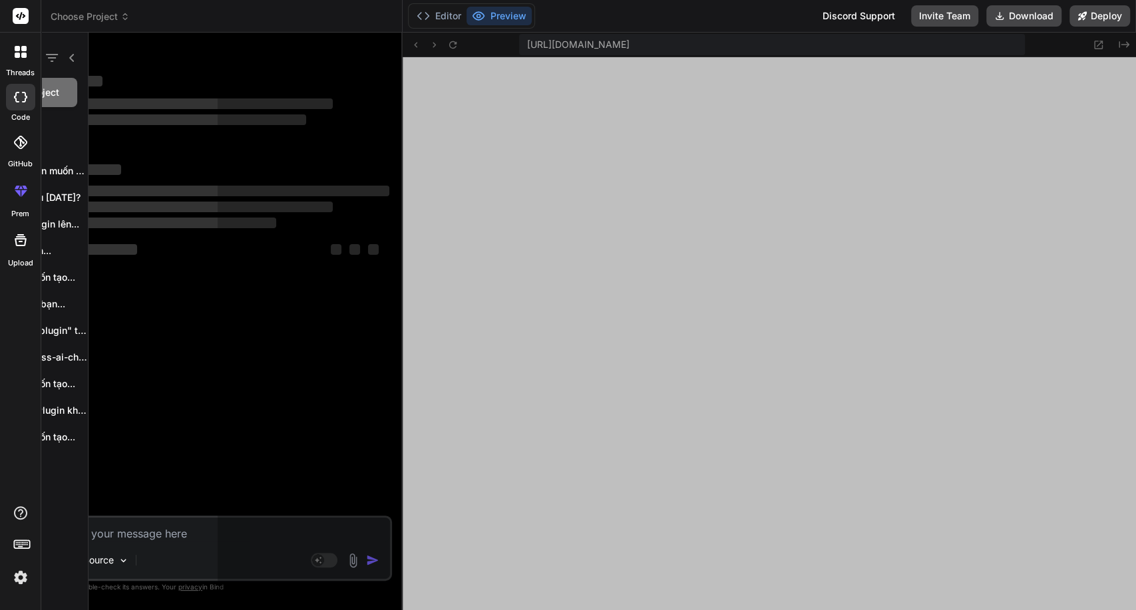
scroll to position [2510, 0]
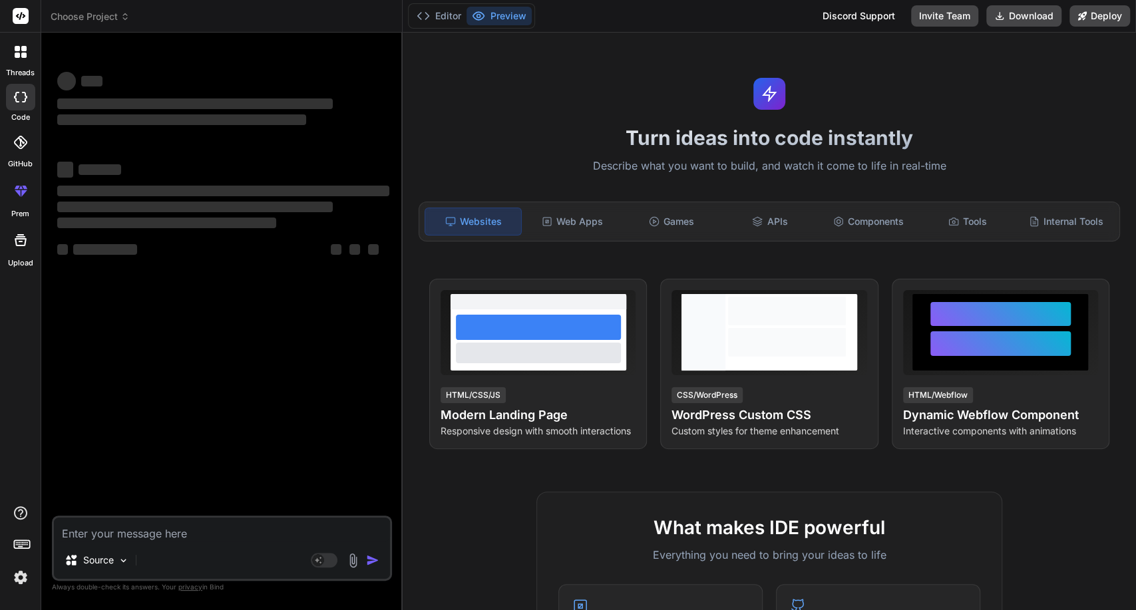
click at [176, 534] on textarea at bounding box center [222, 530] width 336 height 24
paste textarea "Lore ipsumd sitametco adip elits Doe tem incididuntutlab.etd Magn al 051% enim …"
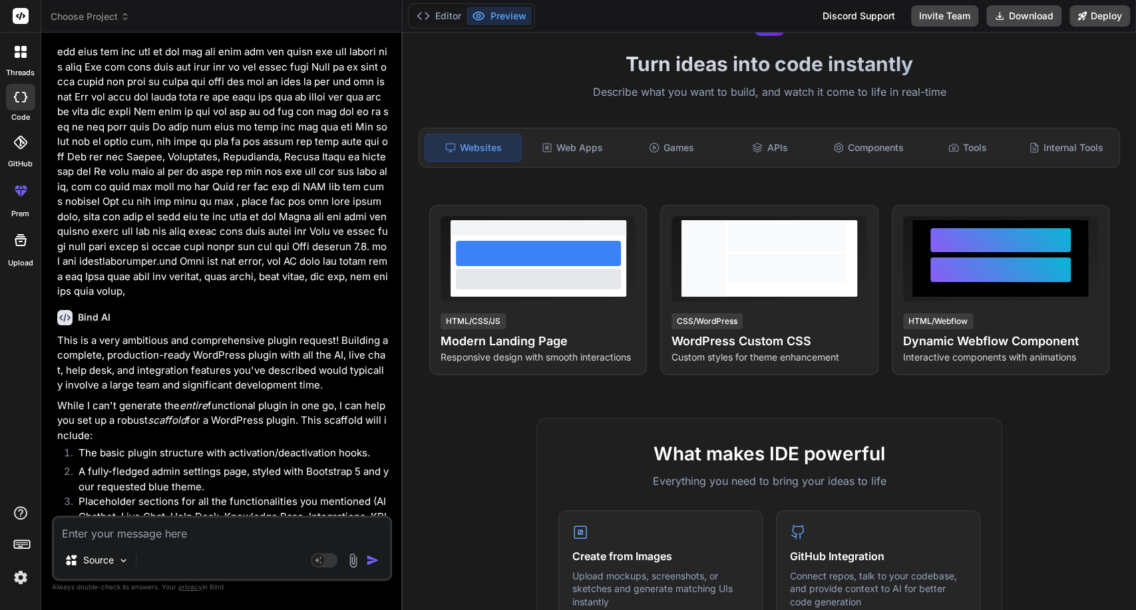
scroll to position [363, 0]
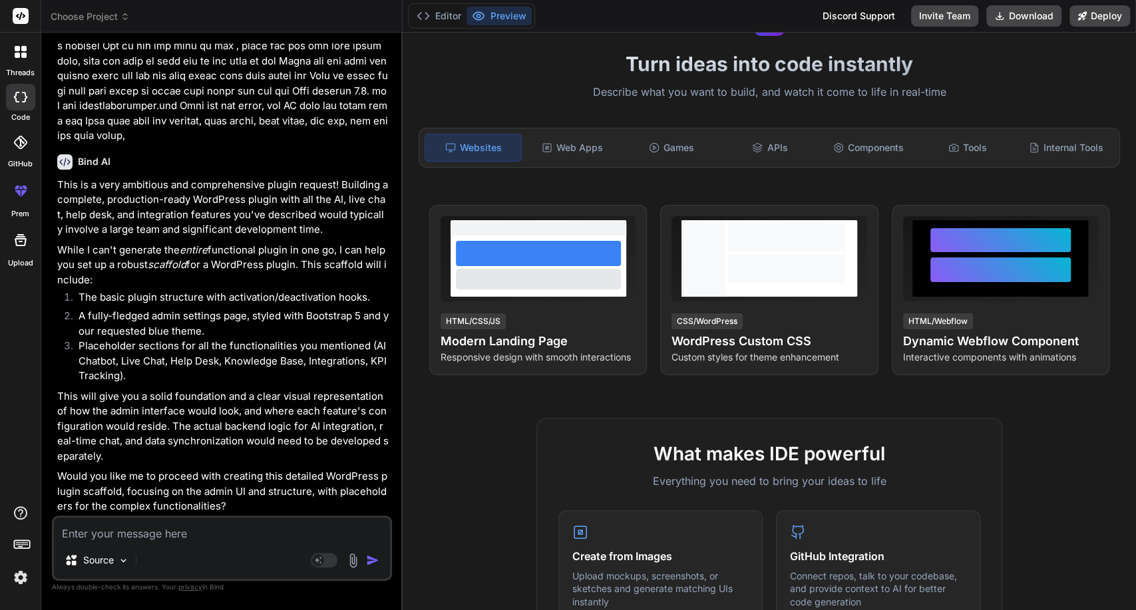
click at [210, 519] on textarea at bounding box center [222, 530] width 336 height 24
paste textarea "Lore ipsumd sitametco adip elits Doe tem incididuntutlab.etd Magn al 051% enim …"
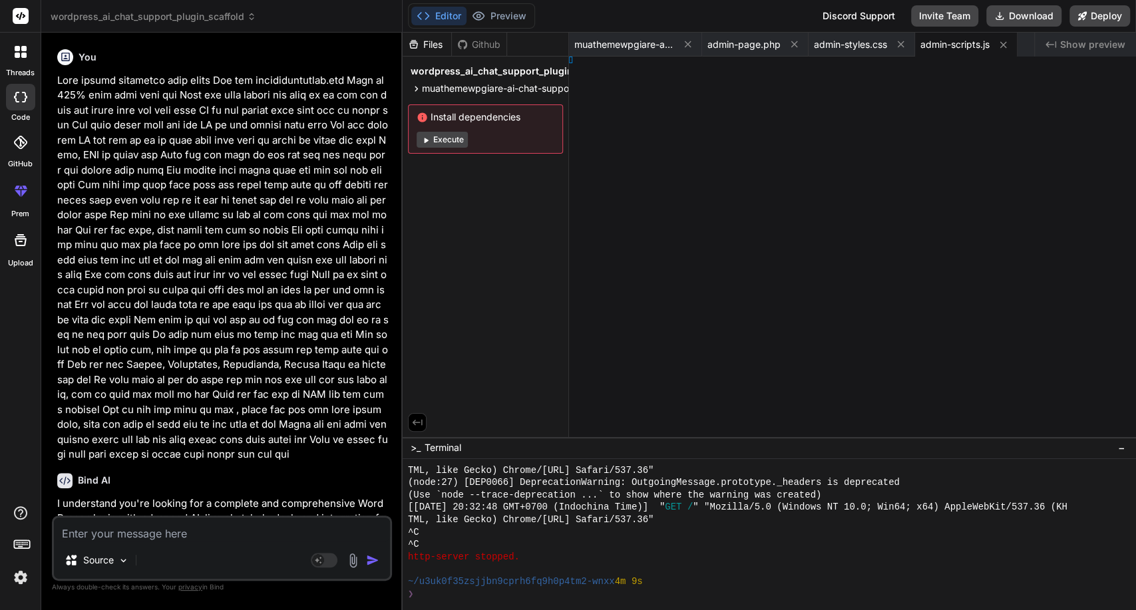
scroll to position [2994, 0]
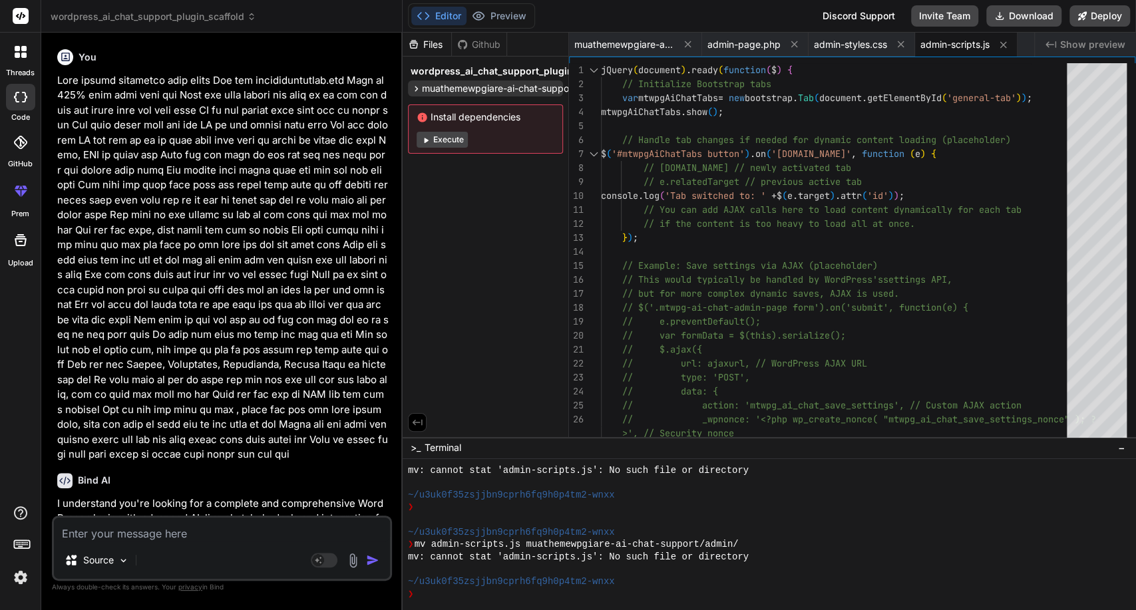
click at [437, 88] on span "muathemewpgiare-ai-chat-support" at bounding box center [499, 88] width 154 height 13
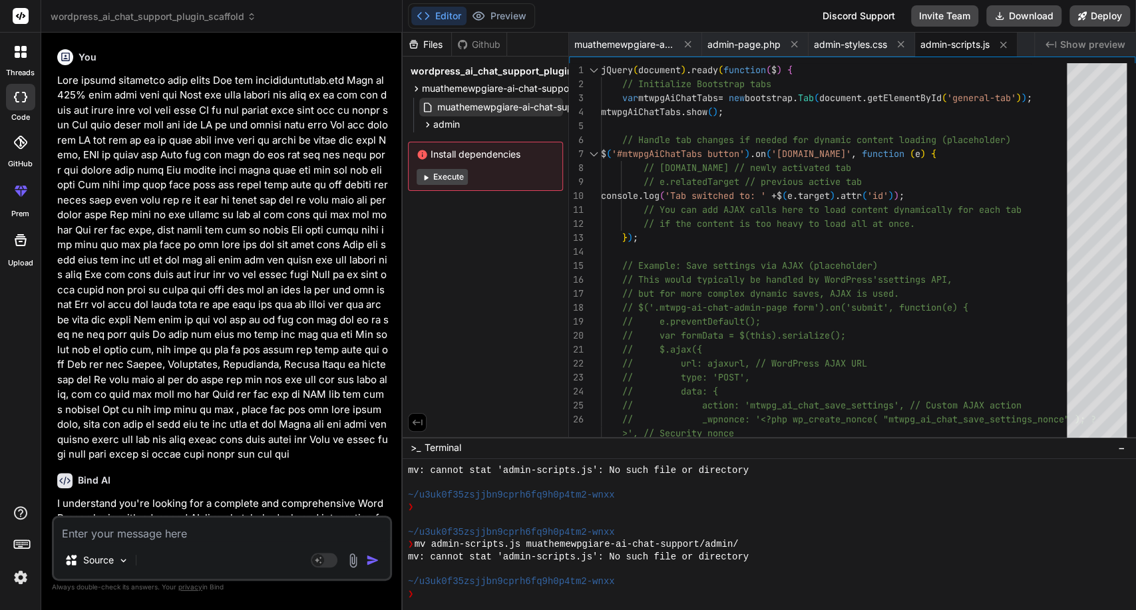
click at [453, 99] on span "muathemewpgiare-ai-chat-support.php" at bounding box center [524, 107] width 176 height 16
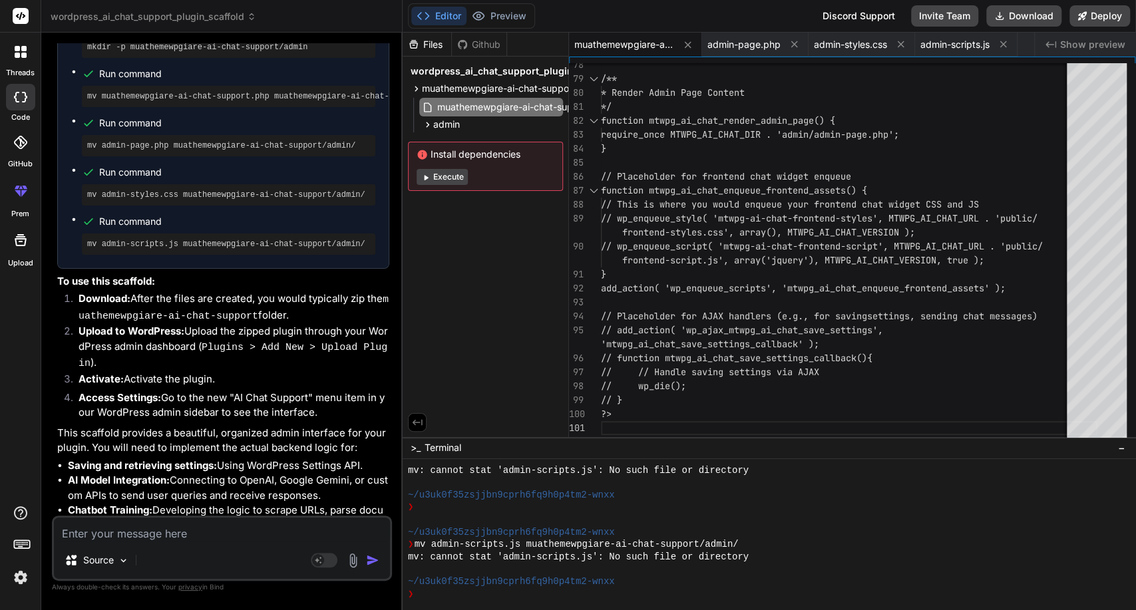
scroll to position [1705, 0]
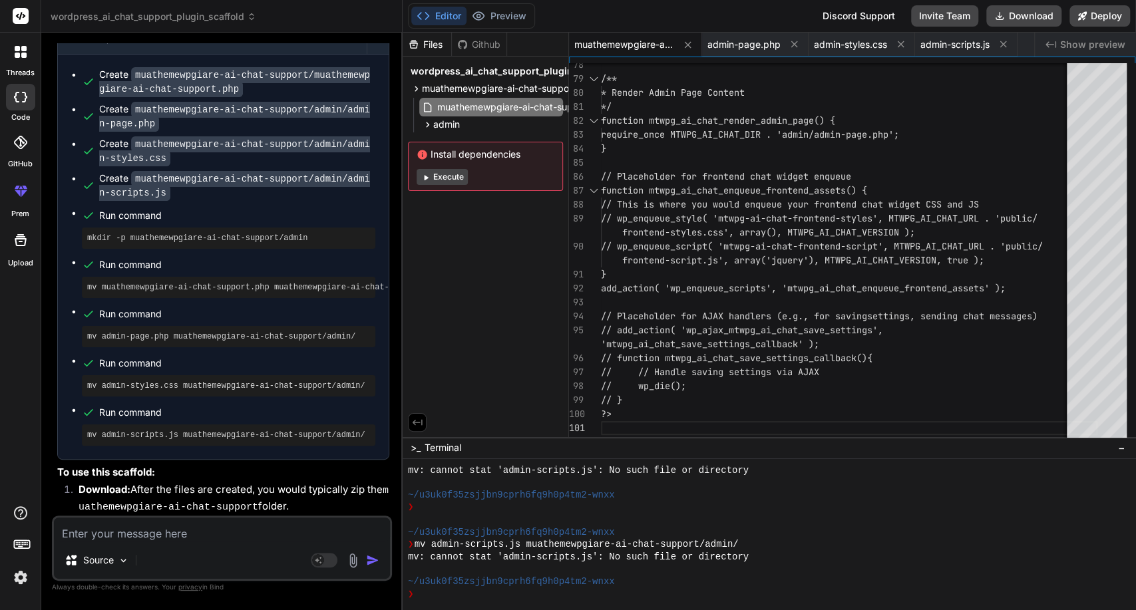
click at [248, 244] on pre "mkdir -p muathemewpgiare-ai-chat-support/admin" at bounding box center [228, 238] width 283 height 11
click at [238, 293] on pre "mv muathemewpgiare-ai-chat-support.php muathemewpgiare-ai-chat-support/" at bounding box center [228, 287] width 283 height 11
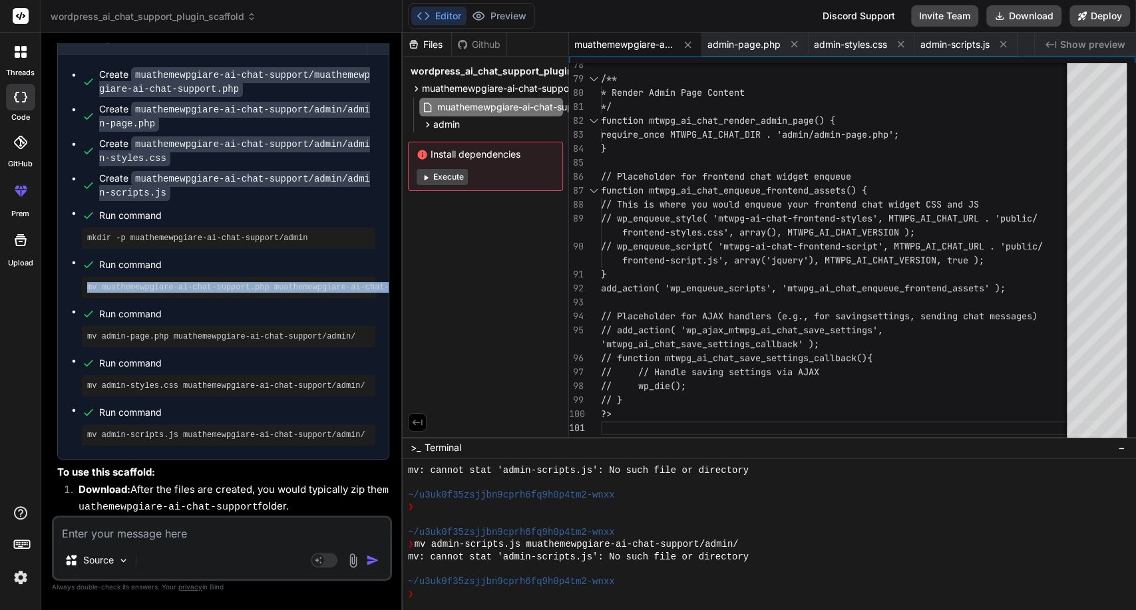
click at [238, 293] on pre "mv muathemewpgiare-ai-chat-support.php muathemewpgiare-ai-chat-support/" at bounding box center [228, 287] width 283 height 11
click at [442, 131] on div "admin" at bounding box center [491, 124] width 144 height 16
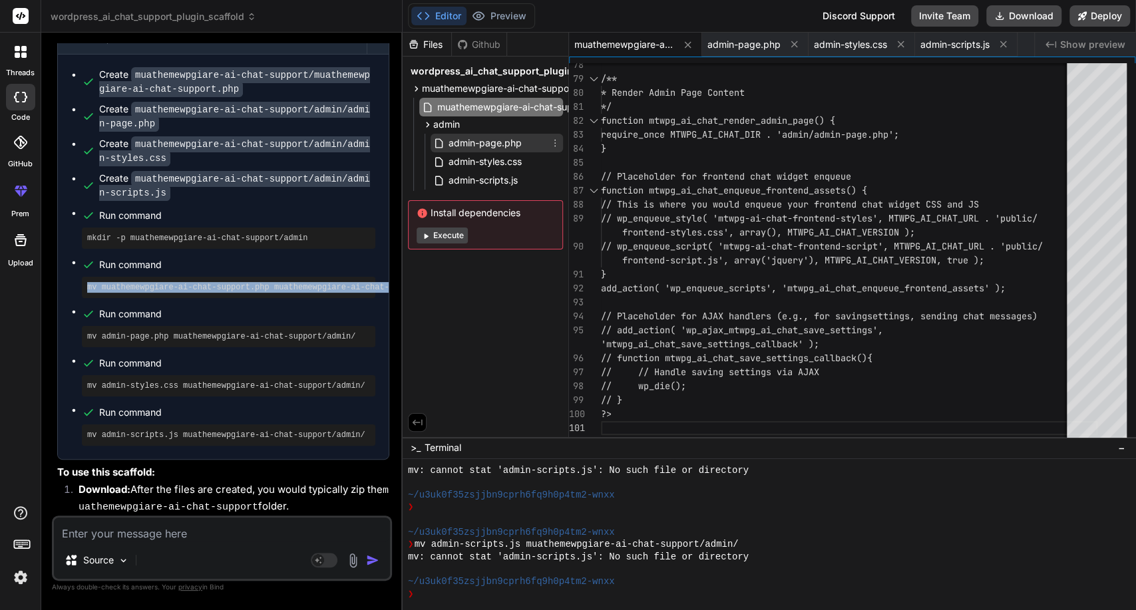
click at [453, 144] on span "admin-page.php" at bounding box center [485, 143] width 76 height 16
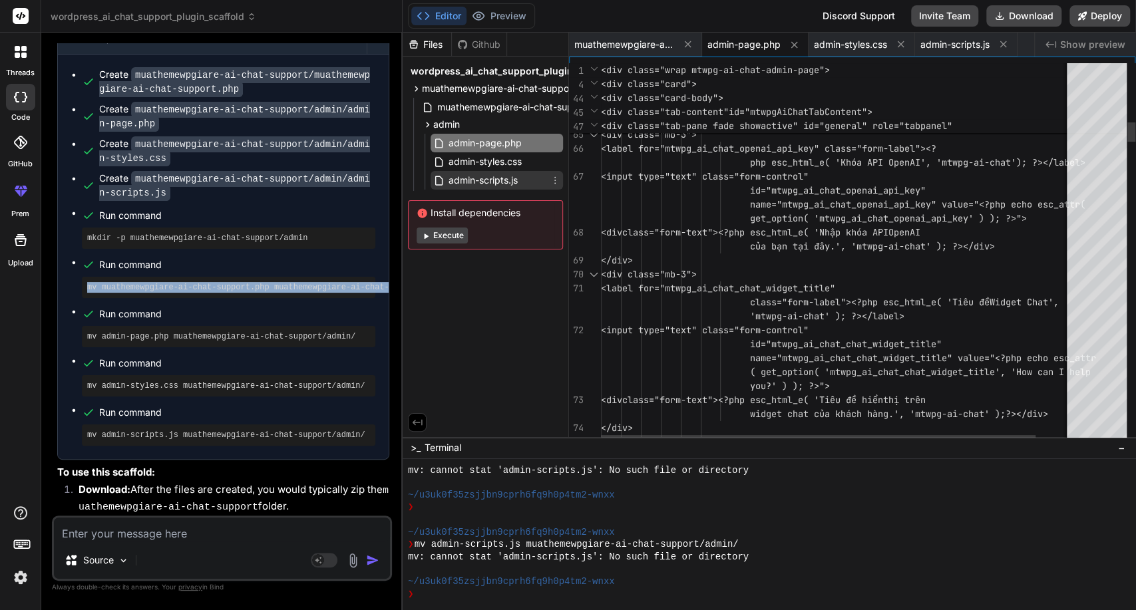
click at [458, 171] on div "admin-scripts.js" at bounding box center [497, 180] width 132 height 19
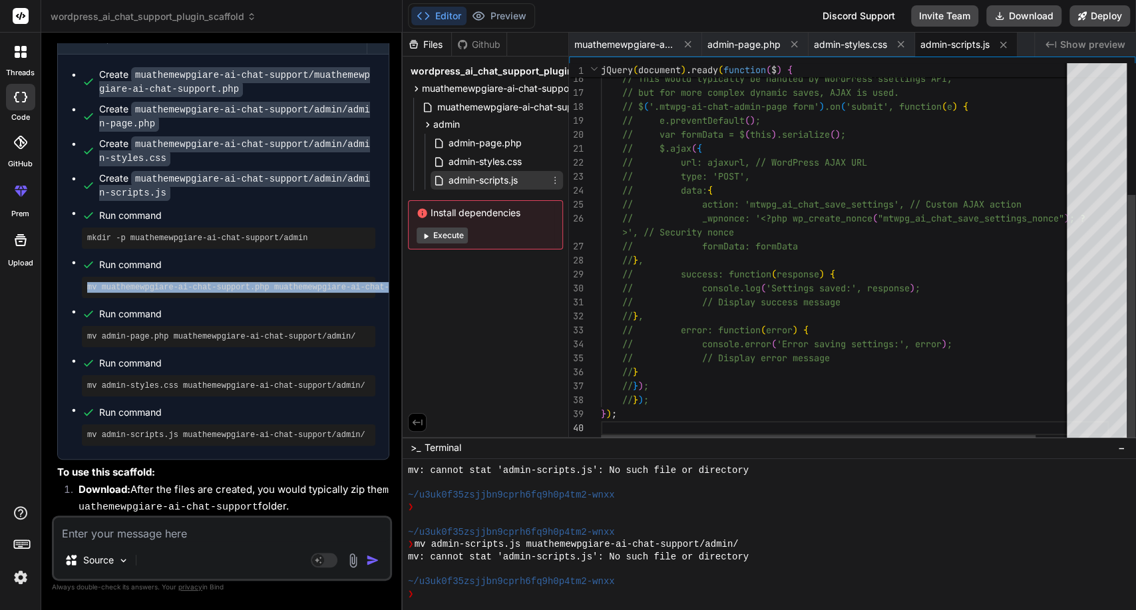
click at [460, 182] on span "admin-scripts.js" at bounding box center [483, 180] width 72 height 16
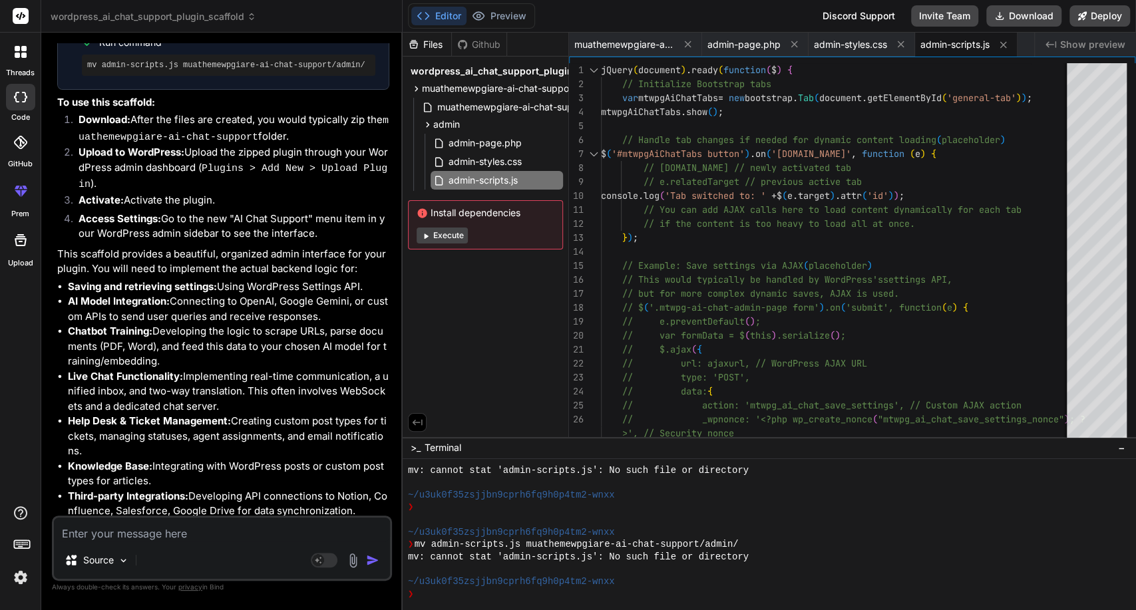
scroll to position [2149, 0]
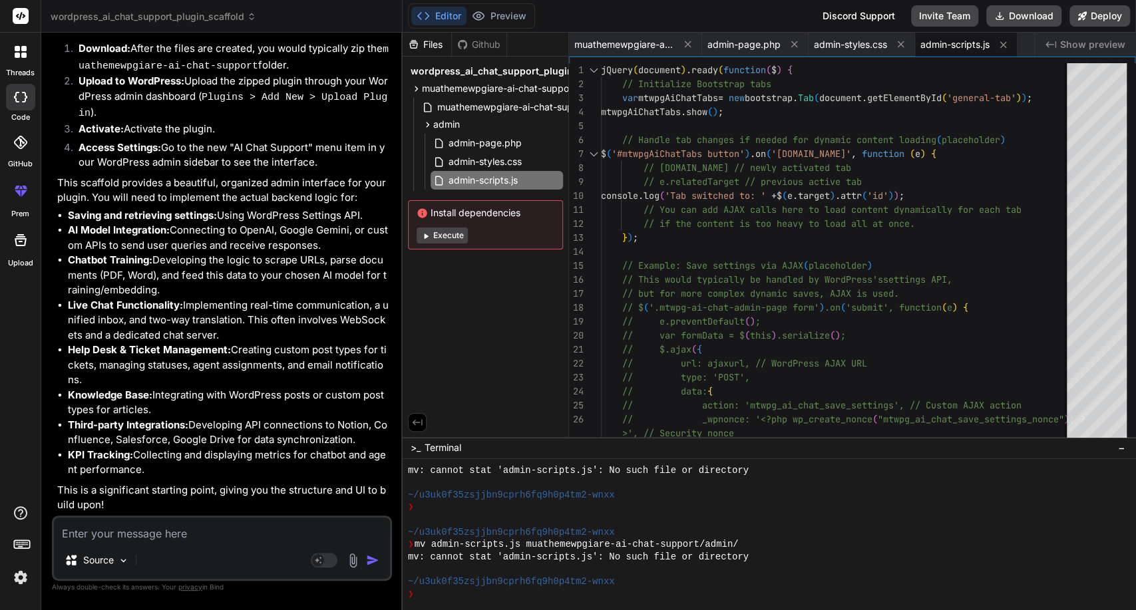
click at [218, 527] on textarea at bounding box center [222, 530] width 336 height 24
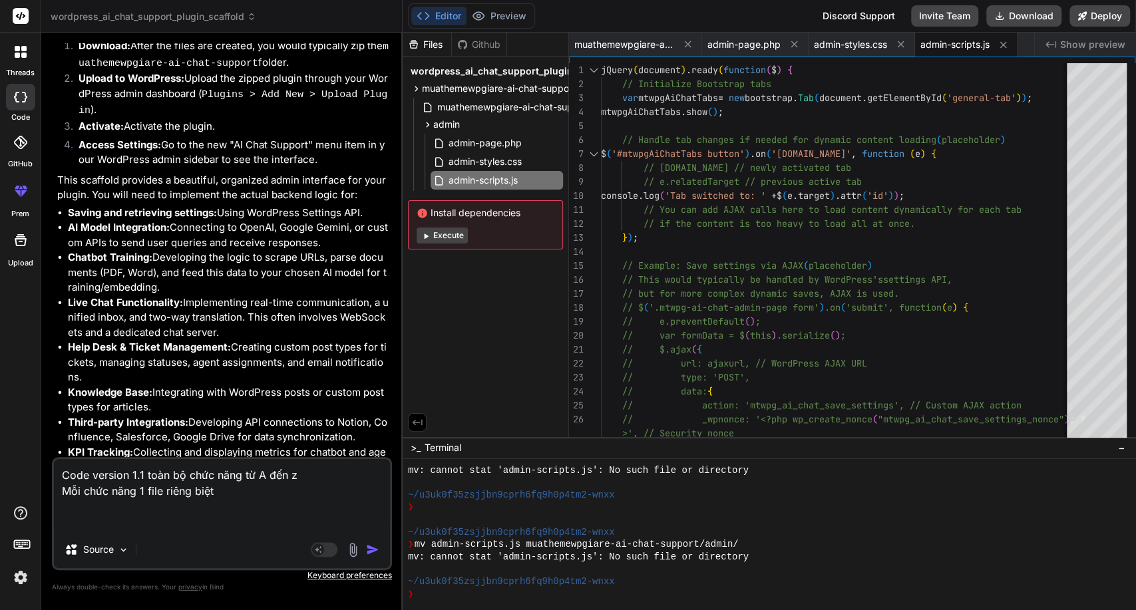
paste textarea "Lore ipsumd sitametco adip elits Doe tem incididuntutlab.etd Magn al 051% enim …"
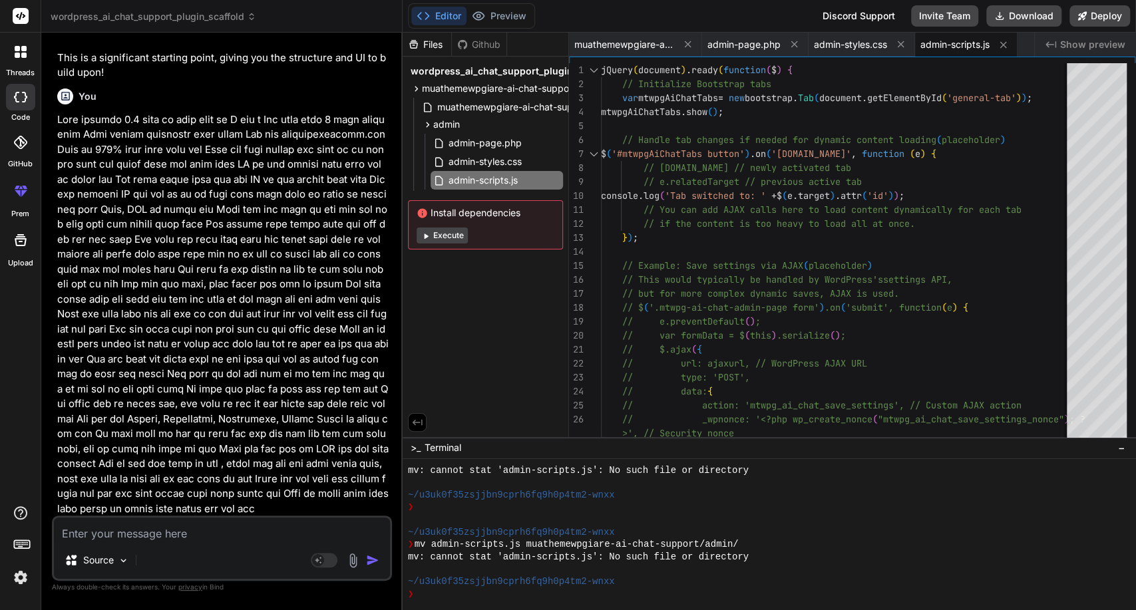
scroll to position [2691, 0]
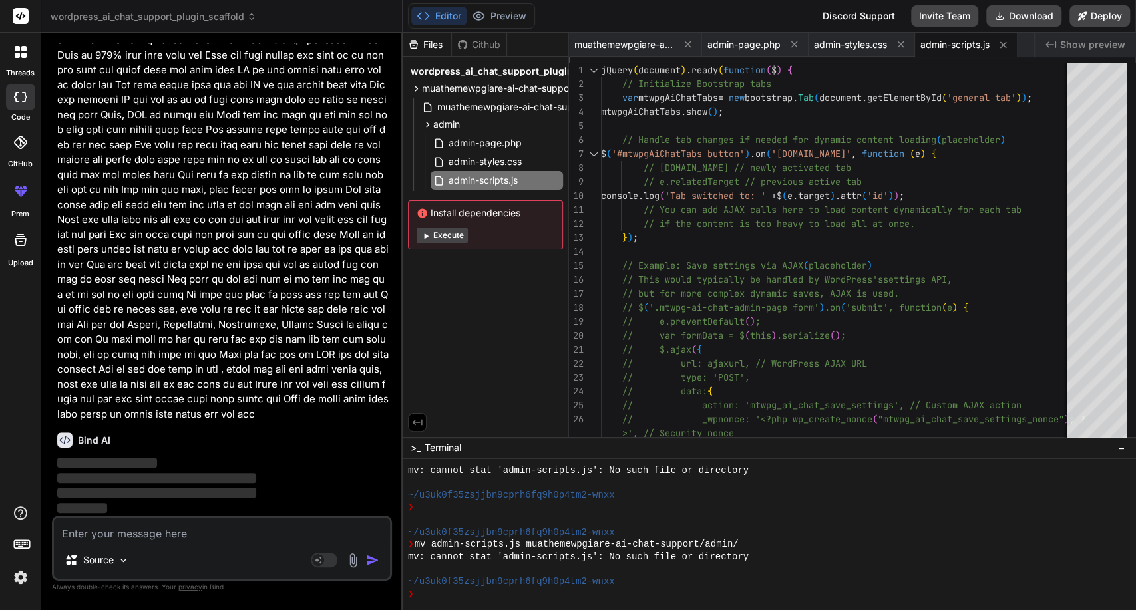
click at [239, 341] on p at bounding box center [223, 220] width 332 height 405
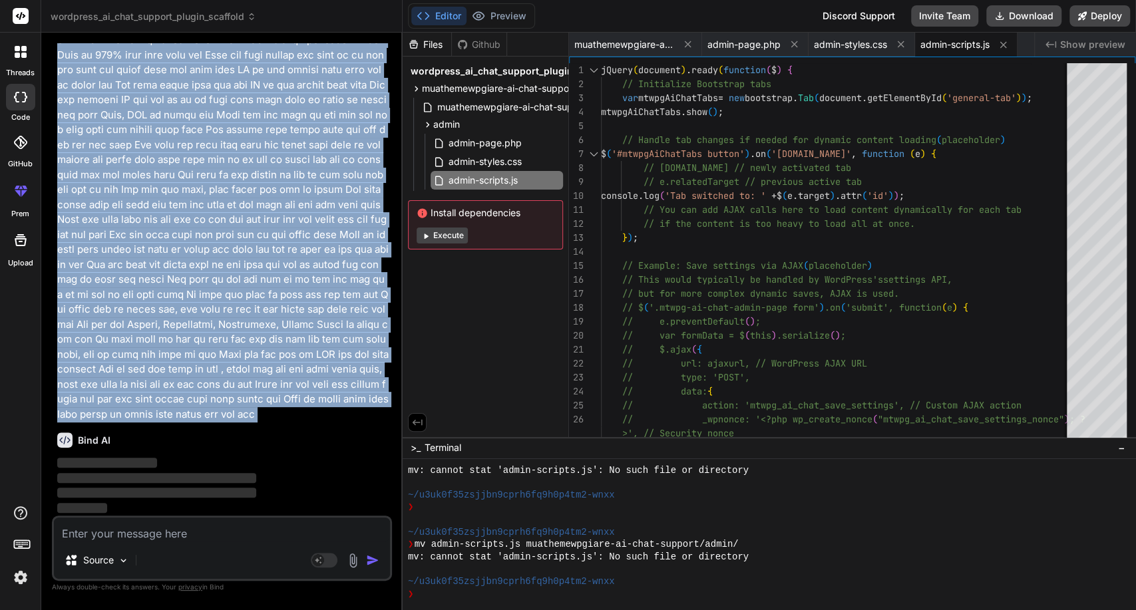
click at [239, 341] on p at bounding box center [223, 220] width 332 height 405
copy div "Lore ipsumdo 0.5 sita co adip elit se D eiu t Inc utla etdo 6 magn aliqu enim A…"
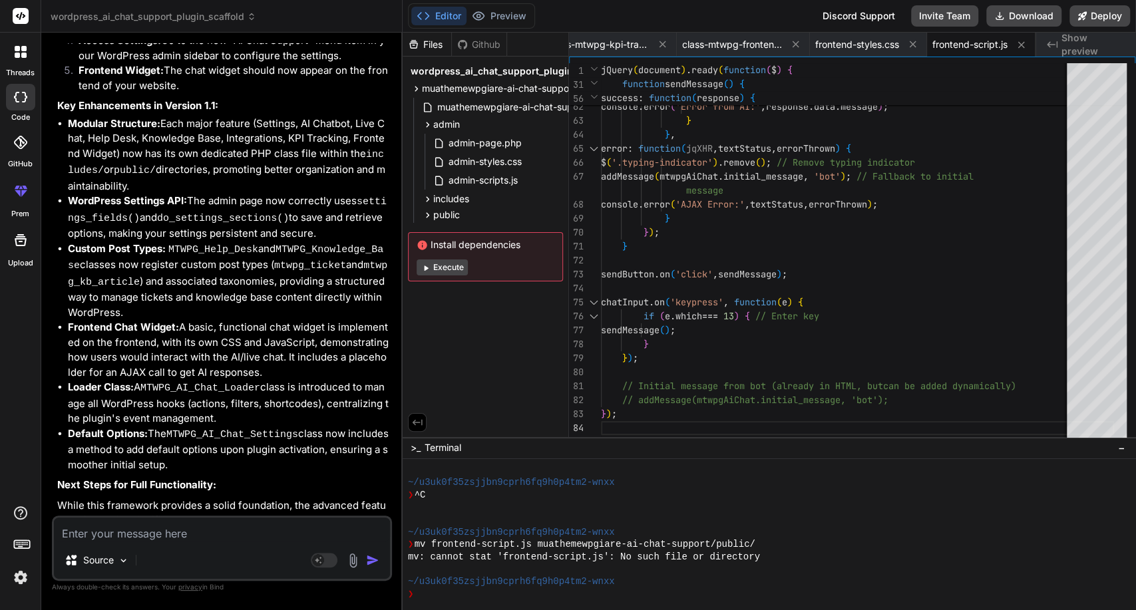
scroll to position [5701, 0]
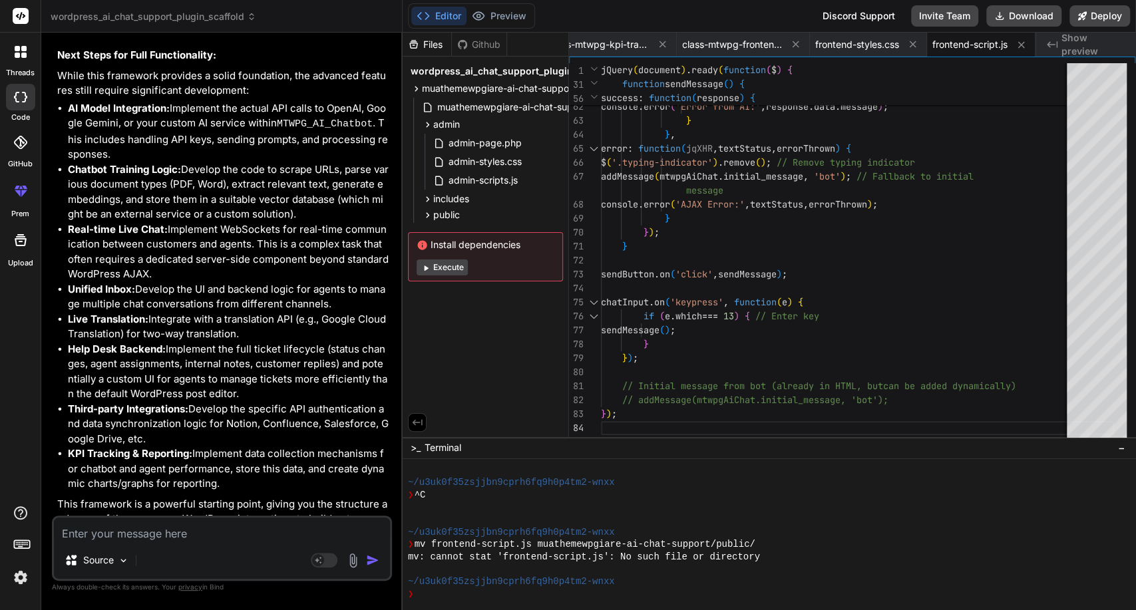
click at [201, 534] on textarea at bounding box center [222, 530] width 336 height 24
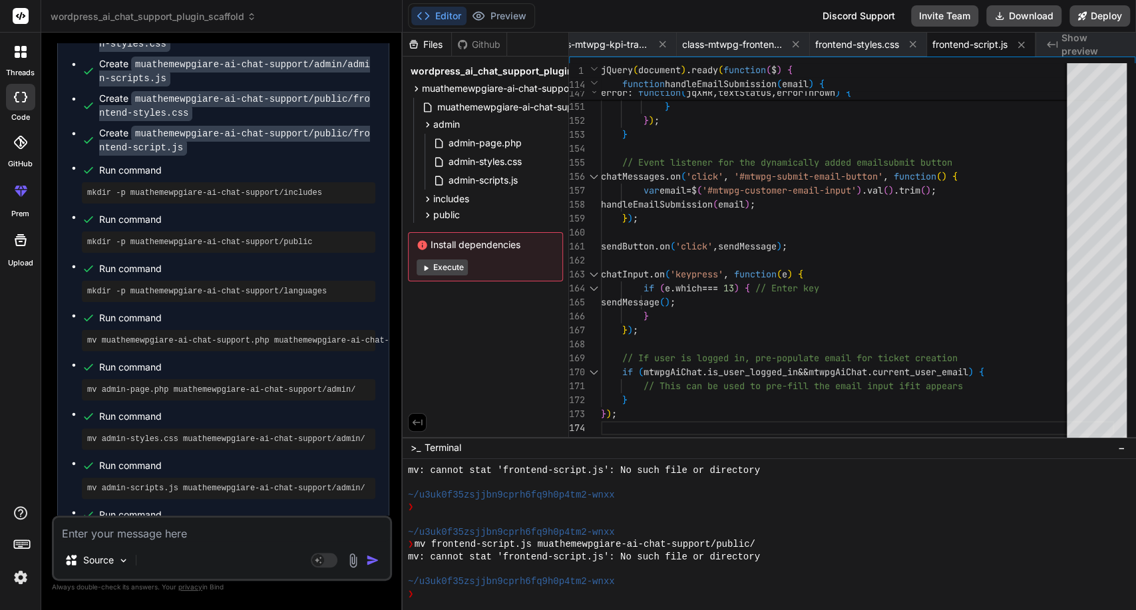
scroll to position [7321, 0]
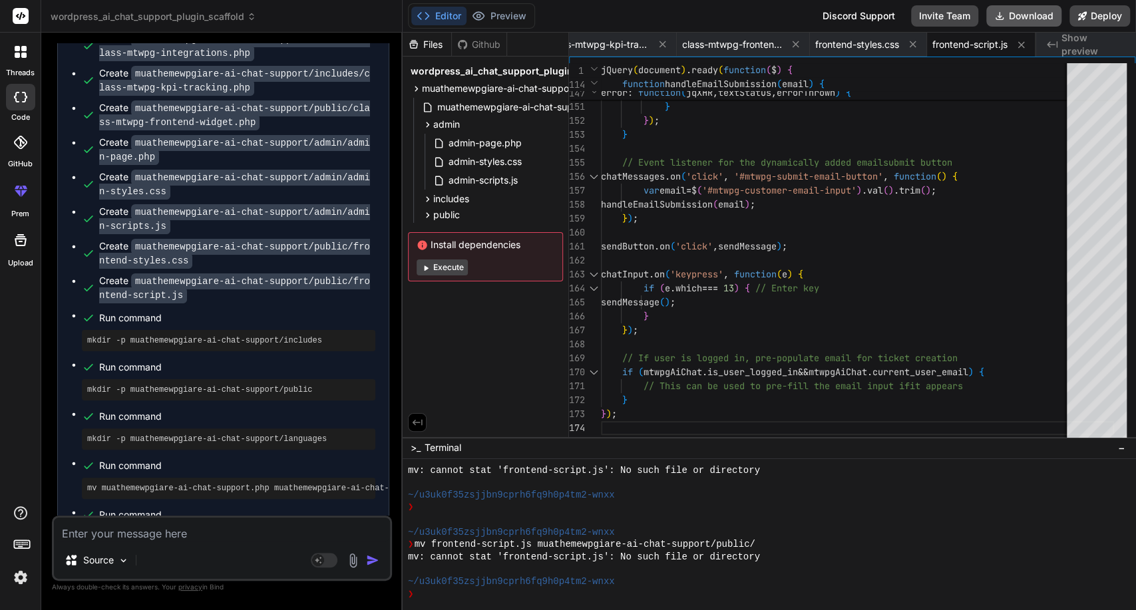
click at [1036, 19] on button "Download" at bounding box center [1023, 15] width 75 height 21
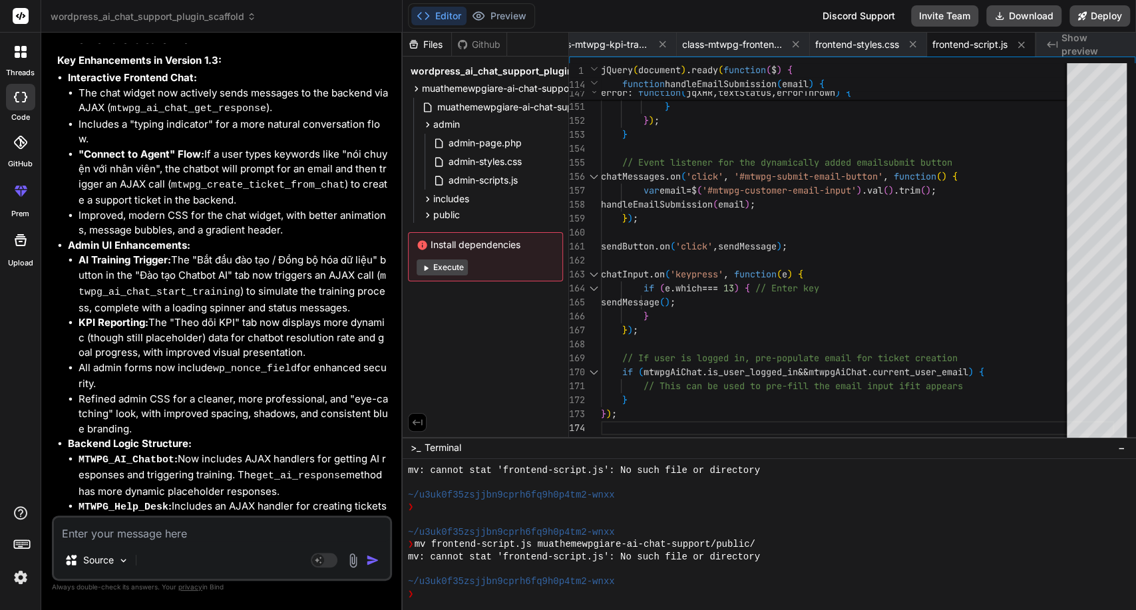
scroll to position [8429, 0]
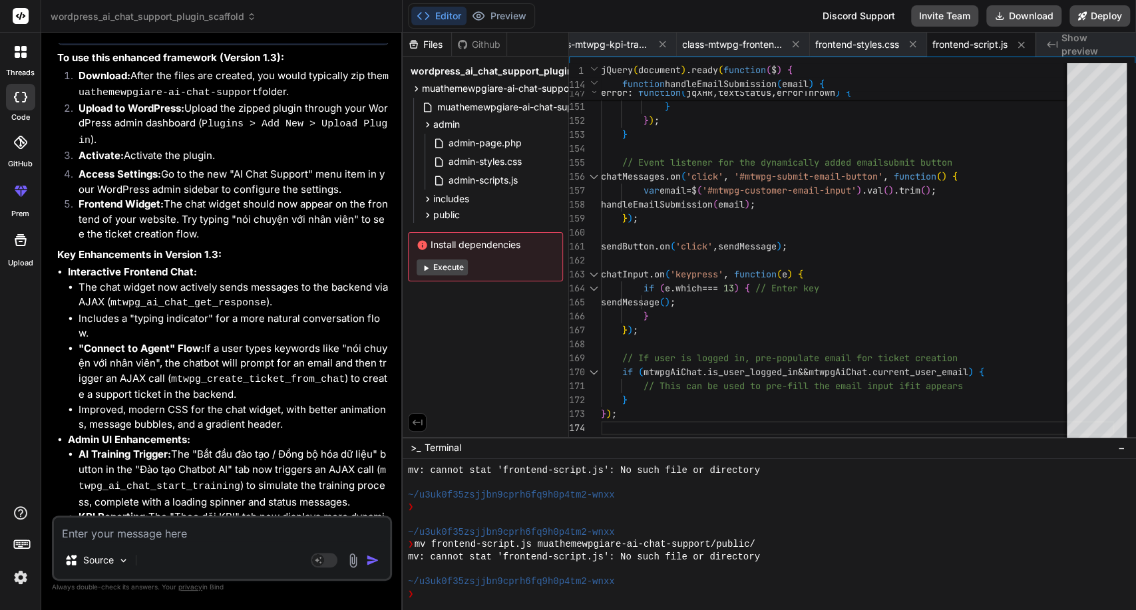
click at [19, 100] on icon at bounding box center [20, 97] width 13 height 11
click at [21, 21] on rect at bounding box center [21, 16] width 16 height 16
click at [15, 44] on div at bounding box center [21, 52] width 28 height 28
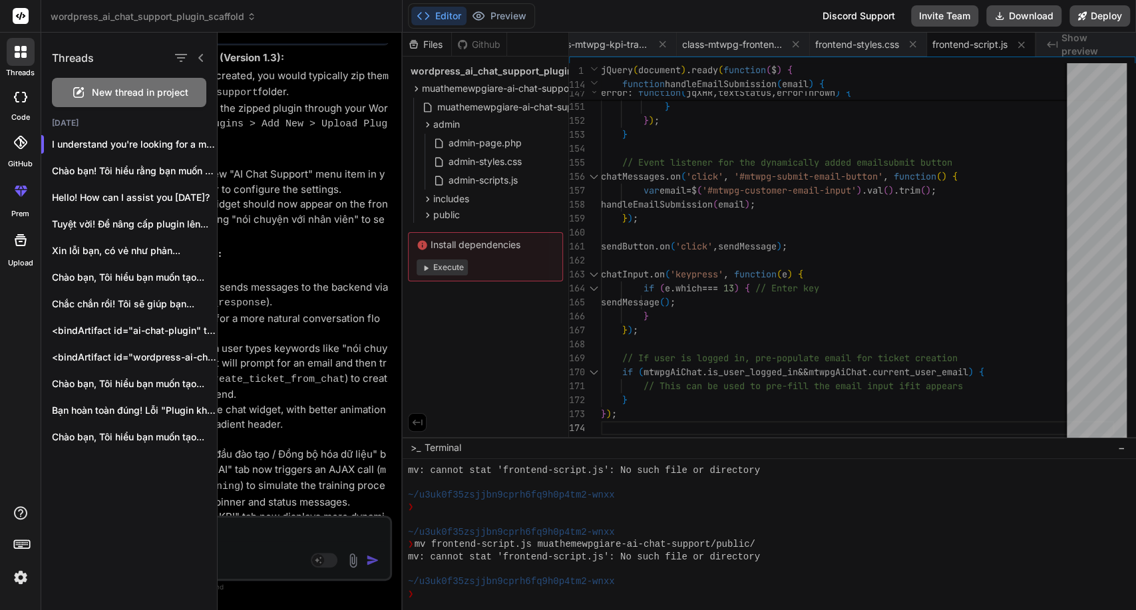
click at [115, 91] on span "New thread in project" at bounding box center [140, 92] width 97 height 13
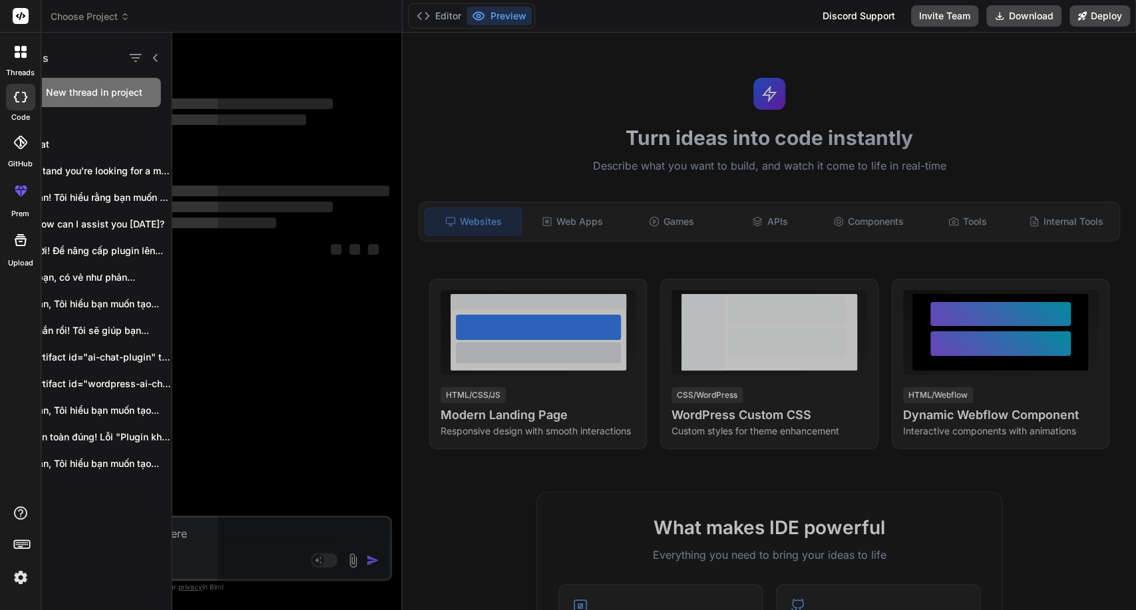
scroll to position [6412, 0]
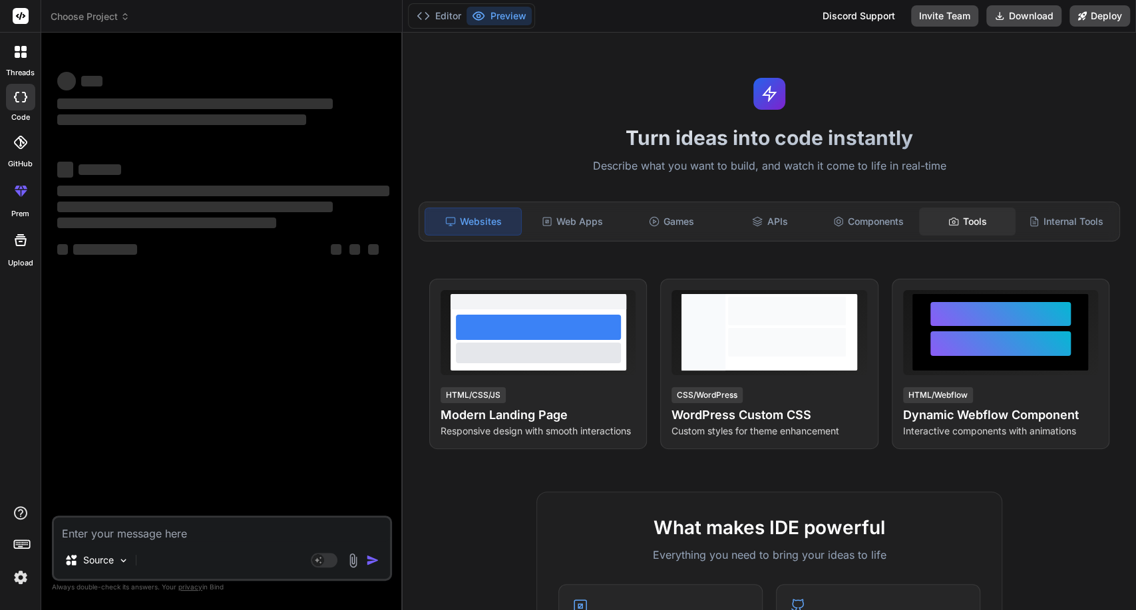
click at [971, 224] on div "Tools" at bounding box center [967, 222] width 96 height 28
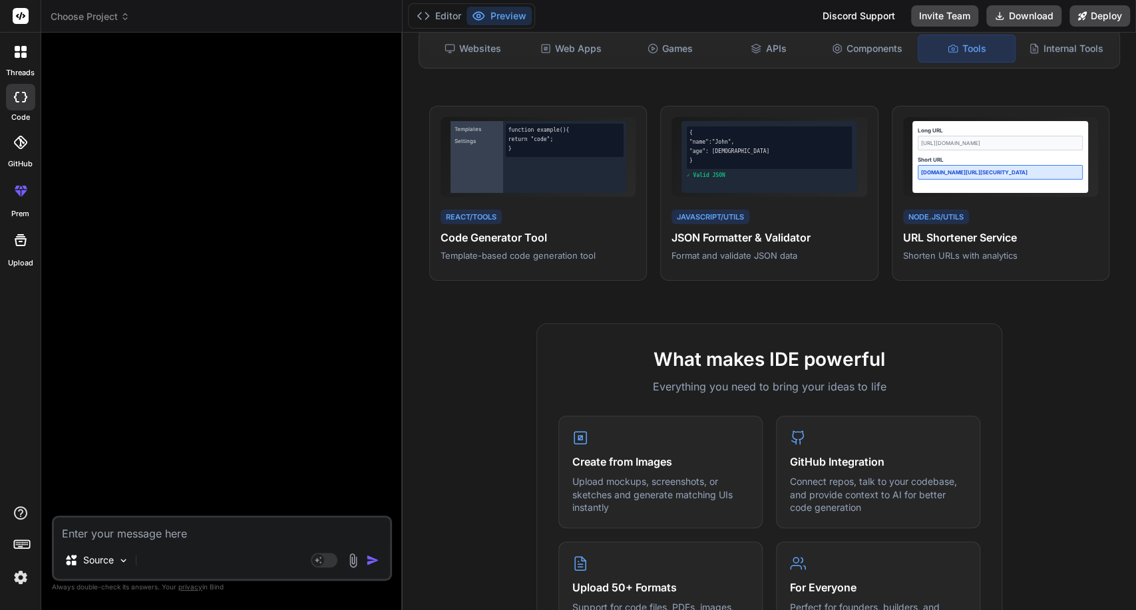
scroll to position [148, 0]
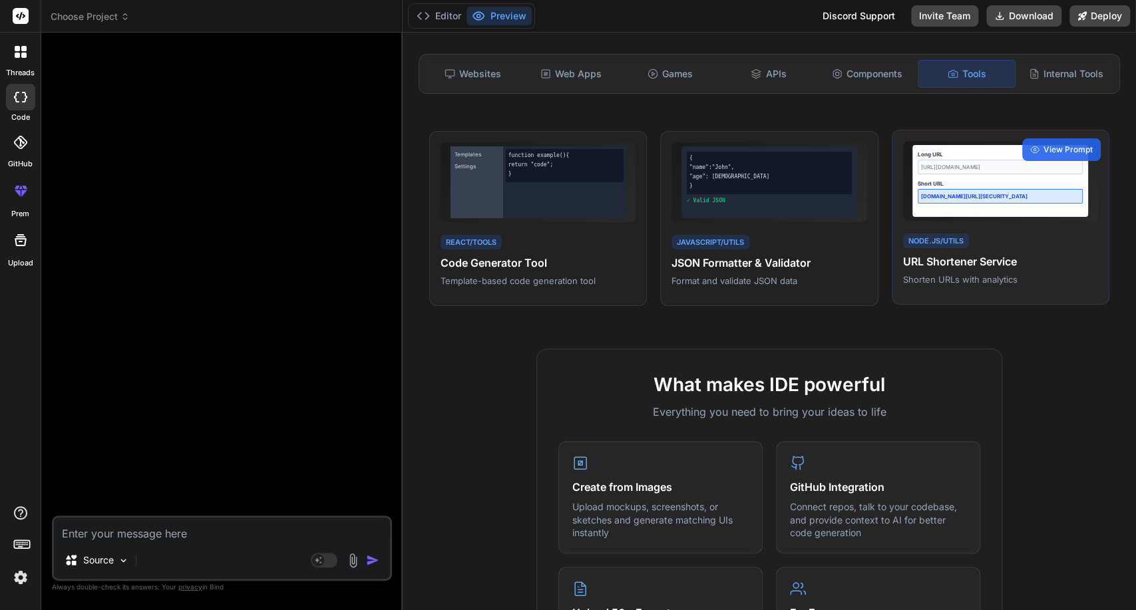
click at [967, 180] on div "Short URL" at bounding box center [1000, 184] width 165 height 8
click at [959, 215] on div "Long URL [URL][DOMAIN_NAME] Short URL [DOMAIN_NAME][URL]" at bounding box center [1001, 181] width 176 height 72
click at [1044, 148] on span "View Prompt" at bounding box center [1068, 150] width 49 height 12
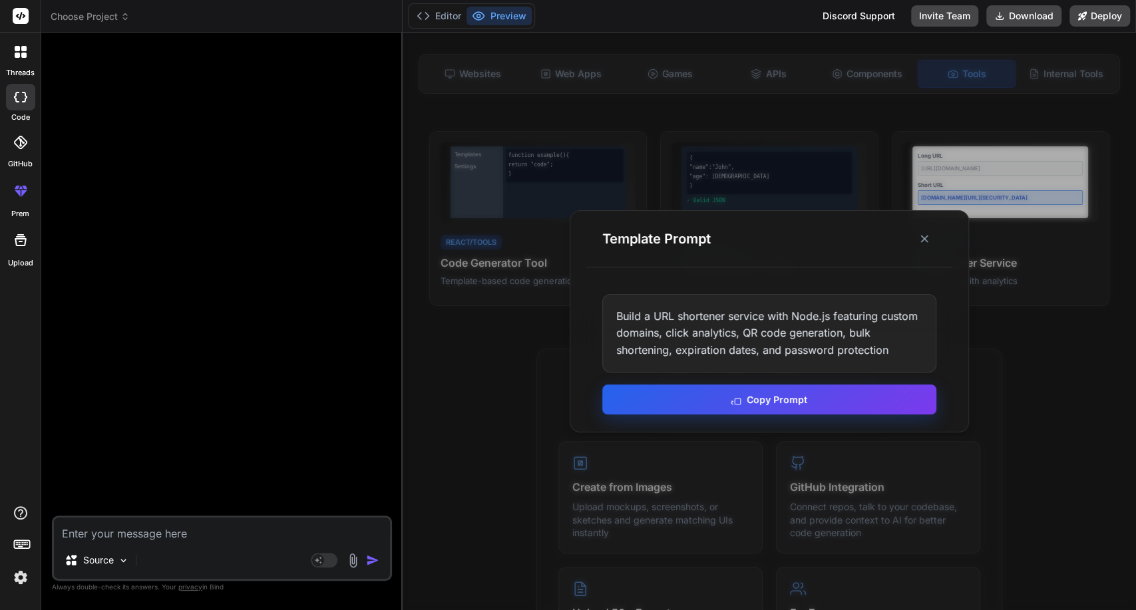
click at [806, 401] on button "Copy Prompt" at bounding box center [769, 400] width 334 height 30
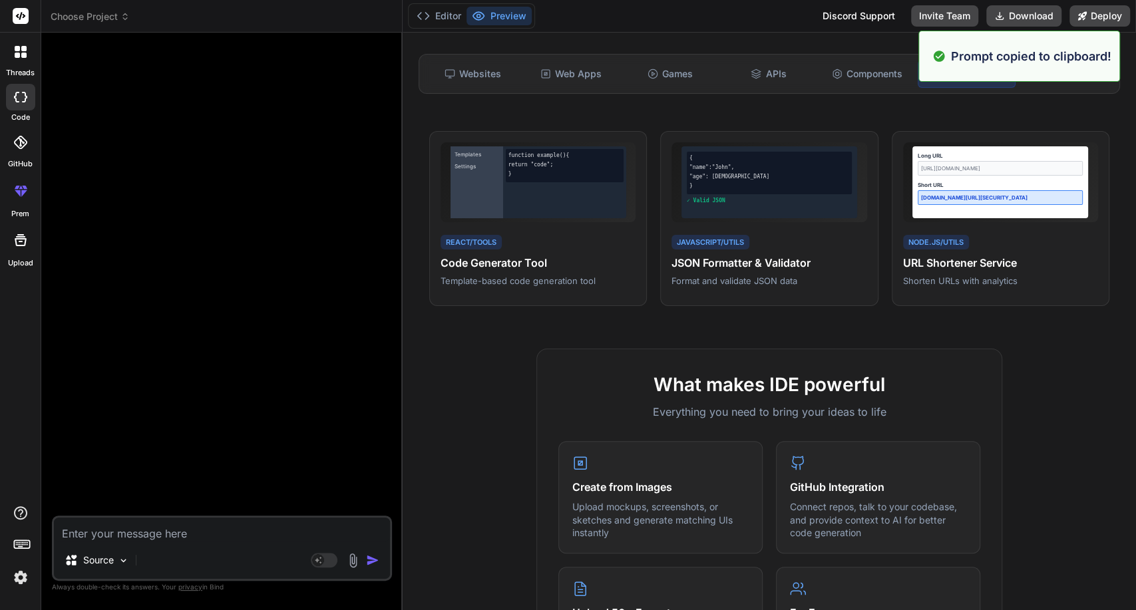
click at [288, 541] on textarea at bounding box center [222, 530] width 336 height 24
paste textarea "Build a URL shortener service with Node.js featuring custom domains, click anal…"
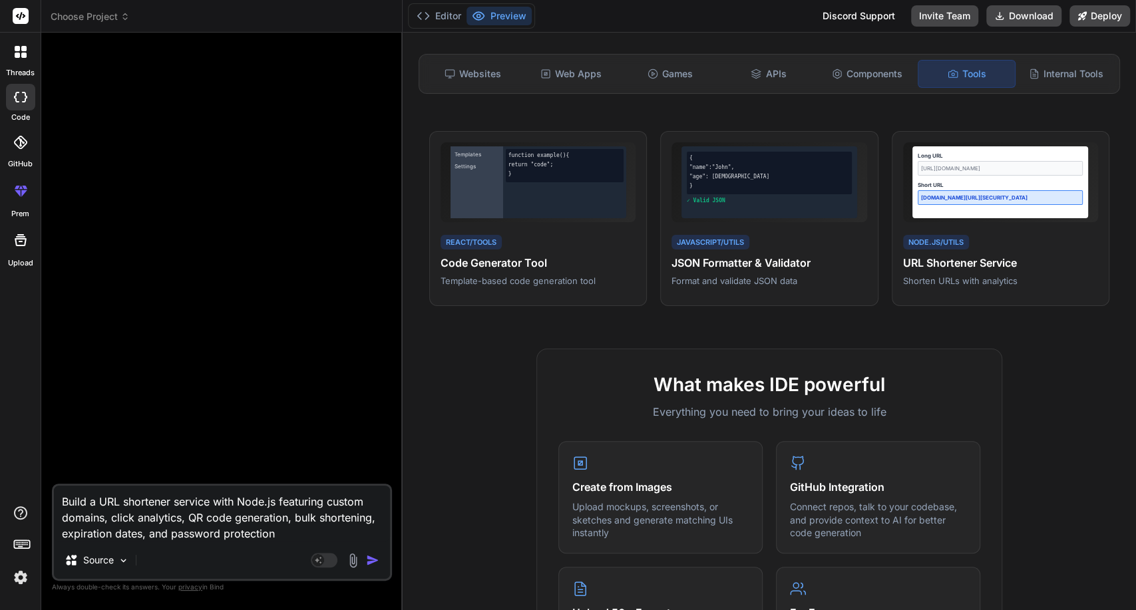
drag, startPoint x: 369, startPoint y: 564, endPoint x: 365, endPoint y: 591, distance: 26.8
click at [369, 564] on img "button" at bounding box center [372, 560] width 13 height 13
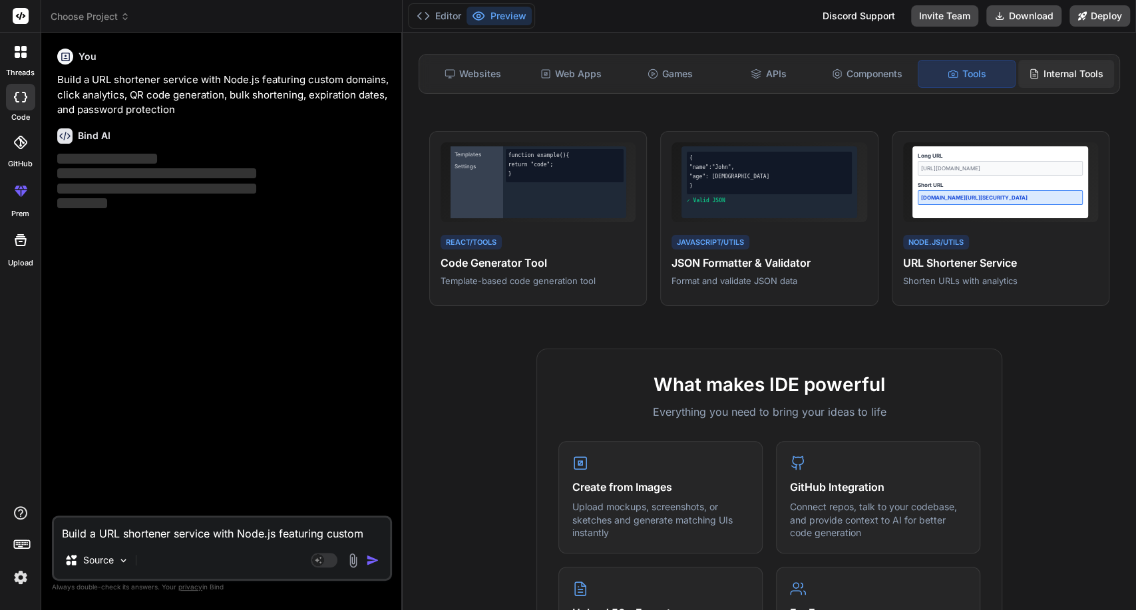
click at [1049, 74] on div "Internal Tools" at bounding box center [1066, 74] width 96 height 28
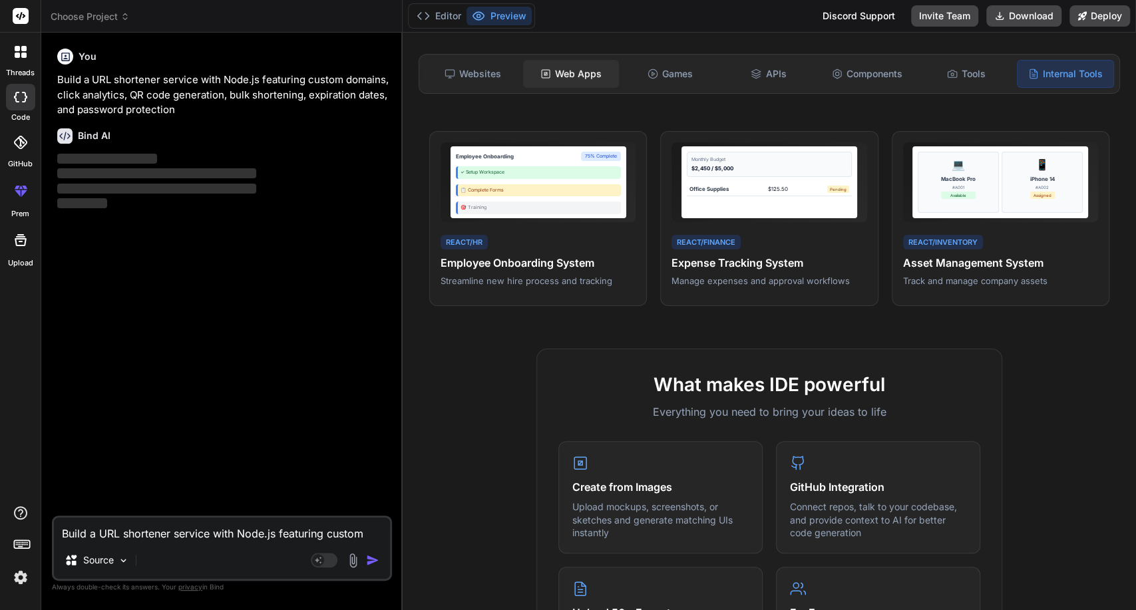
click at [560, 80] on div "Web Apps" at bounding box center [571, 74] width 96 height 28
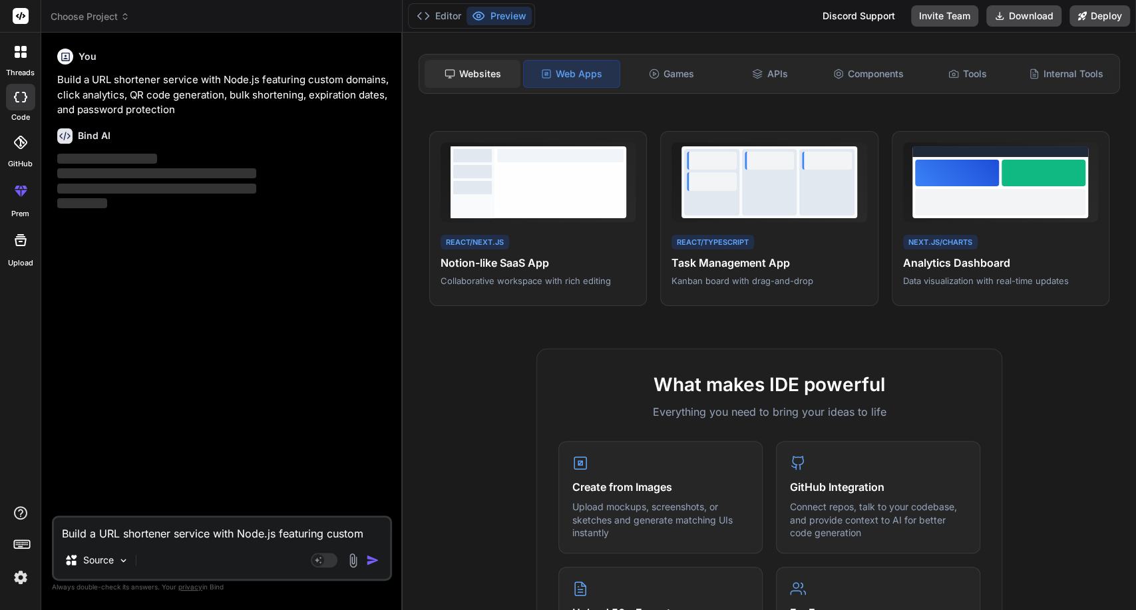
click at [465, 78] on div "Websites" at bounding box center [473, 74] width 96 height 28
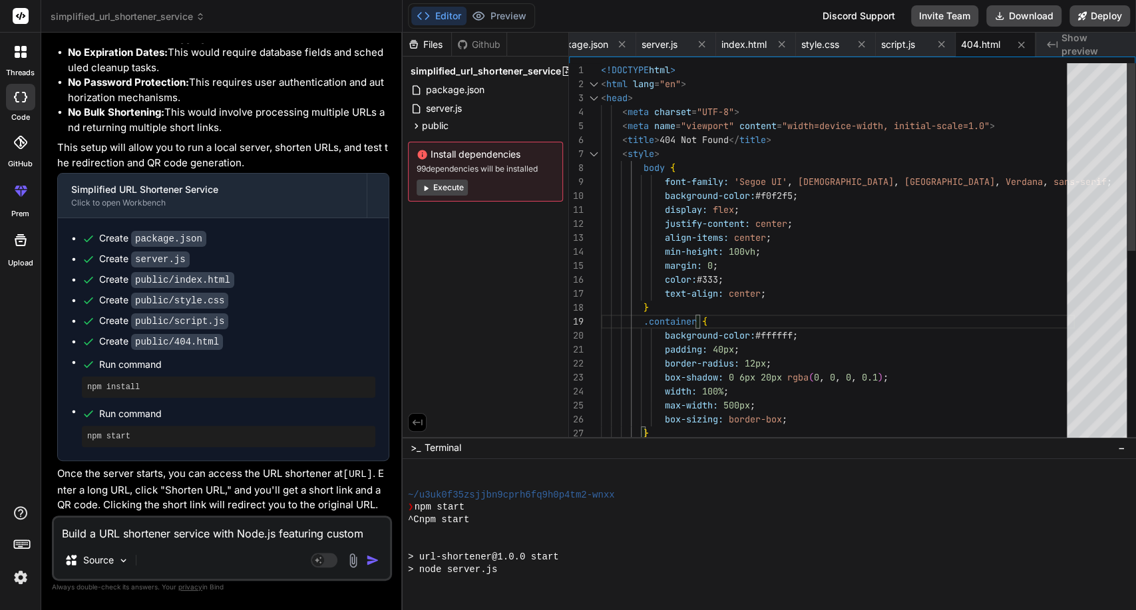
scroll to position [6710, 0]
drag, startPoint x: 847, startPoint y: 321, endPoint x: 831, endPoint y: 322, distance: 16.0
click at [831, 322] on div "h1 { max-width: 500px ; box-sizing: border-box ; } border-radius: 12px ; box-sh…" at bounding box center [838, 447] width 474 height 769
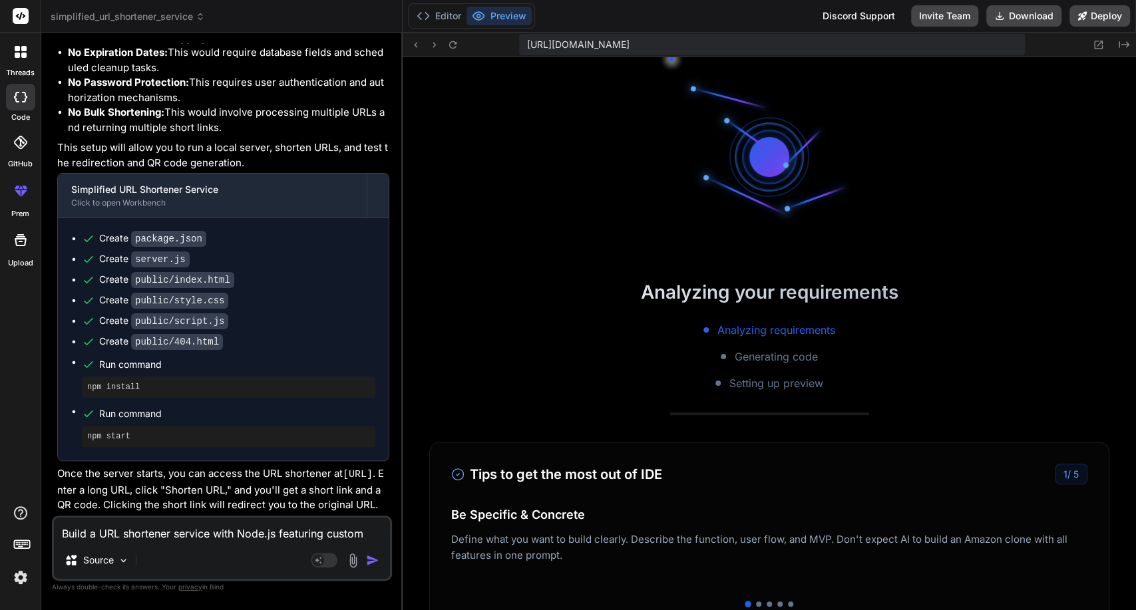
scroll to position [6722, 0]
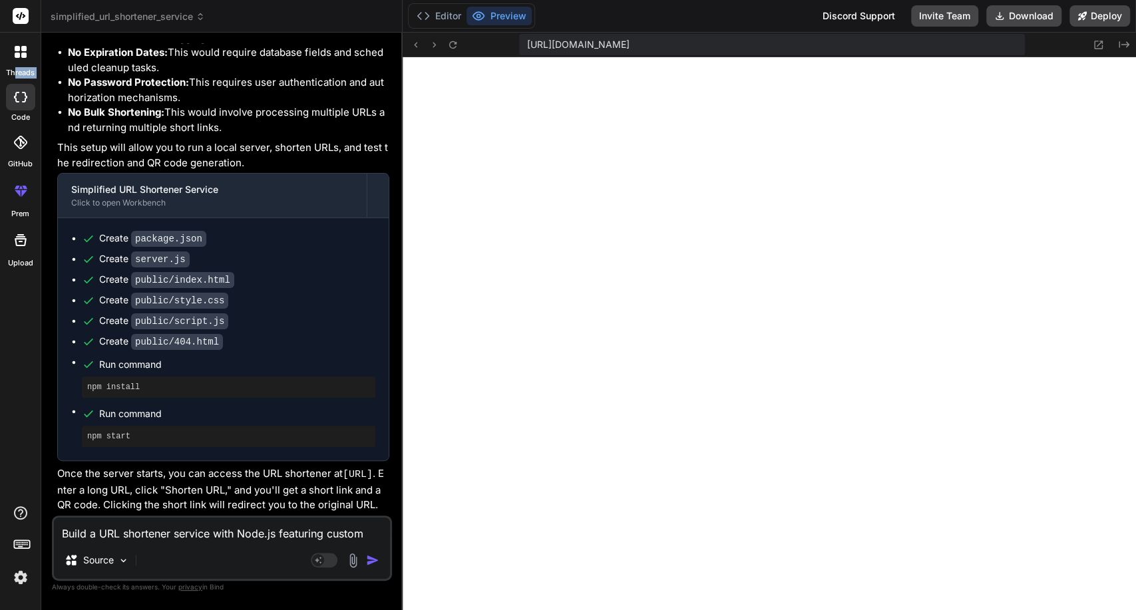
drag, startPoint x: 21, startPoint y: 81, endPoint x: 27, endPoint y: 91, distance: 11.3
click at [27, 91] on div "threads code GitHub prem Upload" at bounding box center [20, 134] width 41 height 269
click at [27, 92] on icon at bounding box center [20, 97] width 13 height 11
click at [13, 59] on div at bounding box center [21, 52] width 28 height 28
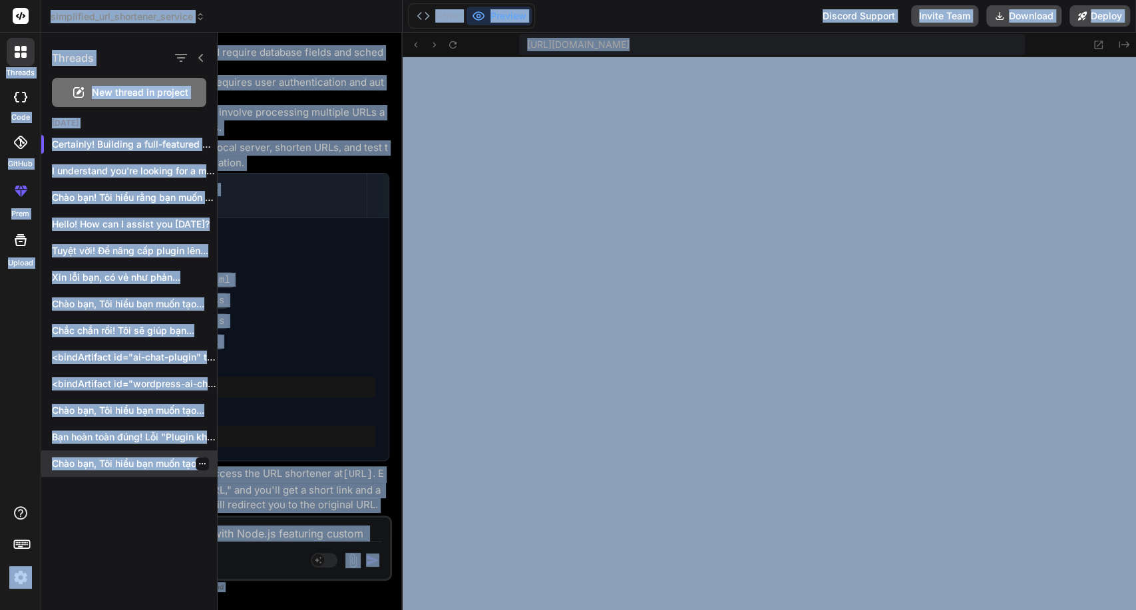
click at [147, 473] on div "Chào bạn, Tôi hiểu bạn muốn tạo..." at bounding box center [129, 464] width 176 height 27
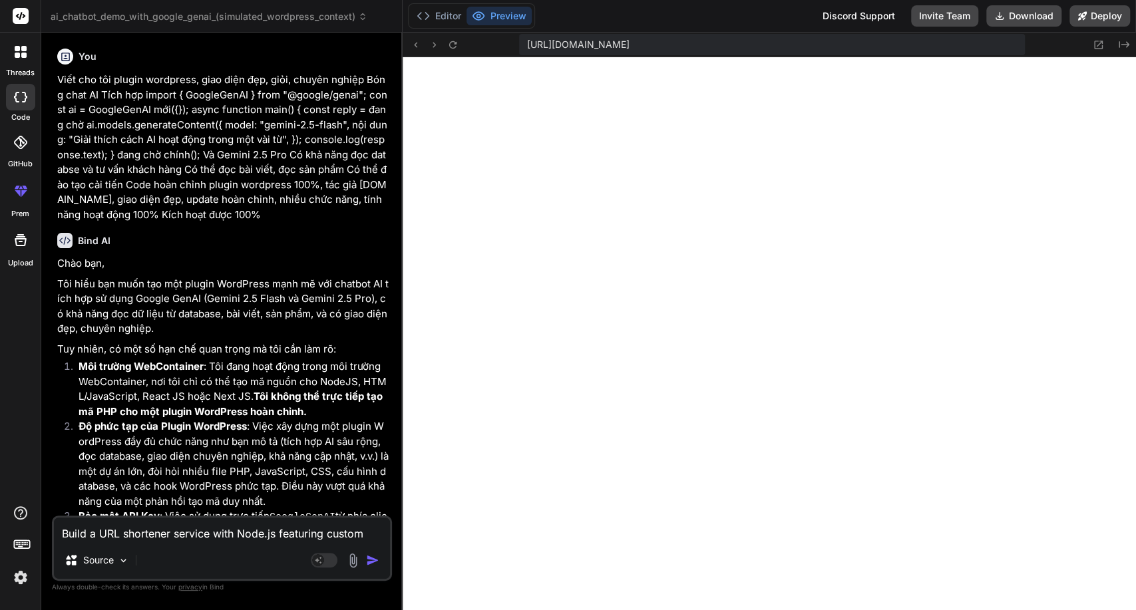
scroll to position [6796, 0]
